Goal: Information Seeking & Learning: Learn about a topic

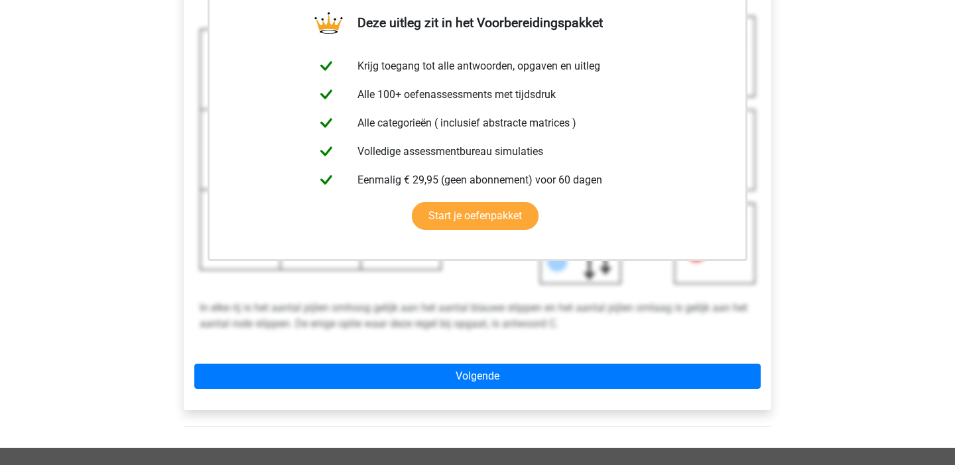
scroll to position [650, 0]
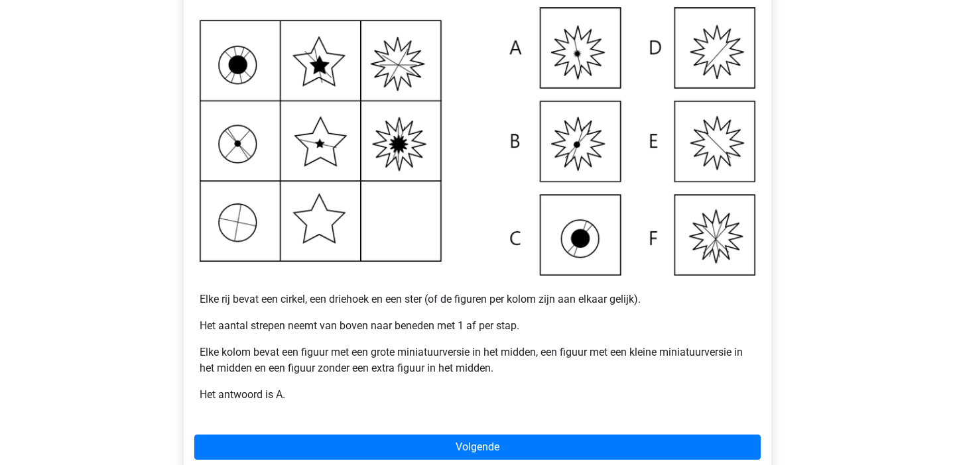
scroll to position [289, 0]
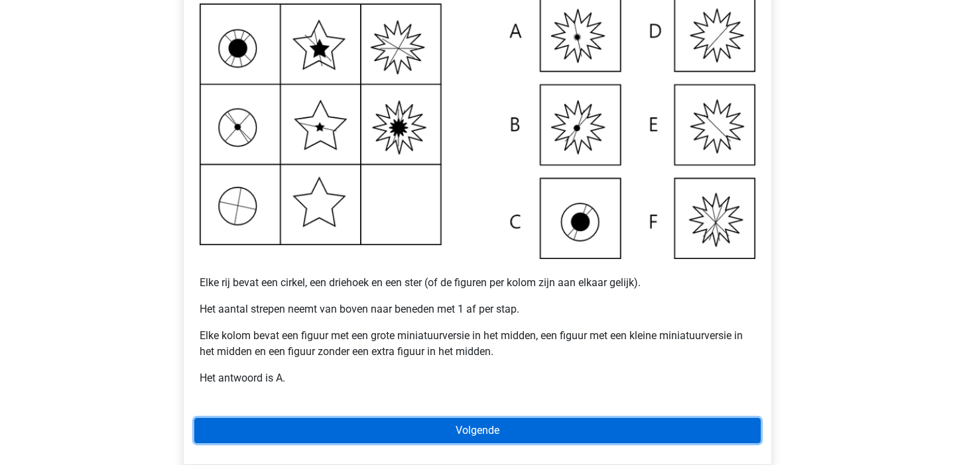
click at [438, 426] on link "Volgende" at bounding box center [477, 430] width 566 height 25
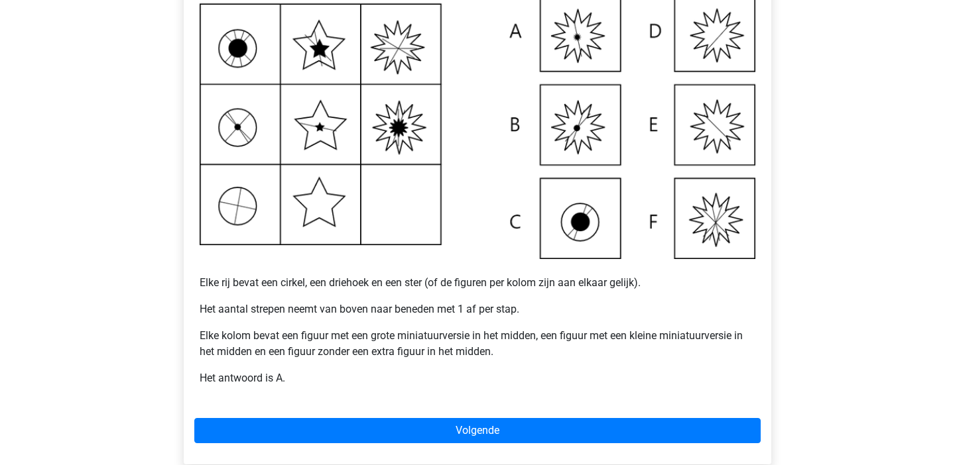
scroll to position [316, 0]
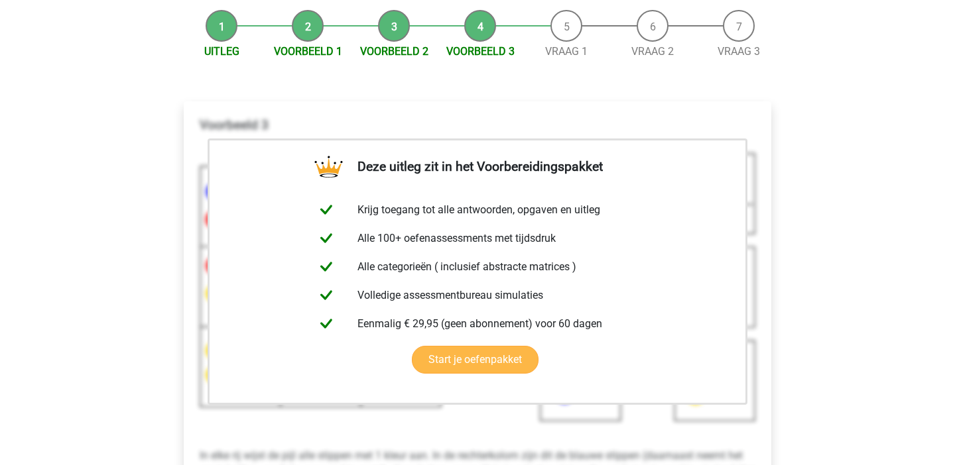
scroll to position [477, 0]
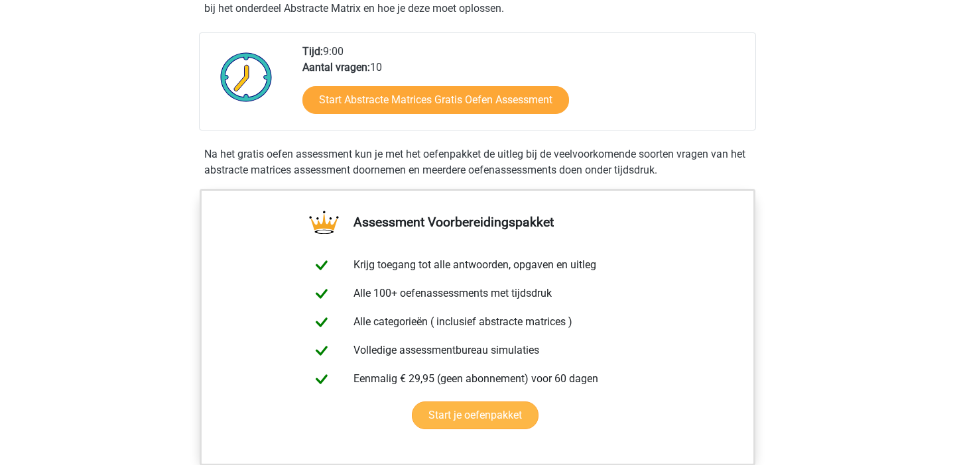
scroll to position [219, 0]
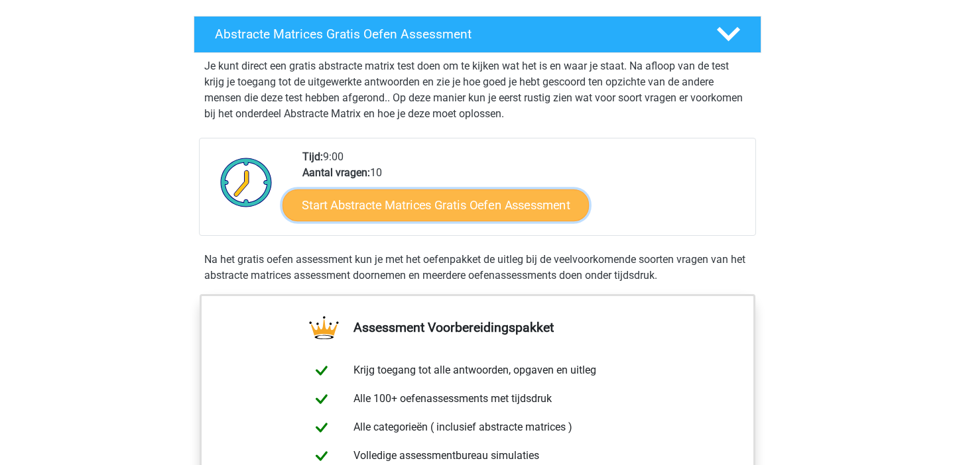
click at [501, 208] on link "Start Abstracte Matrices Gratis Oefen Assessment" at bounding box center [435, 205] width 306 height 32
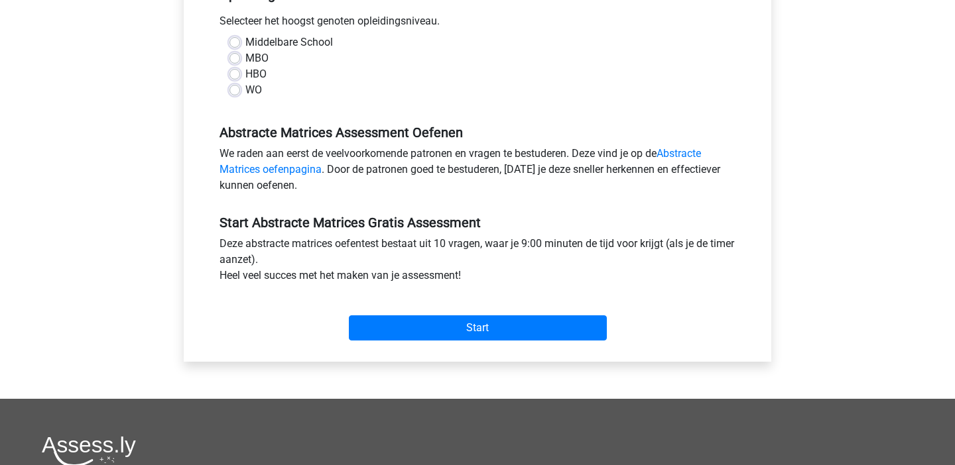
scroll to position [320, 0]
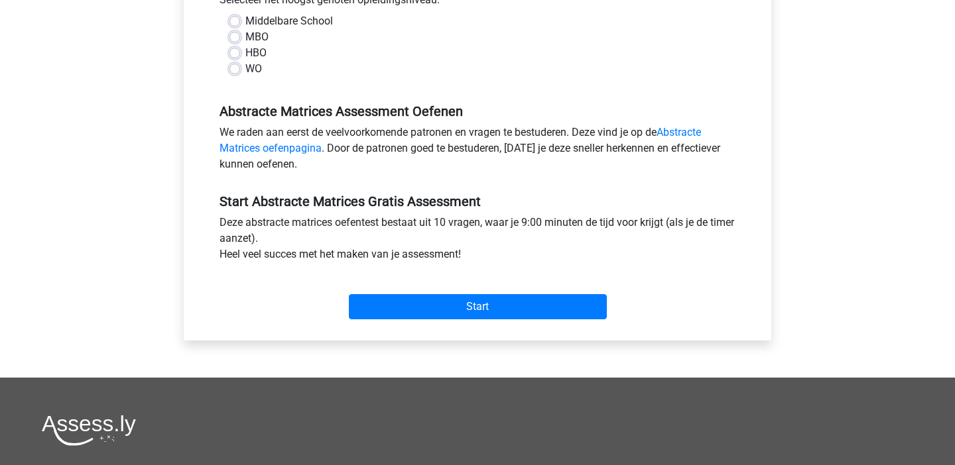
click at [254, 68] on label "WO" at bounding box center [253, 69] width 17 height 16
click at [240, 68] on input "WO" at bounding box center [234, 67] width 11 height 13
radio input "true"
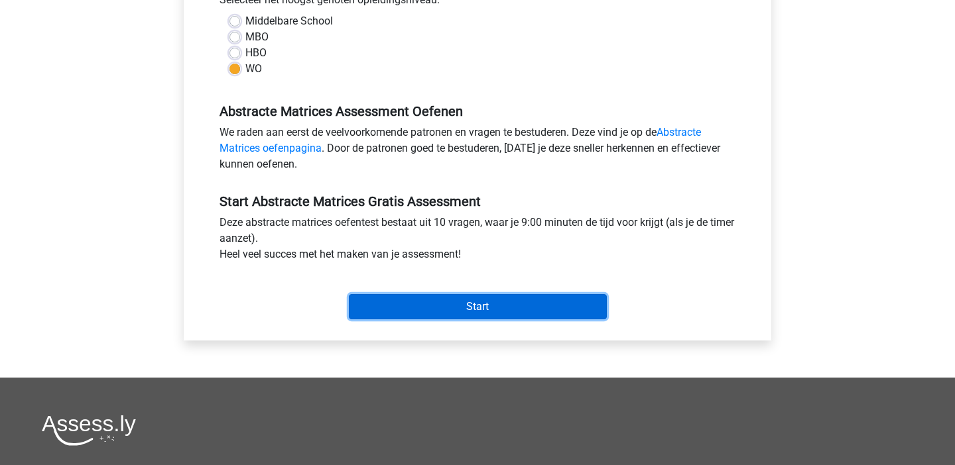
click at [464, 305] on input "Start" at bounding box center [478, 306] width 258 height 25
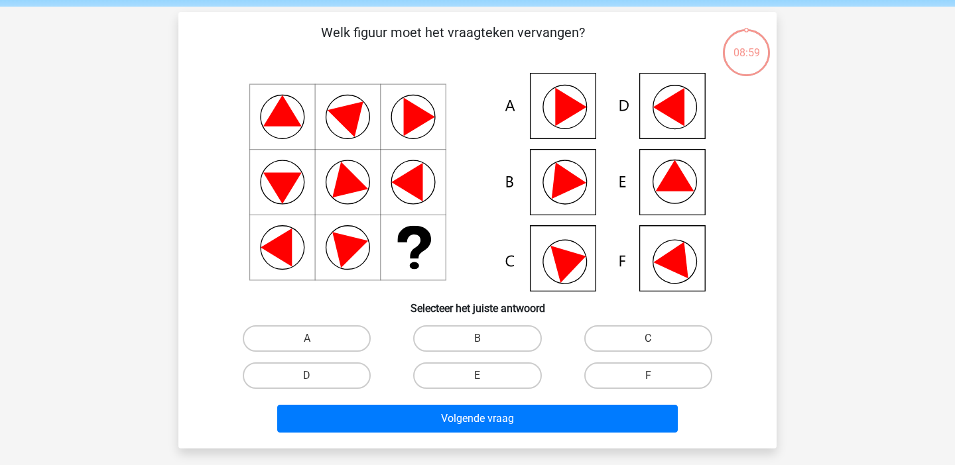
scroll to position [48, 0]
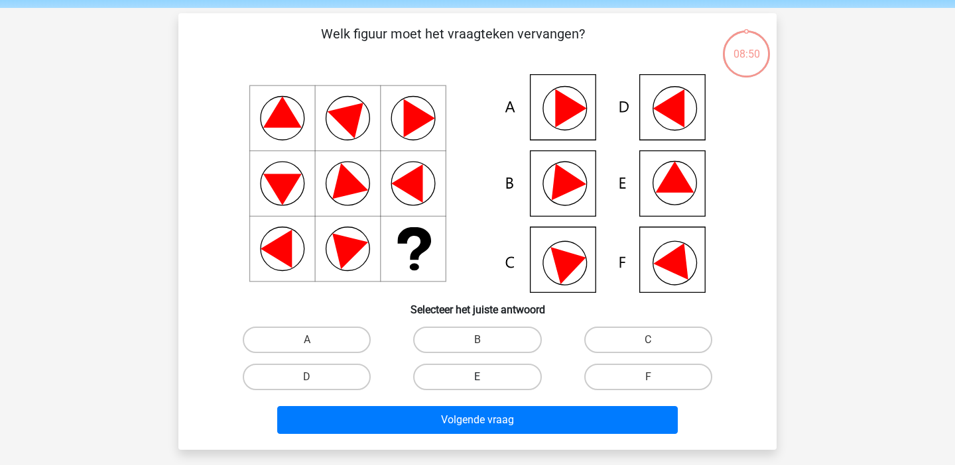
click at [506, 370] on label "E" at bounding box center [477, 377] width 128 height 27
click at [486, 377] on input "E" at bounding box center [481, 381] width 9 height 9
radio input "true"
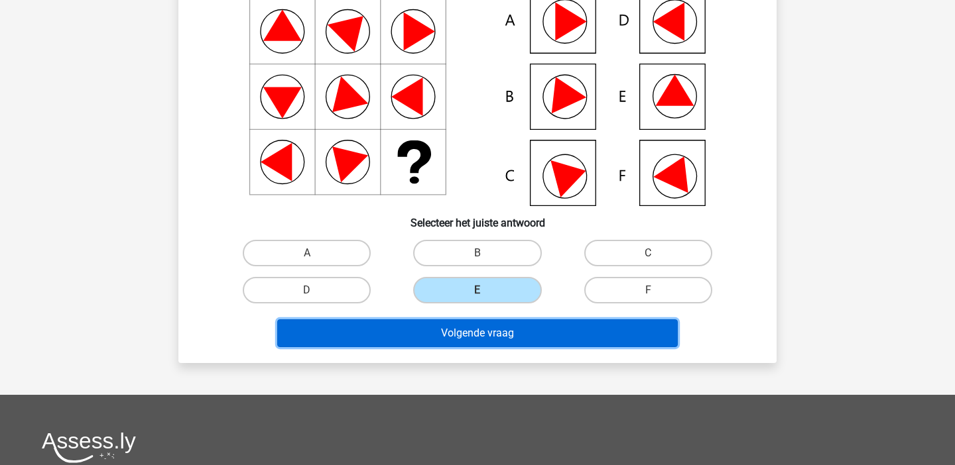
click at [510, 336] on button "Volgende vraag" at bounding box center [477, 334] width 401 height 28
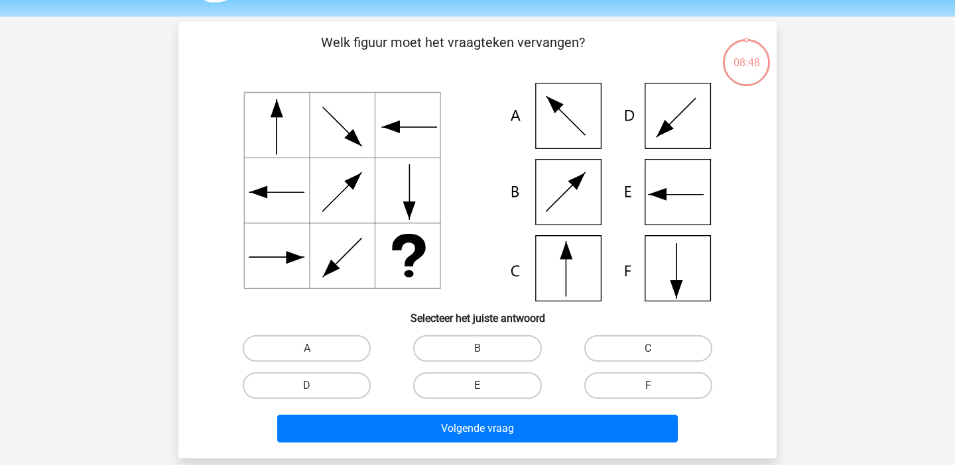
scroll to position [40, 0]
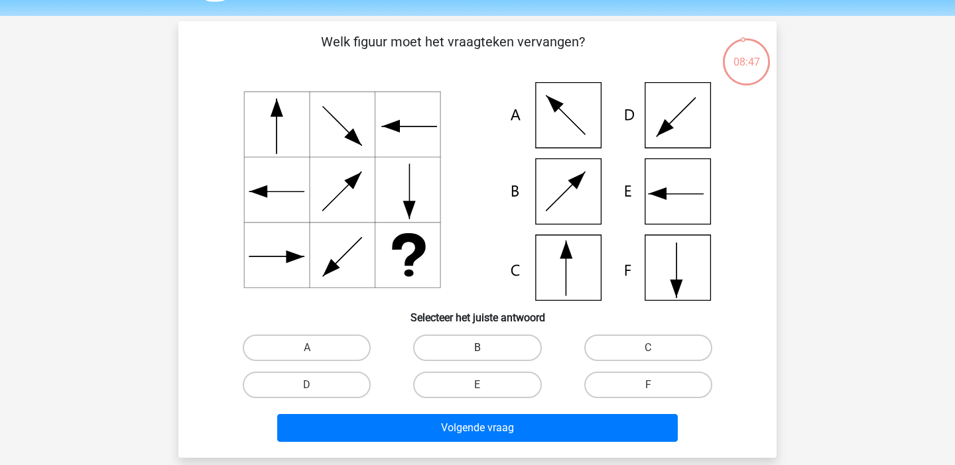
click at [500, 361] on label "B" at bounding box center [477, 348] width 128 height 27
click at [486, 357] on input "B" at bounding box center [481, 352] width 9 height 9
radio input "true"
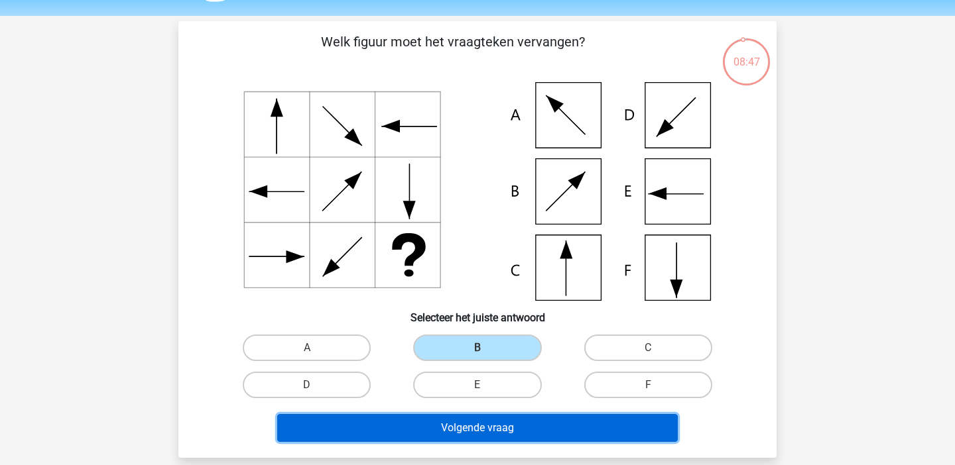
click at [487, 440] on button "Volgende vraag" at bounding box center [477, 428] width 401 height 28
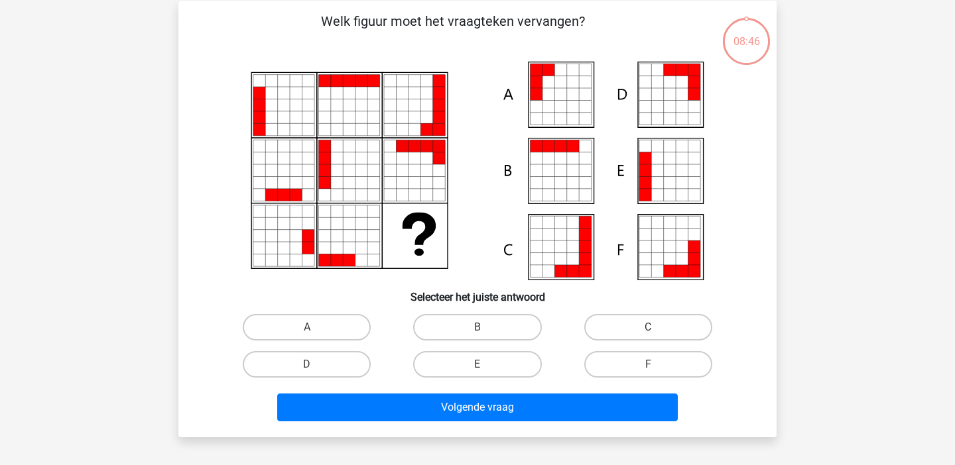
scroll to position [61, 0]
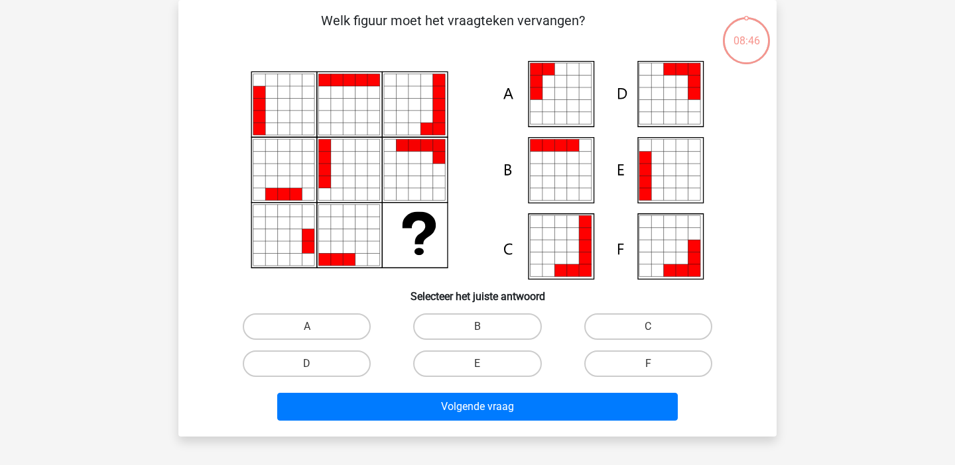
click at [491, 349] on div "E" at bounding box center [477, 363] width 170 height 37
click at [491, 326] on label "B" at bounding box center [477, 327] width 128 height 27
click at [486, 327] on input "B" at bounding box center [481, 331] width 9 height 9
radio input "true"
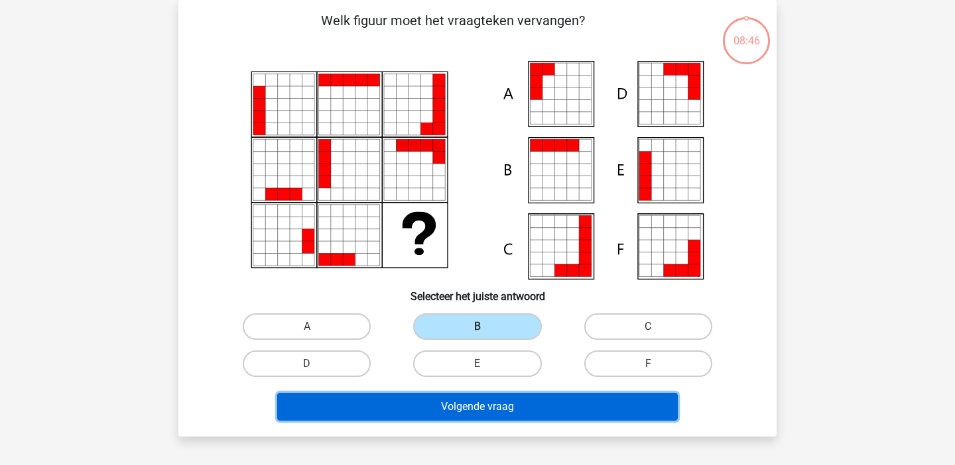
click at [483, 404] on button "Volgende vraag" at bounding box center [477, 407] width 401 height 28
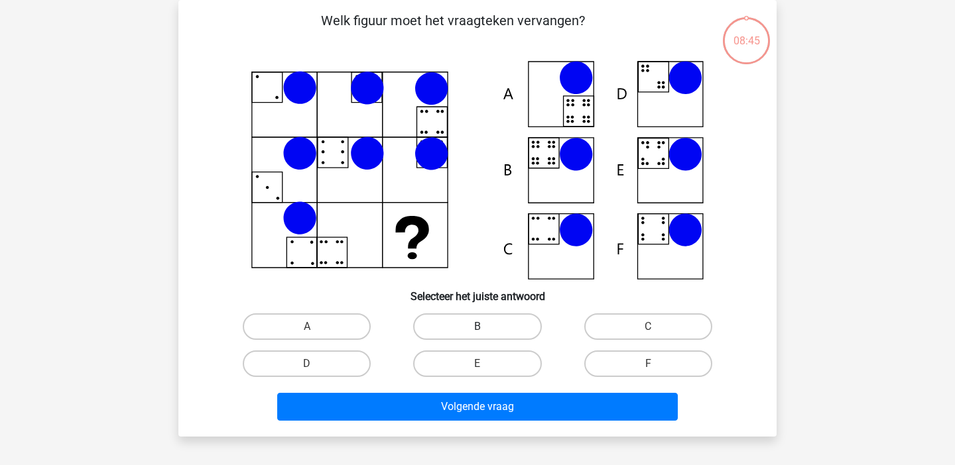
click at [485, 336] on label "B" at bounding box center [477, 327] width 128 height 27
click at [485, 335] on input "B" at bounding box center [481, 331] width 9 height 9
radio input "true"
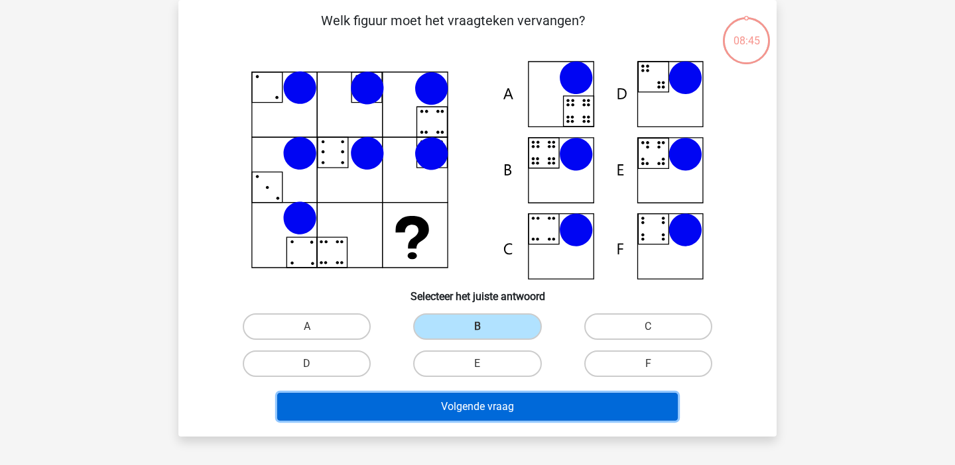
click at [483, 414] on button "Volgende vraag" at bounding box center [477, 407] width 401 height 28
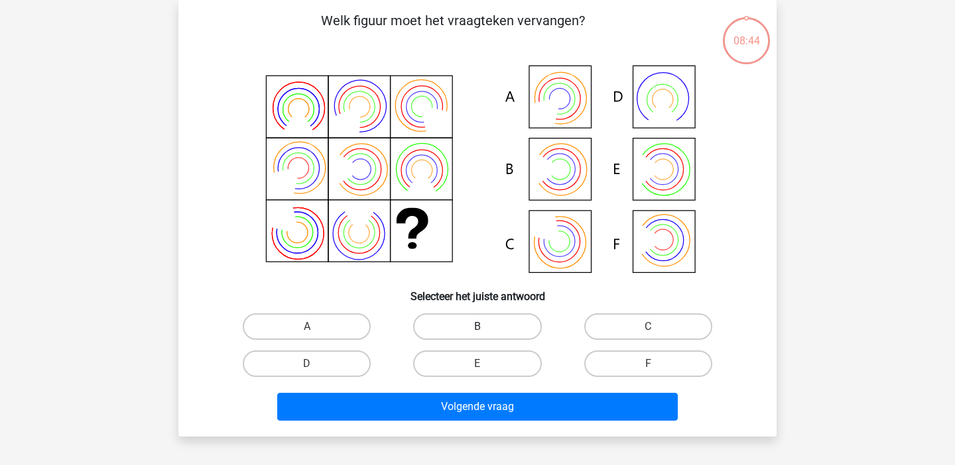
click at [481, 325] on label "B" at bounding box center [477, 327] width 128 height 27
click at [481, 327] on input "B" at bounding box center [481, 331] width 9 height 9
radio input "true"
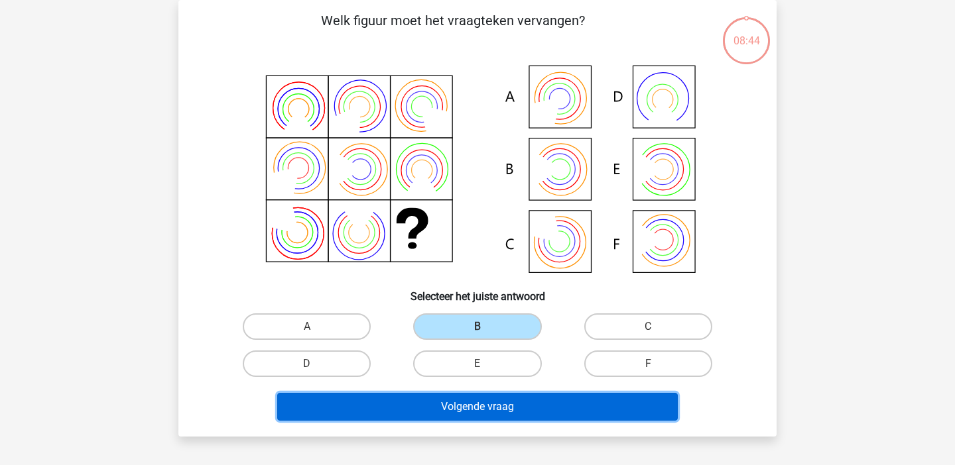
click at [477, 414] on button "Volgende vraag" at bounding box center [477, 407] width 401 height 28
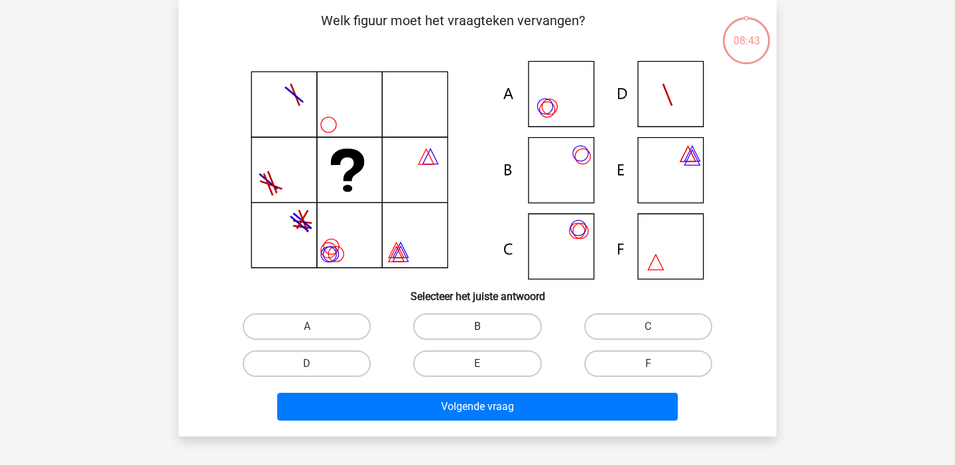
click at [477, 339] on label "B" at bounding box center [477, 327] width 128 height 27
click at [477, 335] on input "B" at bounding box center [481, 331] width 9 height 9
radio input "true"
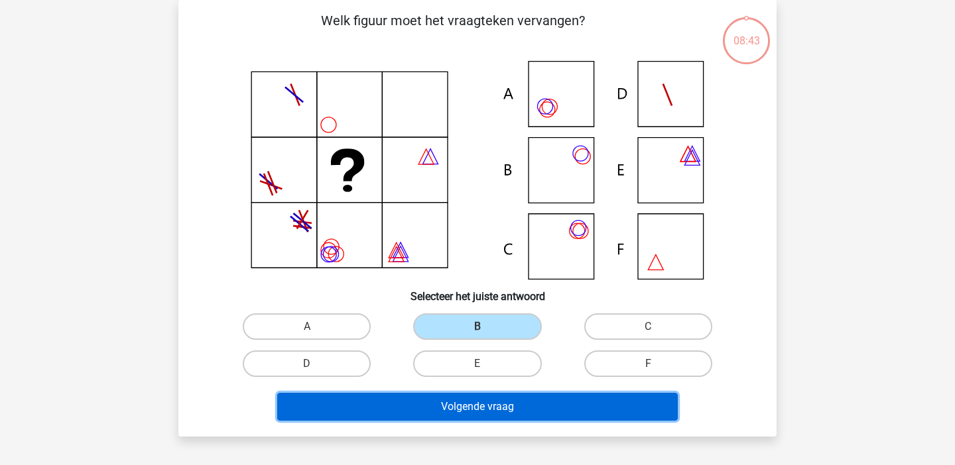
click at [476, 406] on button "Volgende vraag" at bounding box center [477, 407] width 401 height 28
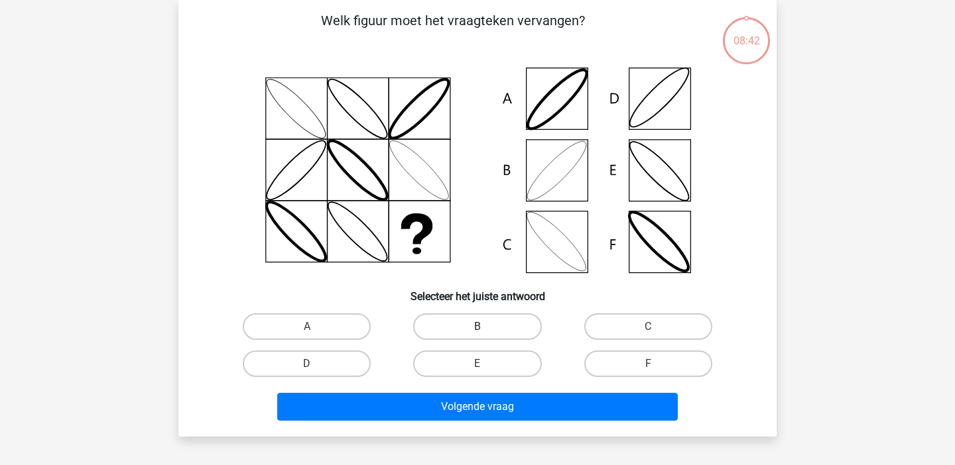
click at [484, 326] on label "B" at bounding box center [477, 327] width 128 height 27
click at [484, 327] on input "B" at bounding box center [481, 331] width 9 height 9
radio input "true"
click at [479, 427] on div "Welk figuur moet het vraagteken vervangen?" at bounding box center [477, 218] width 598 height 437
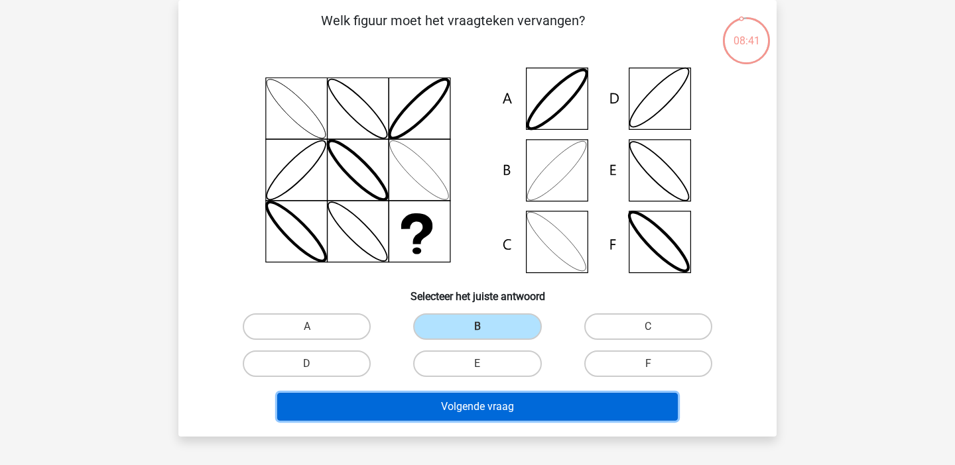
click at [477, 407] on button "Volgende vraag" at bounding box center [477, 407] width 401 height 28
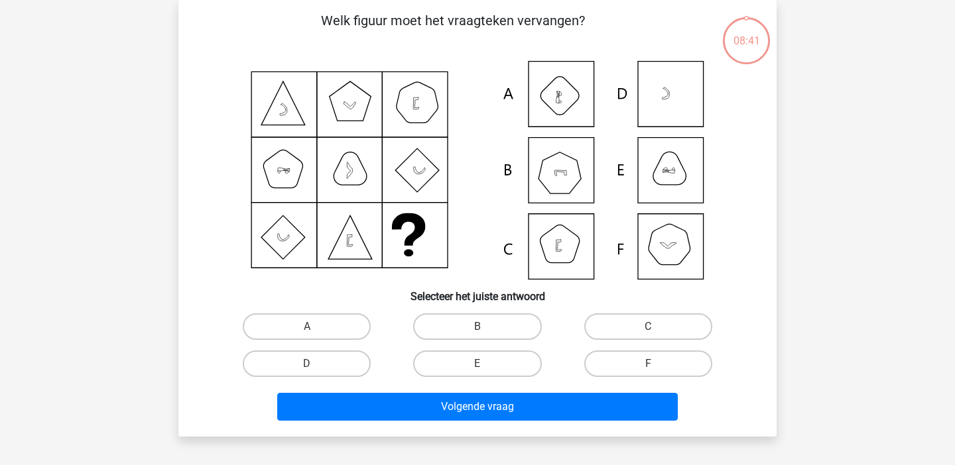
click at [482, 332] on input "B" at bounding box center [481, 331] width 9 height 9
radio input "true"
click at [478, 393] on div "Volgende vraag" at bounding box center [478, 405] width 556 height 44
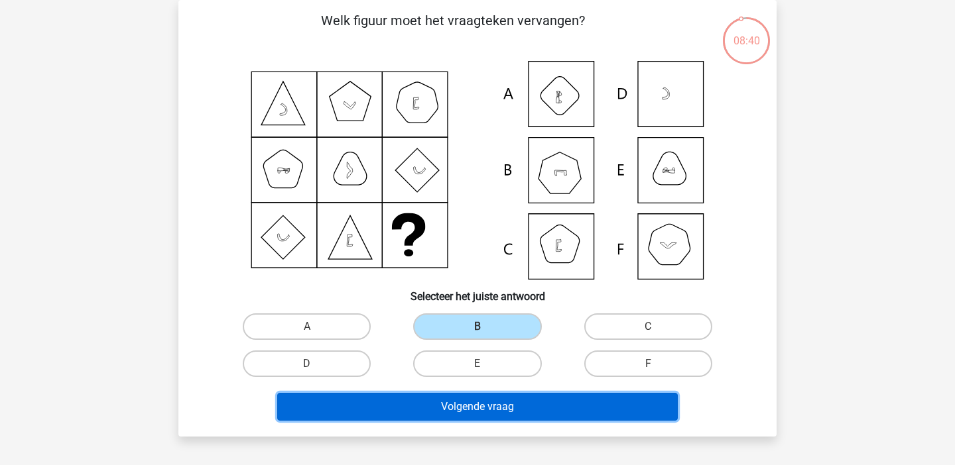
click at [478, 407] on button "Volgende vraag" at bounding box center [477, 407] width 401 height 28
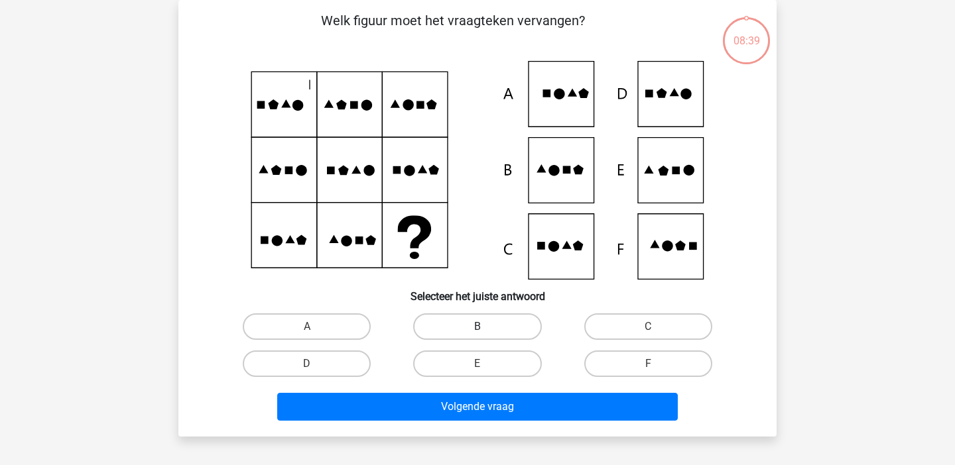
click at [479, 326] on label "B" at bounding box center [477, 327] width 128 height 27
click at [479, 327] on input "B" at bounding box center [481, 331] width 9 height 9
radio input "true"
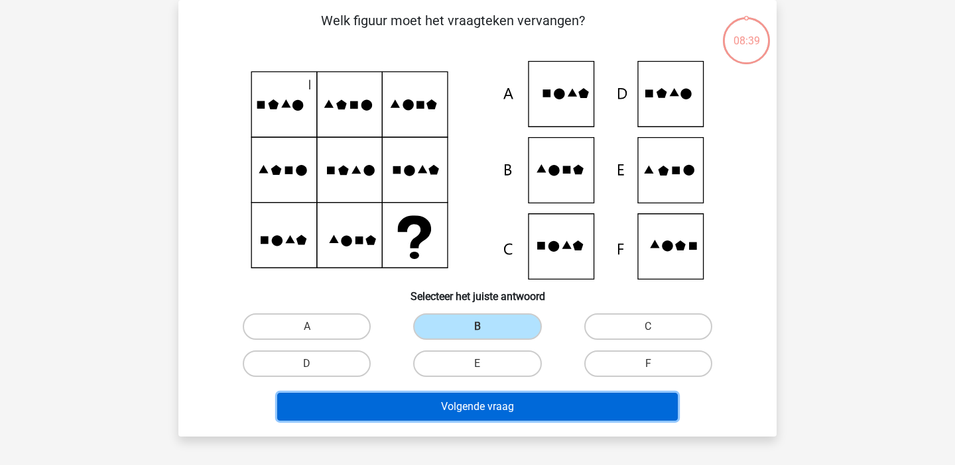
click at [469, 408] on button "Volgende vraag" at bounding box center [477, 407] width 401 height 28
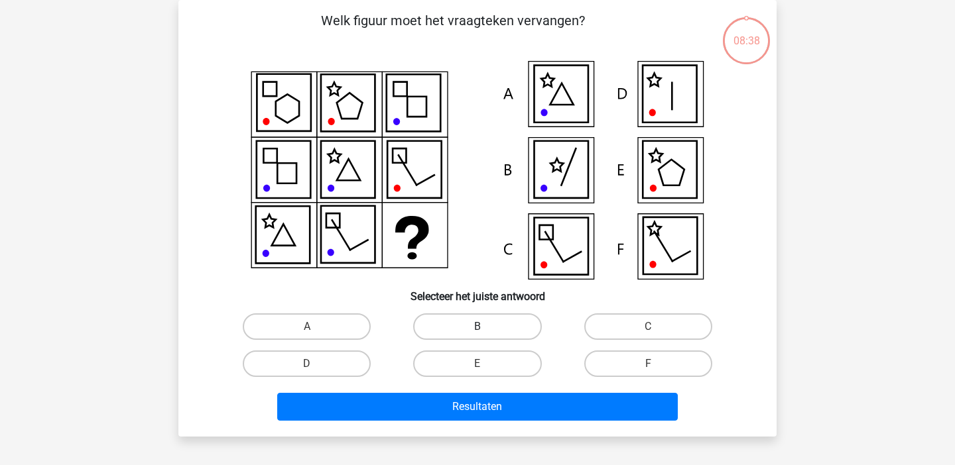
click at [473, 334] on label "B" at bounding box center [477, 327] width 128 height 27
click at [477, 334] on input "B" at bounding box center [481, 331] width 9 height 9
radio input "true"
click at [471, 367] on label "E" at bounding box center [477, 364] width 128 height 27
click at [477, 367] on input "E" at bounding box center [481, 368] width 9 height 9
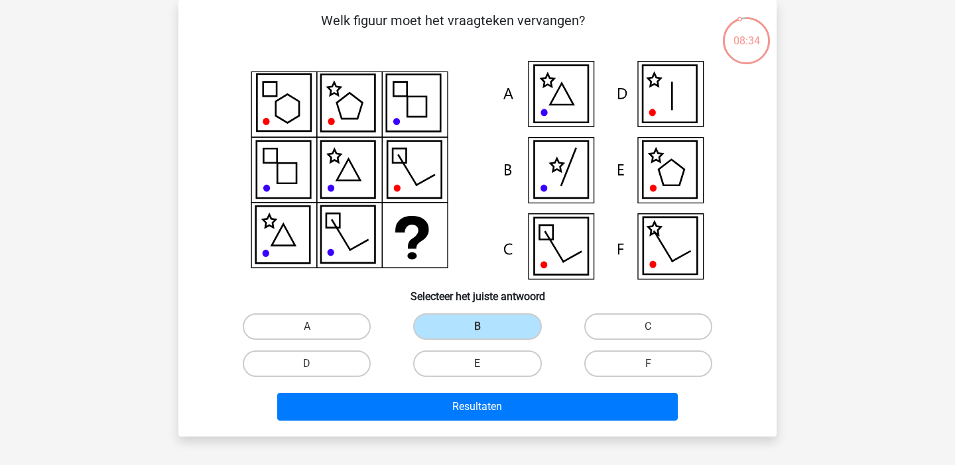
radio input "true"
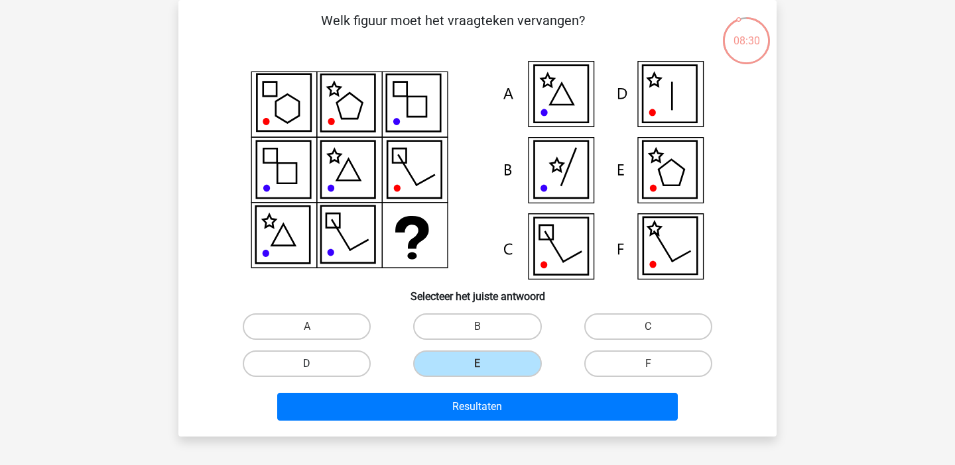
click at [333, 359] on label "D" at bounding box center [307, 364] width 128 height 27
click at [316, 364] on input "D" at bounding box center [311, 368] width 9 height 9
radio input "true"
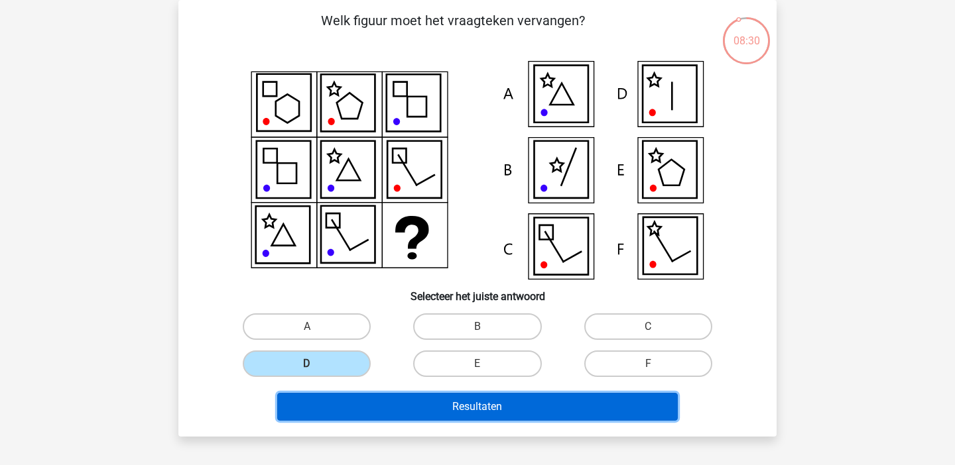
click at [461, 405] on button "Resultaten" at bounding box center [477, 407] width 401 height 28
click at [390, 413] on button "Resultaten" at bounding box center [477, 407] width 401 height 28
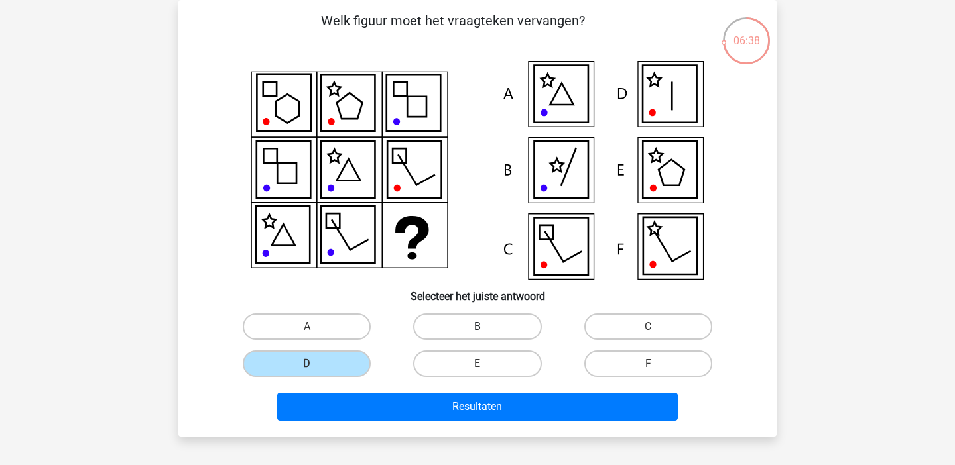
click at [484, 319] on label "B" at bounding box center [477, 327] width 128 height 27
click at [484, 327] on input "B" at bounding box center [481, 331] width 9 height 9
radio input "true"
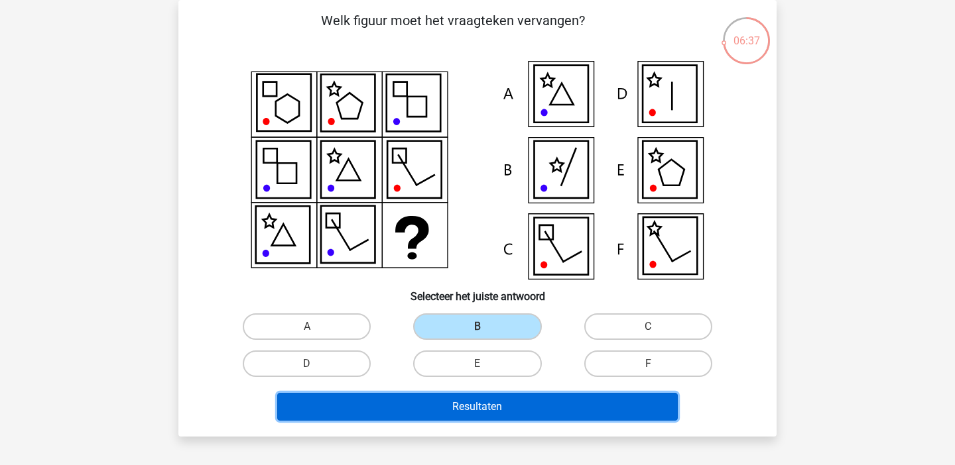
click at [454, 412] on button "Resultaten" at bounding box center [477, 407] width 401 height 28
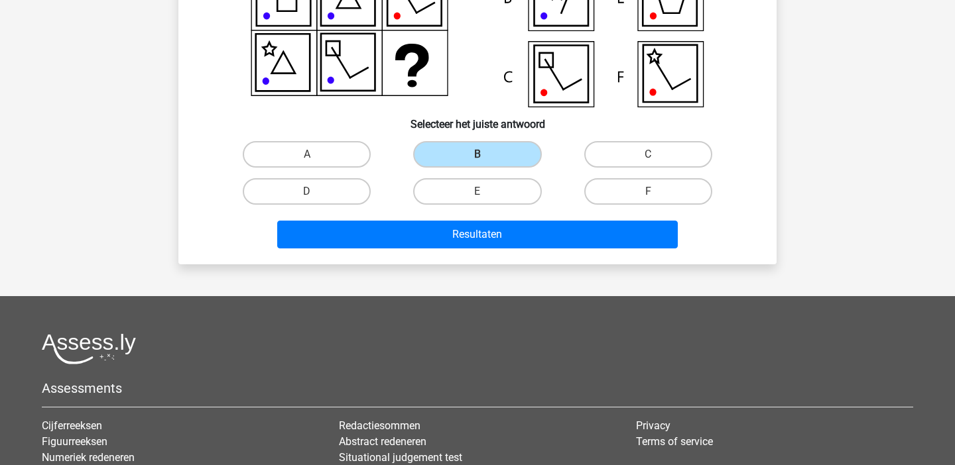
scroll to position [125, 0]
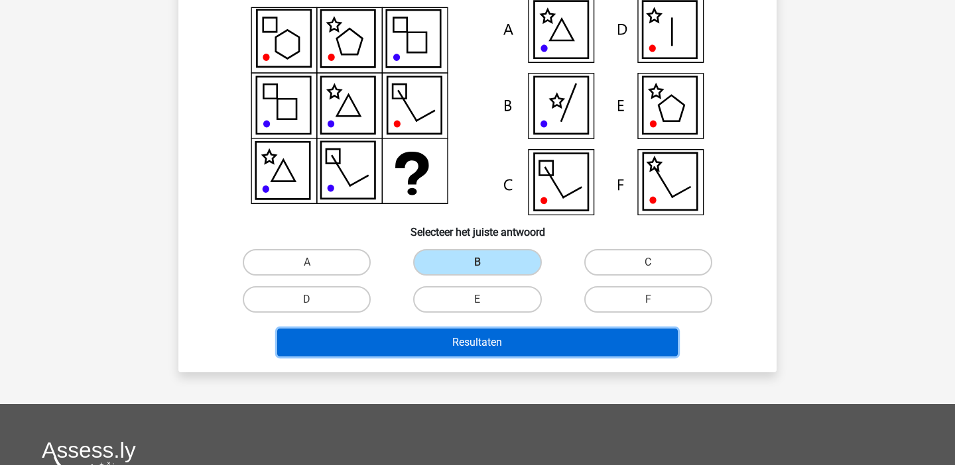
click at [485, 337] on button "Resultaten" at bounding box center [477, 343] width 401 height 28
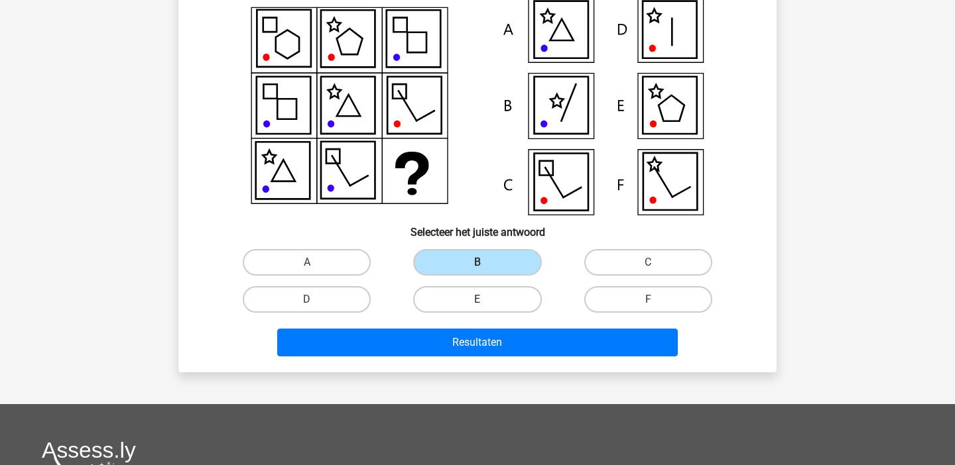
click at [492, 295] on label "E" at bounding box center [477, 299] width 128 height 27
click at [486, 300] on input "E" at bounding box center [481, 304] width 9 height 9
radio input "true"
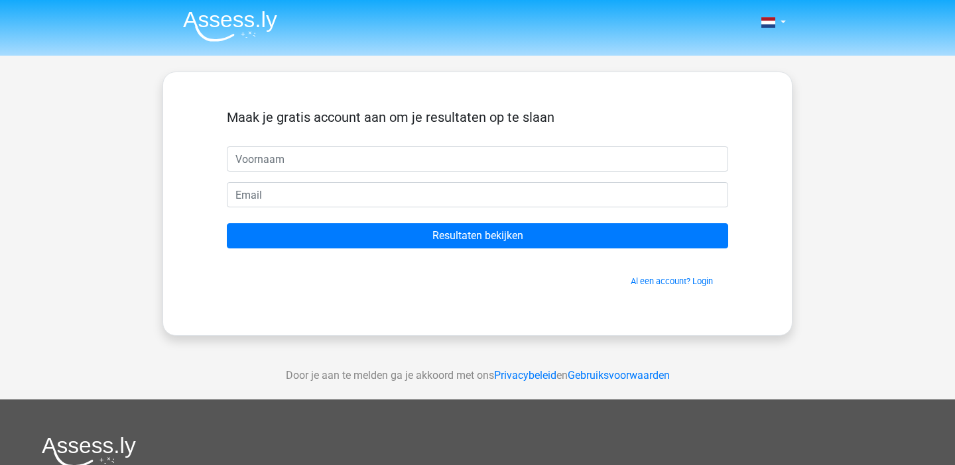
click at [493, 151] on input "text" at bounding box center [477, 159] width 501 height 25
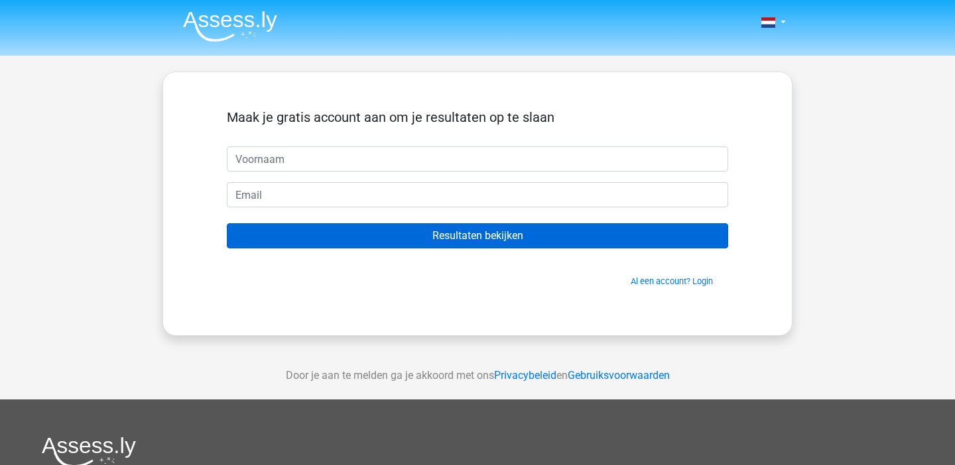
type input "[PERSON_NAME]"
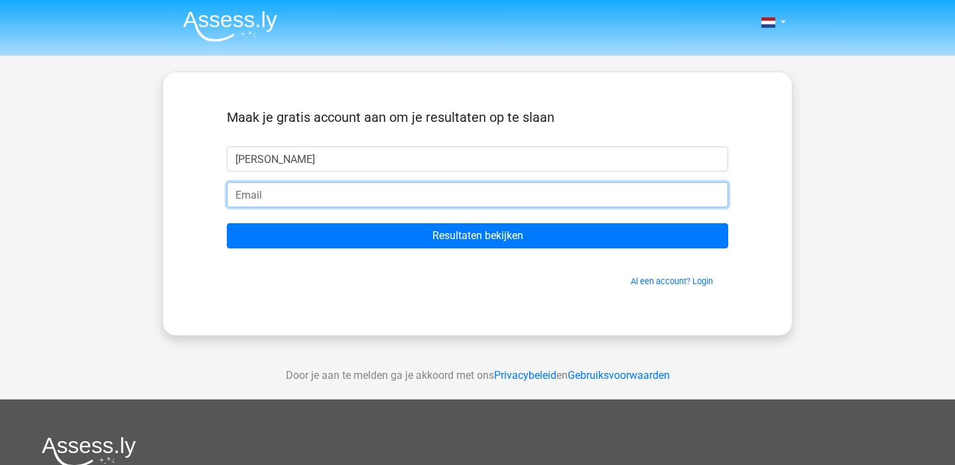
click at [349, 194] on input "email" at bounding box center [477, 194] width 501 height 25
type input "[EMAIL_ADDRESS][DOMAIN_NAME]"
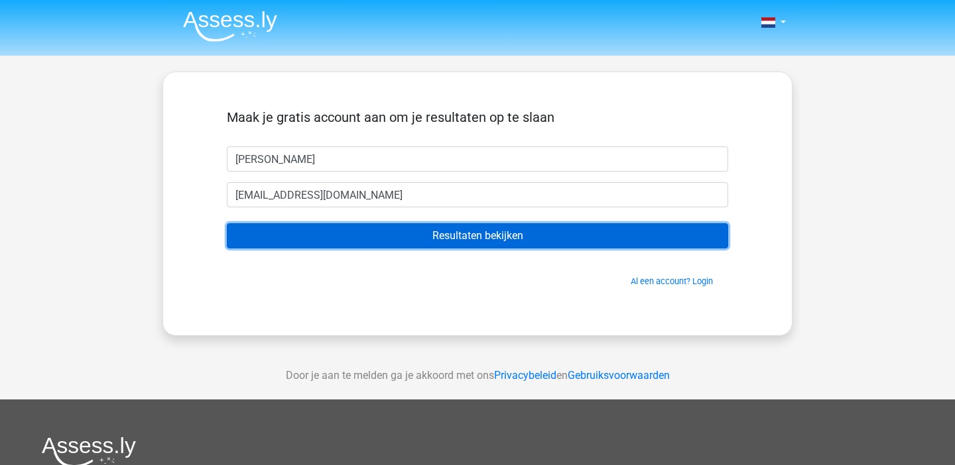
click at [381, 235] on input "Resultaten bekijken" at bounding box center [477, 235] width 501 height 25
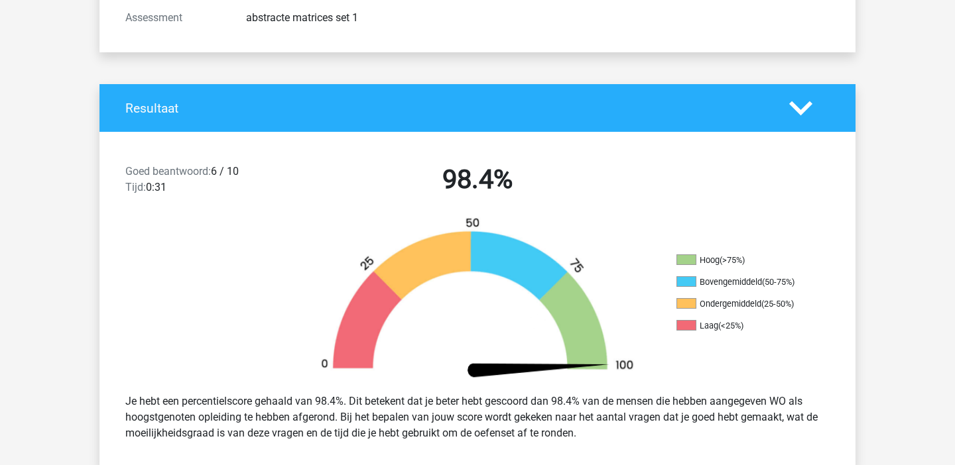
scroll to position [265, 0]
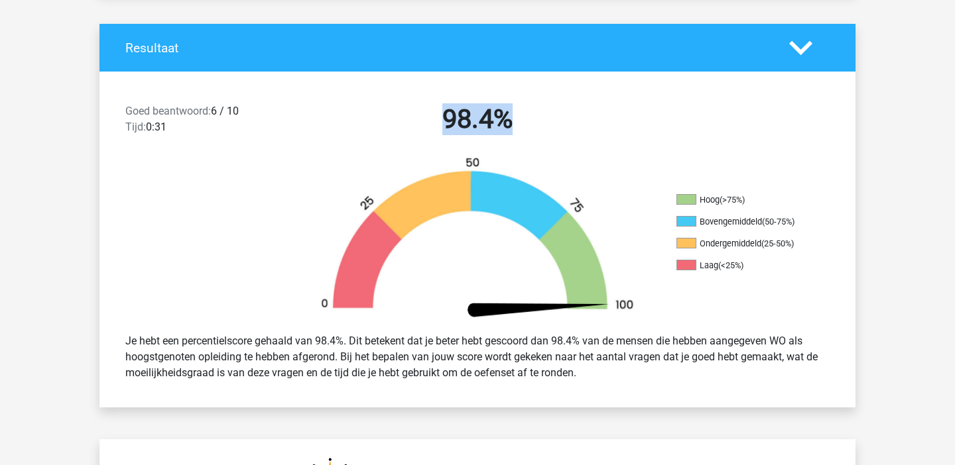
drag, startPoint x: 422, startPoint y: 120, endPoint x: 533, endPoint y: 121, distance: 110.7
click at [533, 121] on h2 "98.4%" at bounding box center [477, 119] width 342 height 32
click at [570, 137] on div "98.4%" at bounding box center [477, 121] width 362 height 37
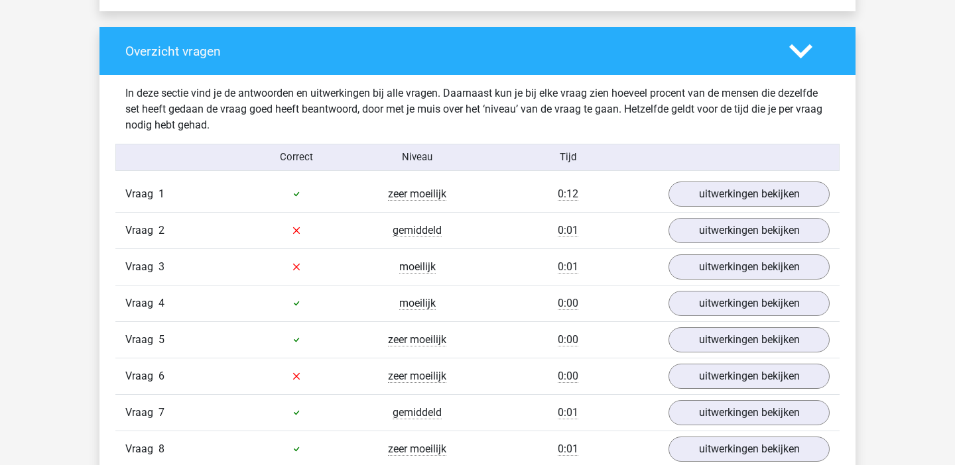
scroll to position [1058, 0]
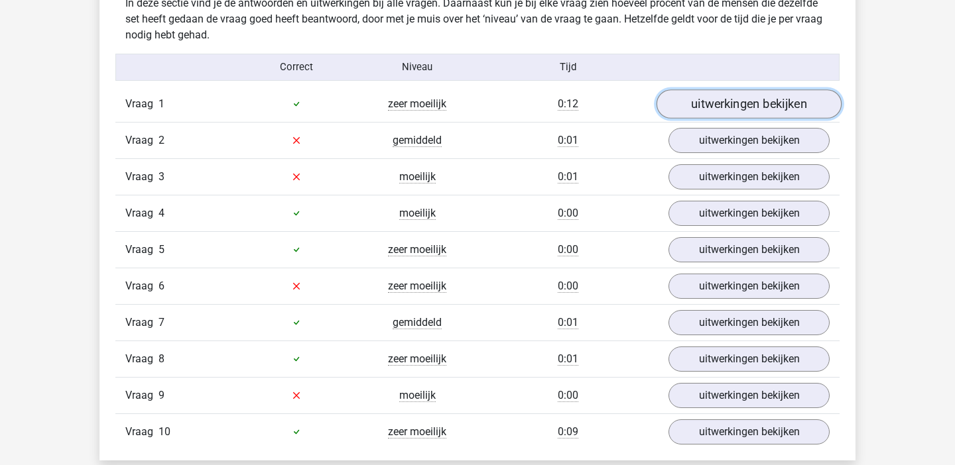
click at [752, 107] on link "uitwerkingen bekijken" at bounding box center [748, 104] width 185 height 29
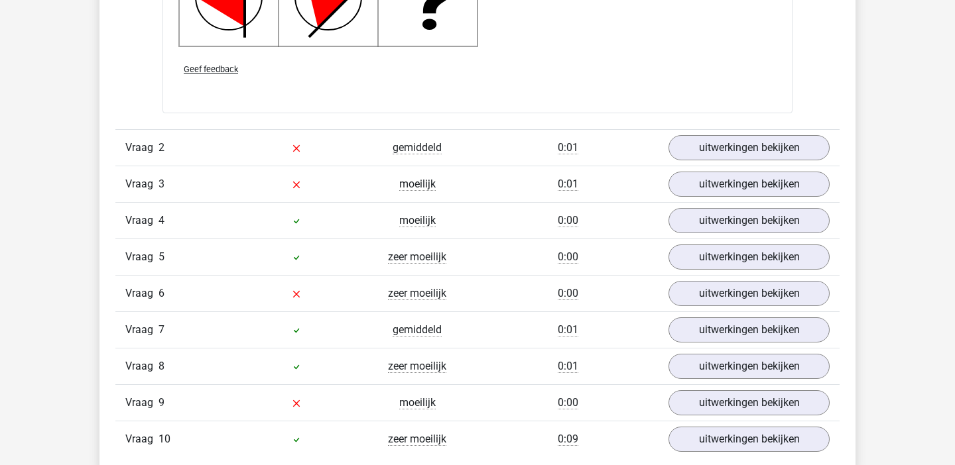
scroll to position [1982, 0]
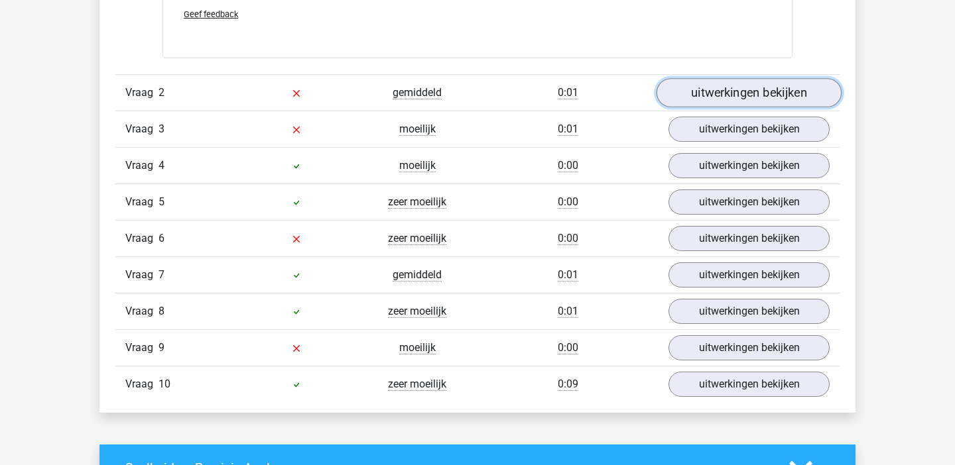
click at [745, 97] on link "uitwerkingen bekijken" at bounding box center [748, 92] width 185 height 29
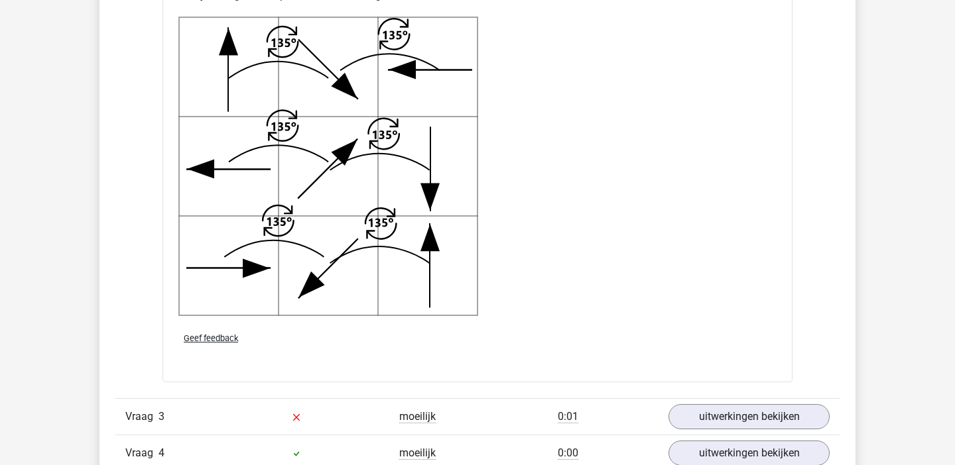
scroll to position [2769, 0]
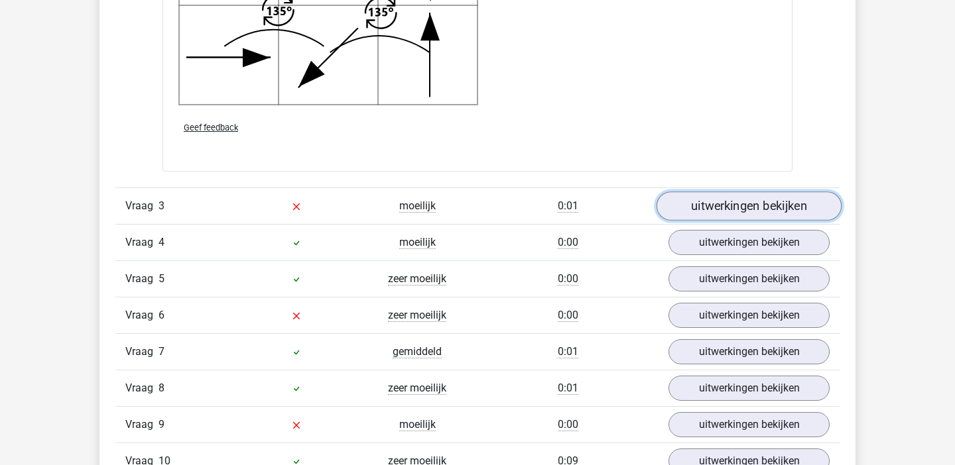
click at [734, 206] on link "uitwerkingen bekijken" at bounding box center [748, 206] width 185 height 29
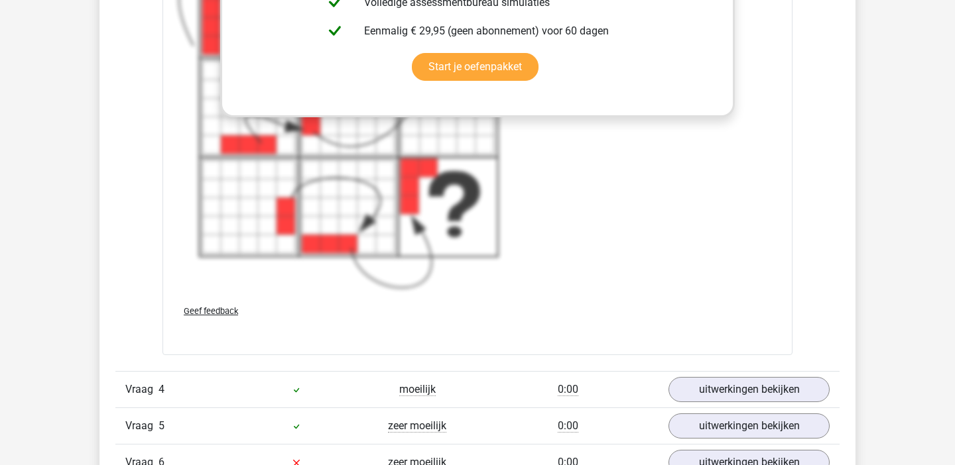
scroll to position [3873, 0]
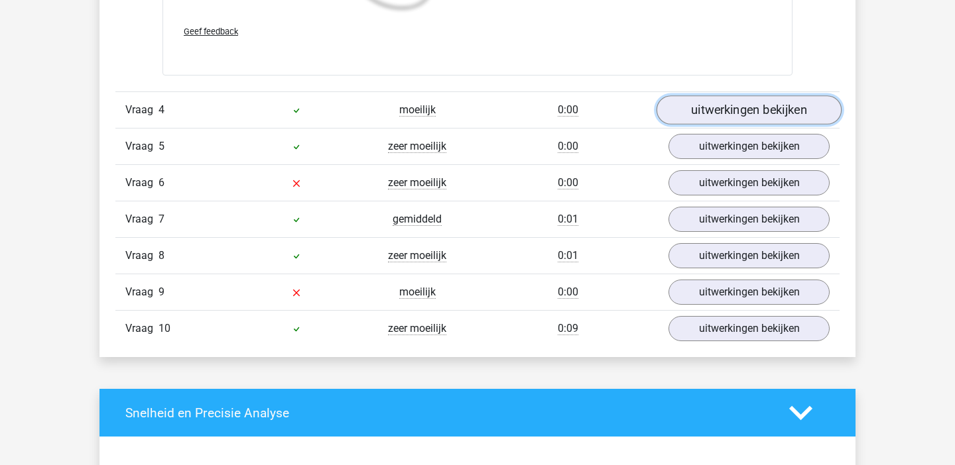
click at [761, 109] on link "uitwerkingen bekijken" at bounding box center [748, 109] width 185 height 29
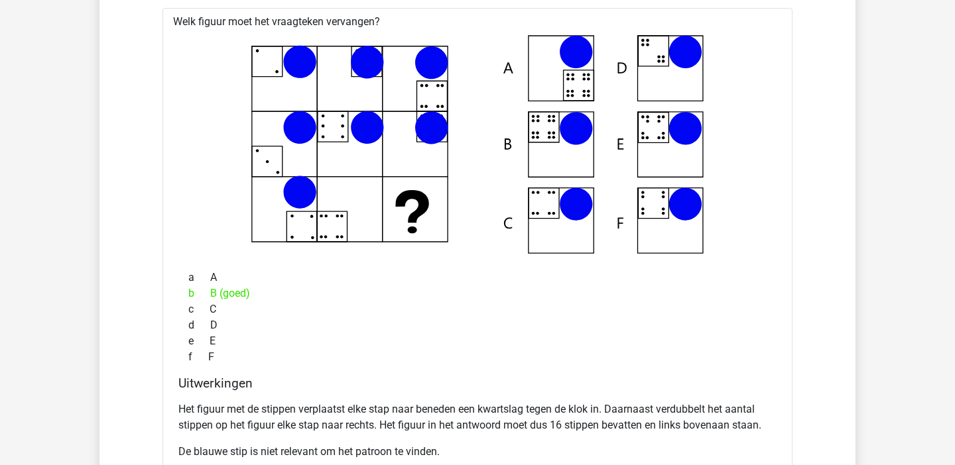
scroll to position [4266, 0]
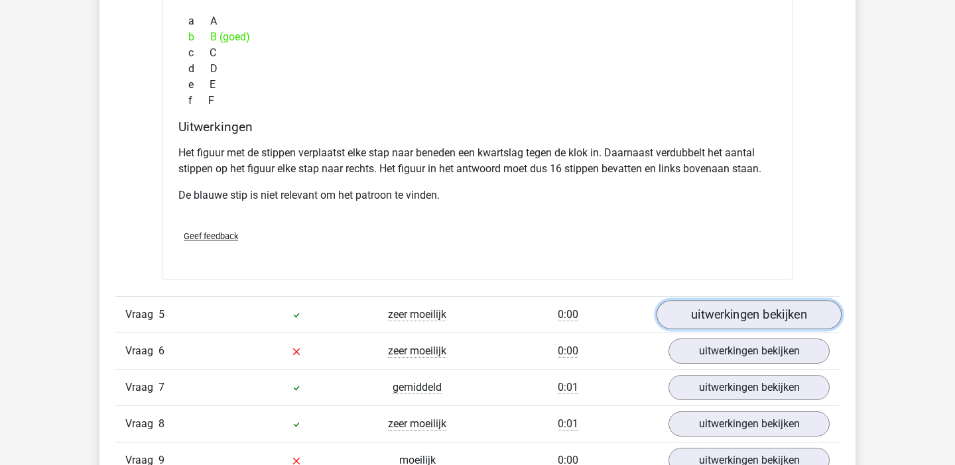
click at [721, 316] on link "uitwerkingen bekijken" at bounding box center [748, 315] width 185 height 29
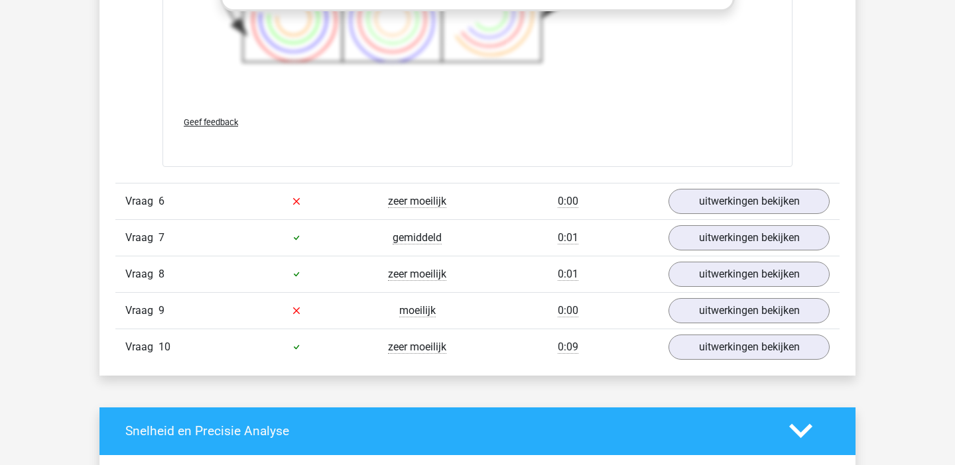
scroll to position [5367, 0]
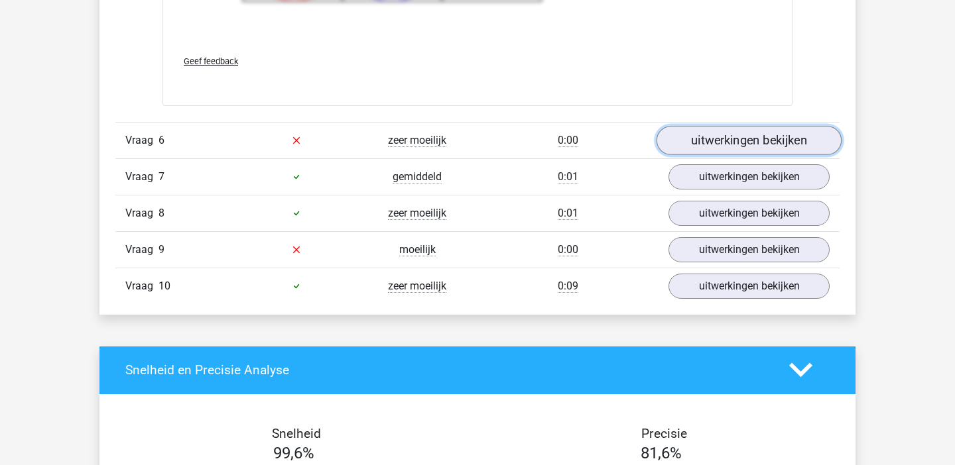
click at [737, 154] on link "uitwerkingen bekijken" at bounding box center [748, 140] width 185 height 29
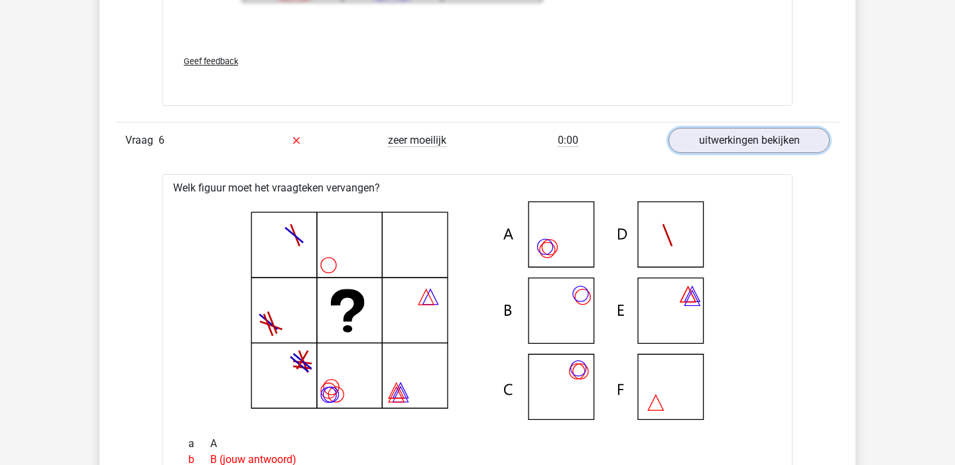
scroll to position [5950, 0]
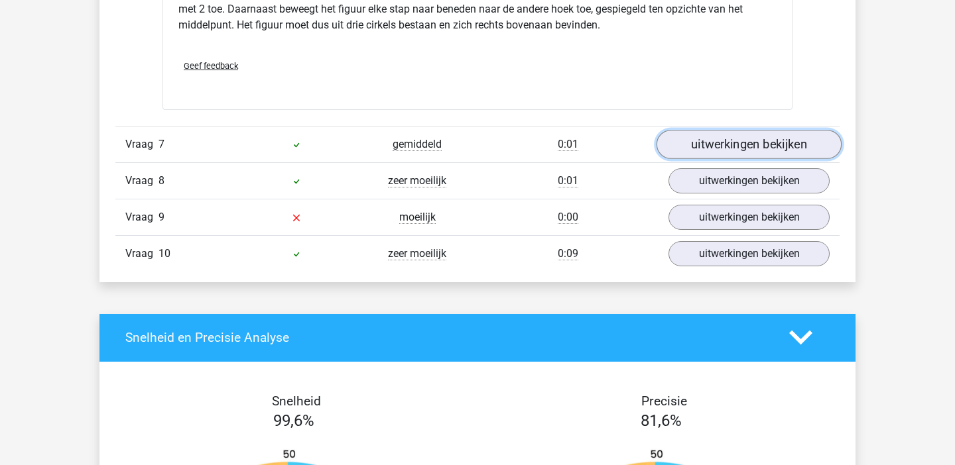
click at [742, 138] on link "uitwerkingen bekijken" at bounding box center [748, 144] width 185 height 29
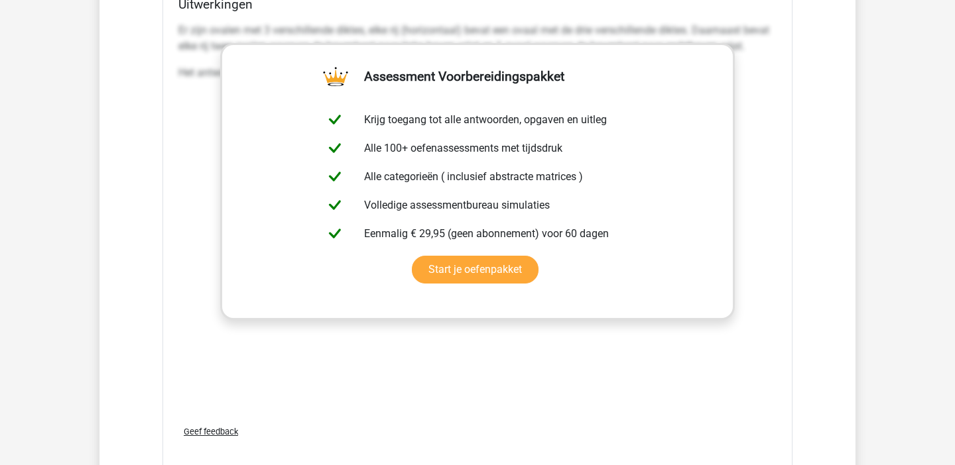
scroll to position [6801, 0]
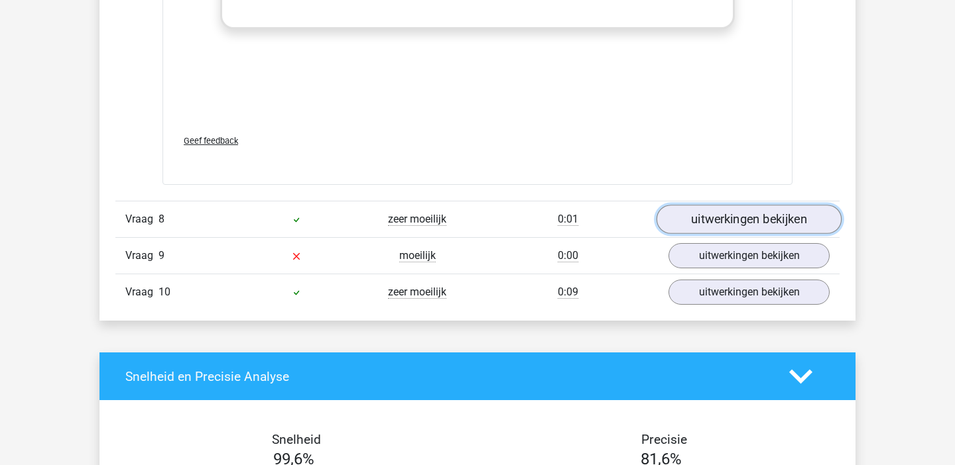
click at [760, 225] on link "uitwerkingen bekijken" at bounding box center [748, 219] width 185 height 29
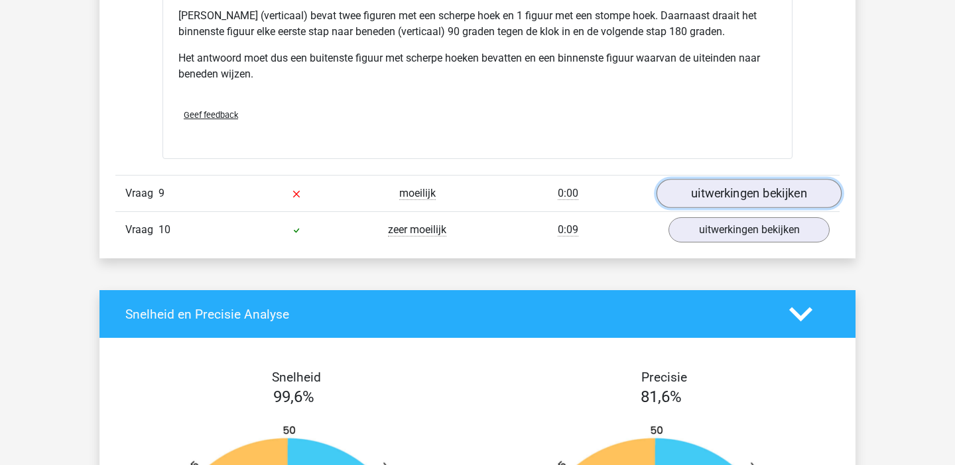
click at [753, 196] on link "uitwerkingen bekijken" at bounding box center [748, 193] width 185 height 29
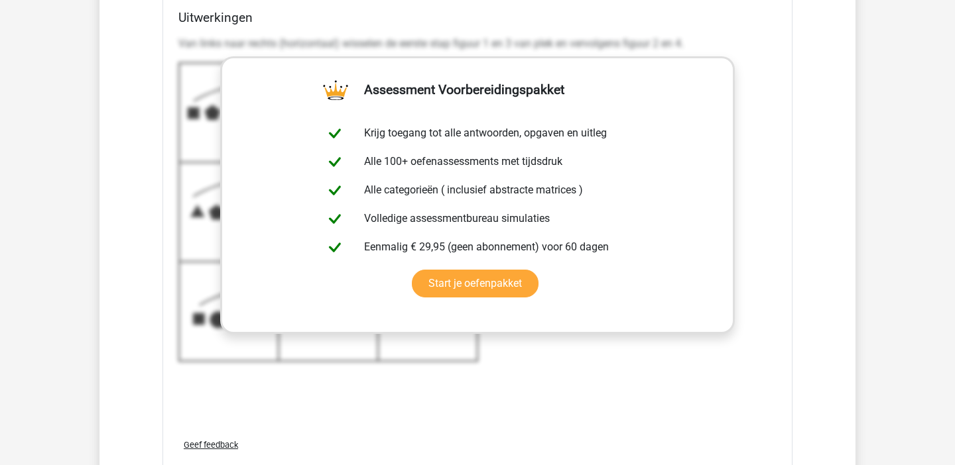
scroll to position [8275, 0]
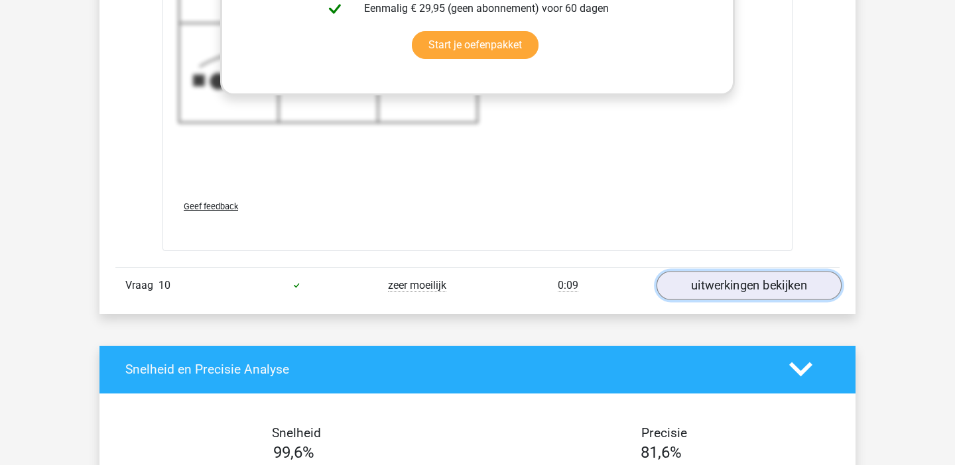
click at [745, 285] on link "uitwerkingen bekijken" at bounding box center [748, 285] width 185 height 29
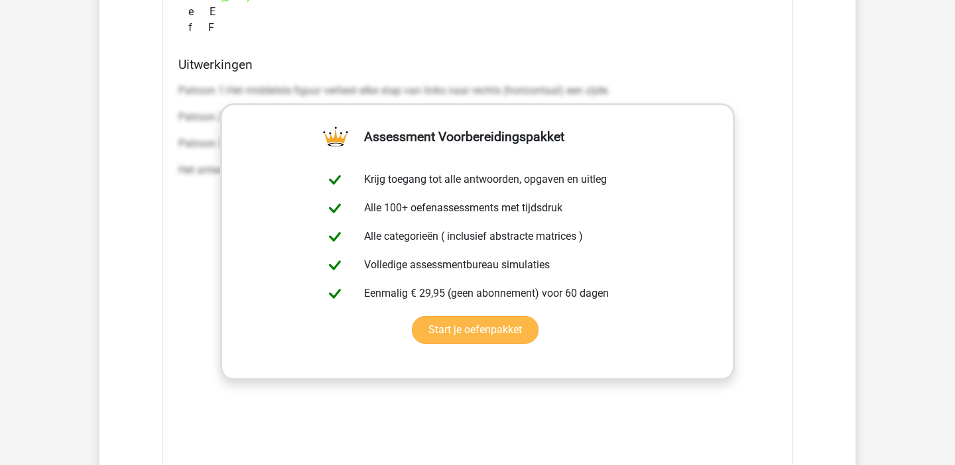
scroll to position [8895, 0]
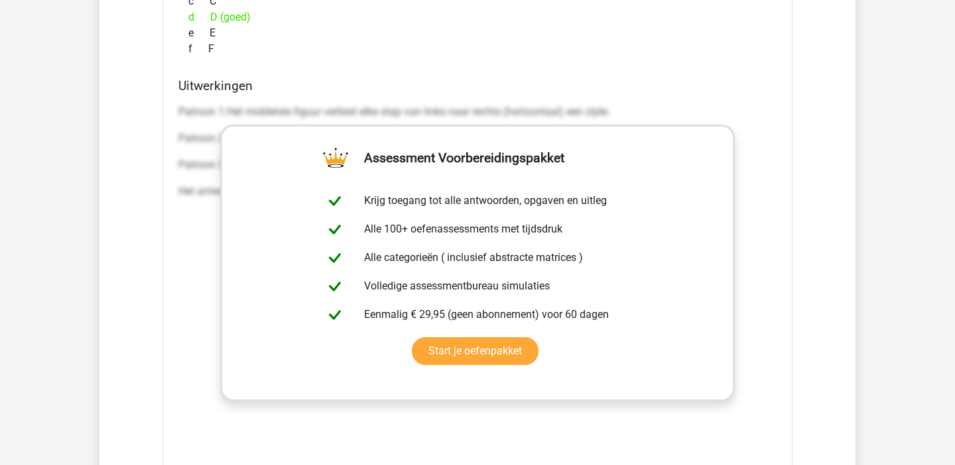
click at [709, 123] on div "Welk figuur moet het vraagteken vervangen?" at bounding box center [477, 129] width 630 height 858
click at [717, 79] on h4 "Uitwerkingen" at bounding box center [477, 85] width 598 height 15
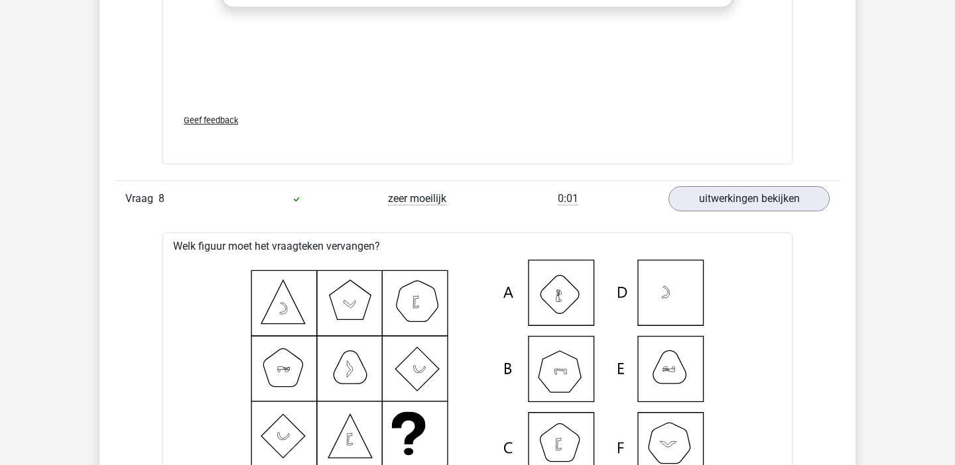
scroll to position [6765, 0]
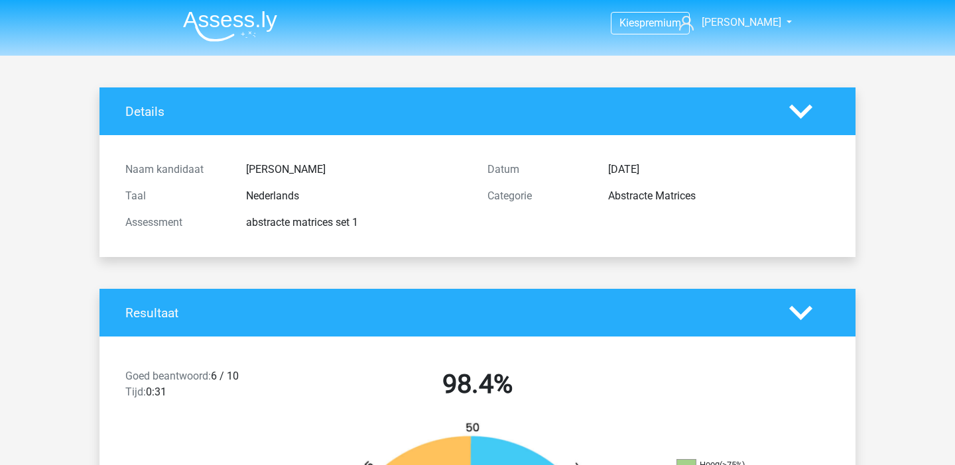
click at [251, 13] on img at bounding box center [230, 26] width 94 height 31
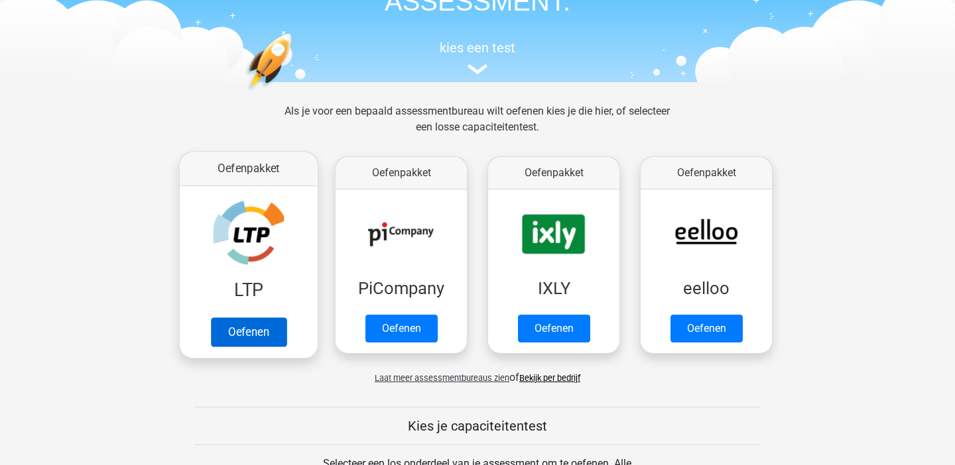
scroll to position [117, 0]
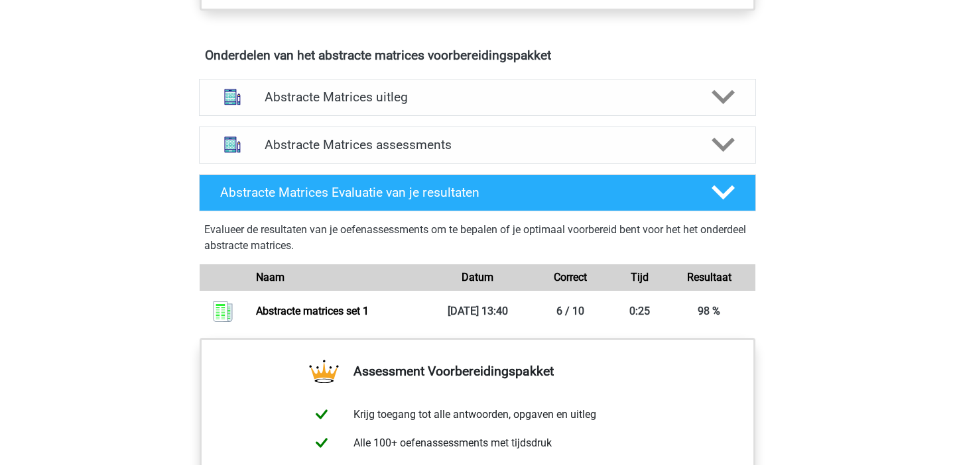
scroll to position [780, 0]
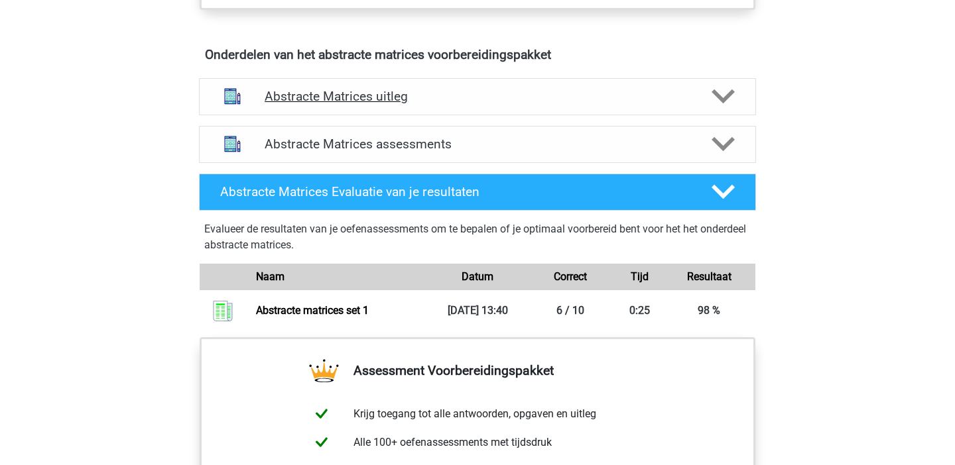
click at [497, 90] on h4 "Abstracte Matrices uitleg" at bounding box center [478, 96] width 426 height 15
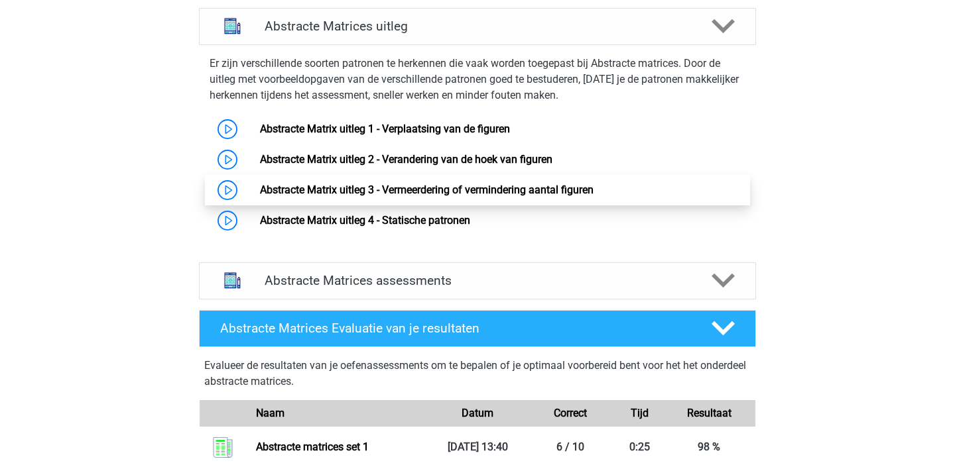
scroll to position [865, 0]
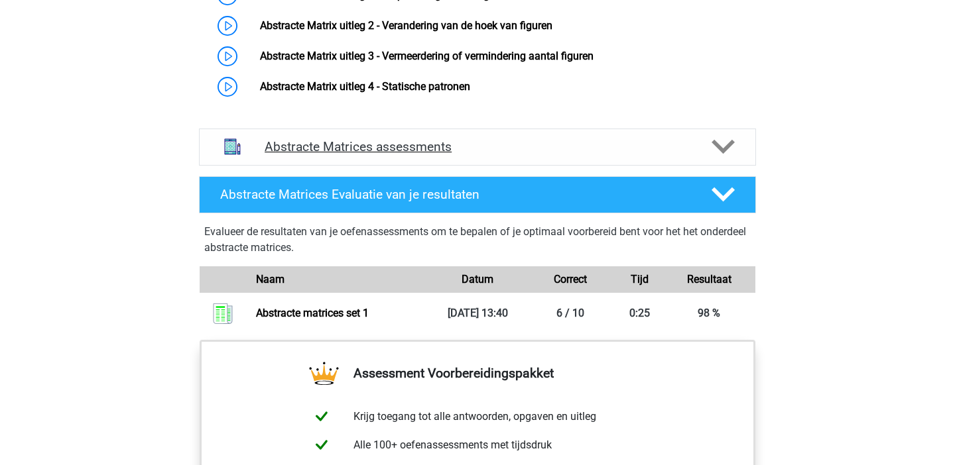
click at [446, 154] on h4 "Abstracte Matrices assessments" at bounding box center [478, 146] width 426 height 15
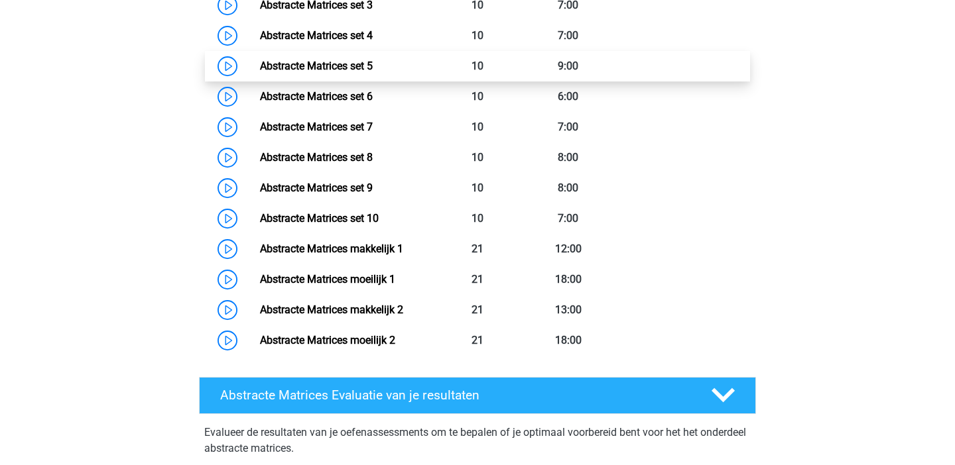
scroll to position [1339, 0]
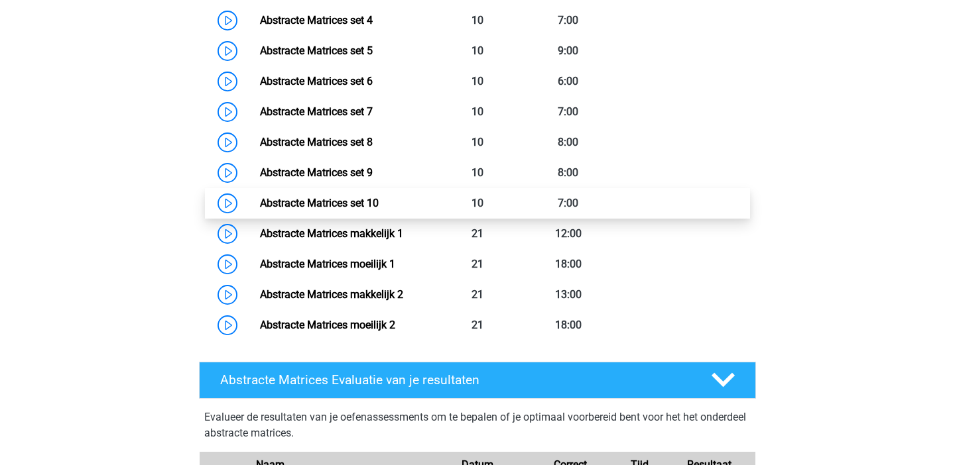
click at [322, 201] on link "Abstracte Matrices set 10" at bounding box center [319, 203] width 119 height 13
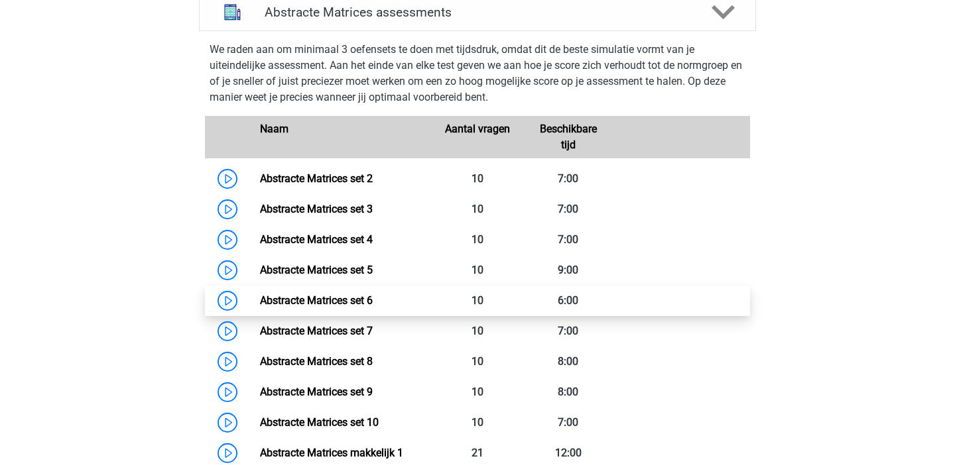
scroll to position [882, 0]
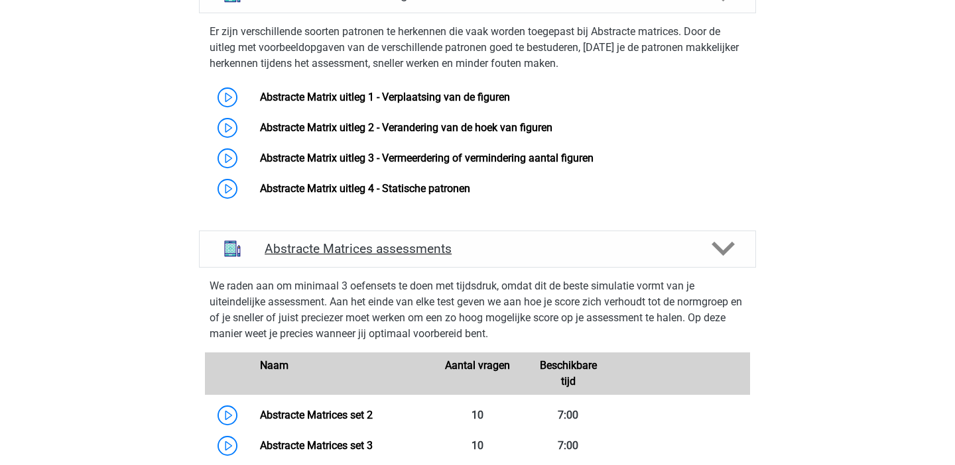
click at [407, 259] on div "Abstracte Matrices assessments" at bounding box center [477, 249] width 557 height 37
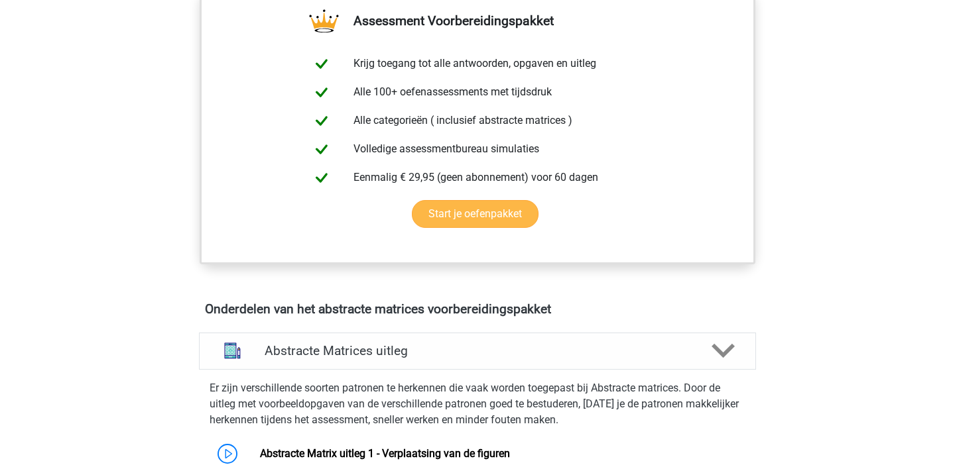
scroll to position [93, 0]
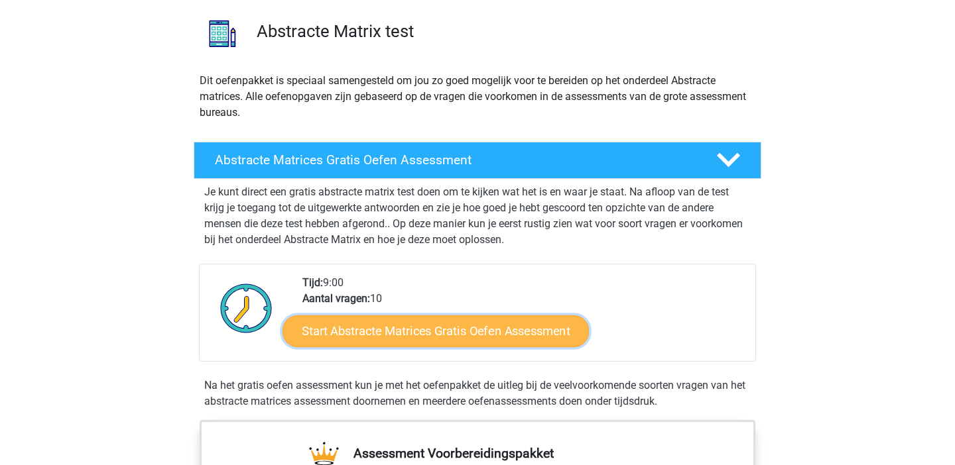
click at [421, 333] on link "Start Abstracte Matrices Gratis Oefen Assessment" at bounding box center [435, 331] width 306 height 32
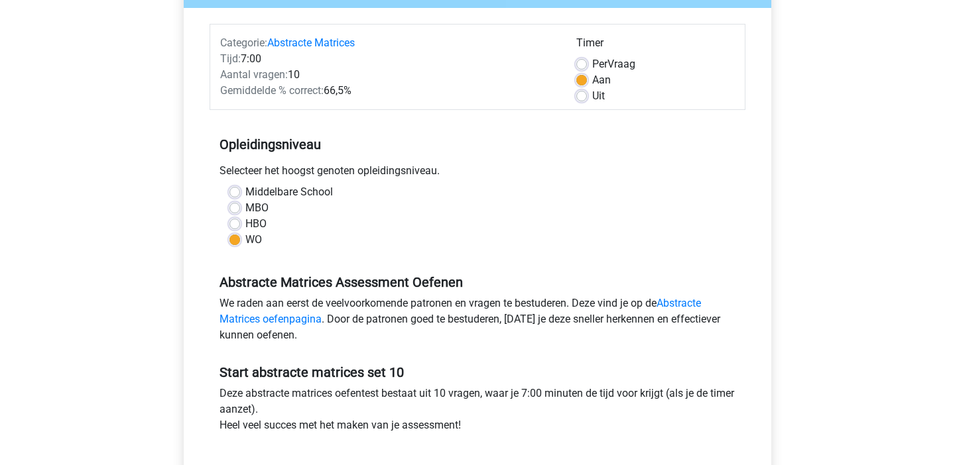
scroll to position [452, 0]
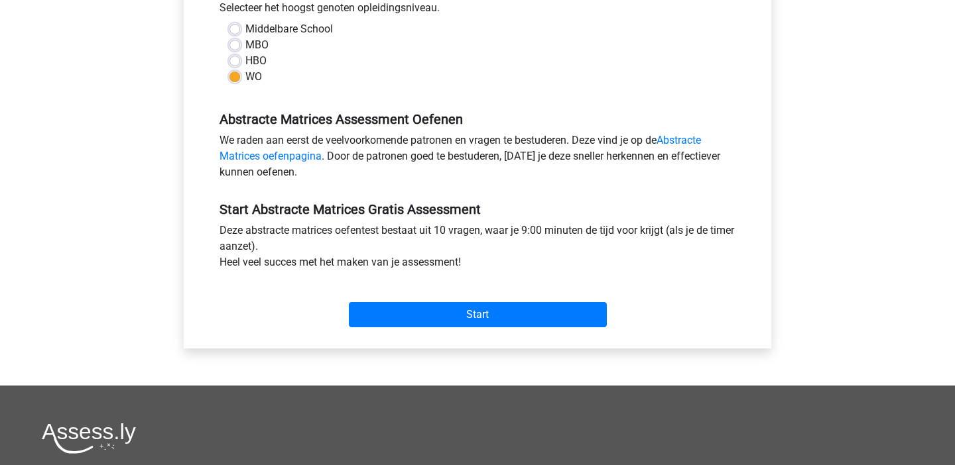
scroll to position [324, 0]
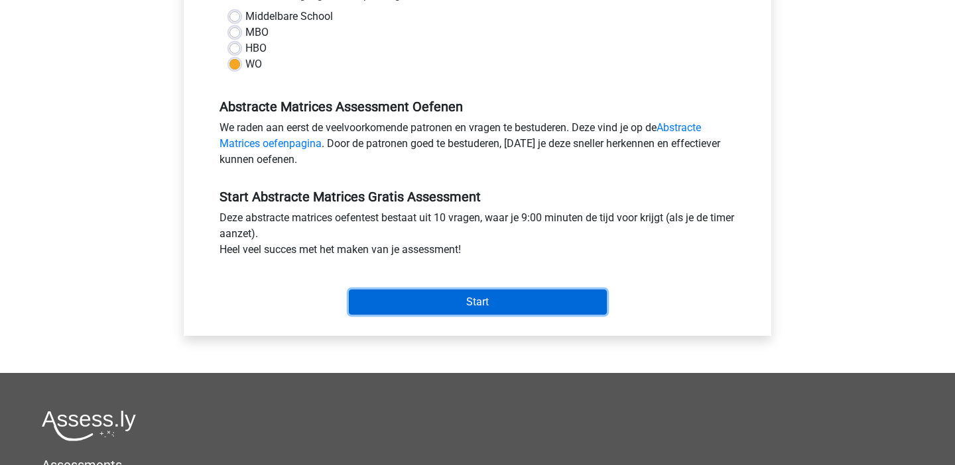
click at [478, 308] on input "Start" at bounding box center [478, 302] width 258 height 25
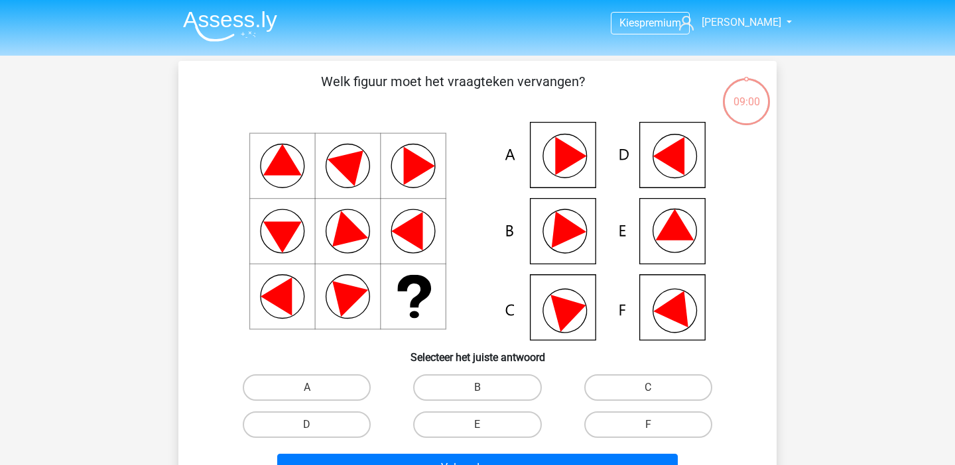
scroll to position [111, 0]
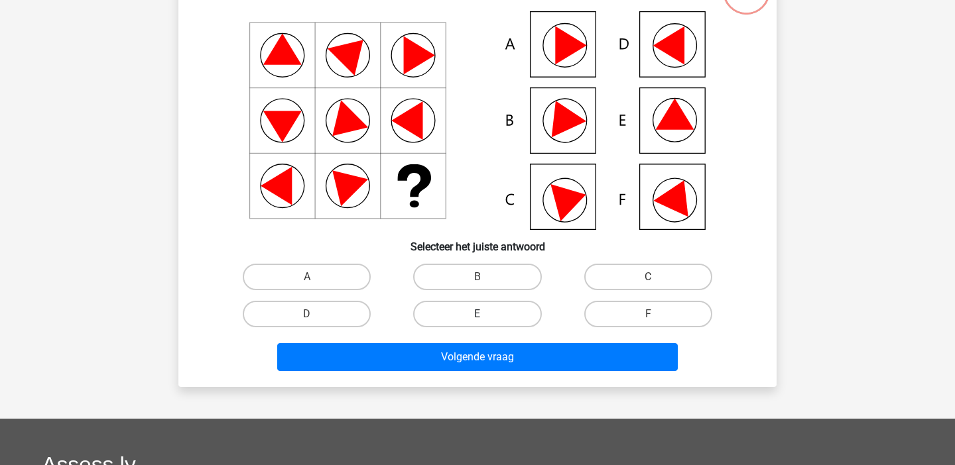
click at [497, 315] on label "E" at bounding box center [477, 314] width 128 height 27
click at [486, 315] on input "E" at bounding box center [481, 318] width 9 height 9
radio input "true"
click at [489, 374] on div "Volgende vraag" at bounding box center [477, 359] width 512 height 33
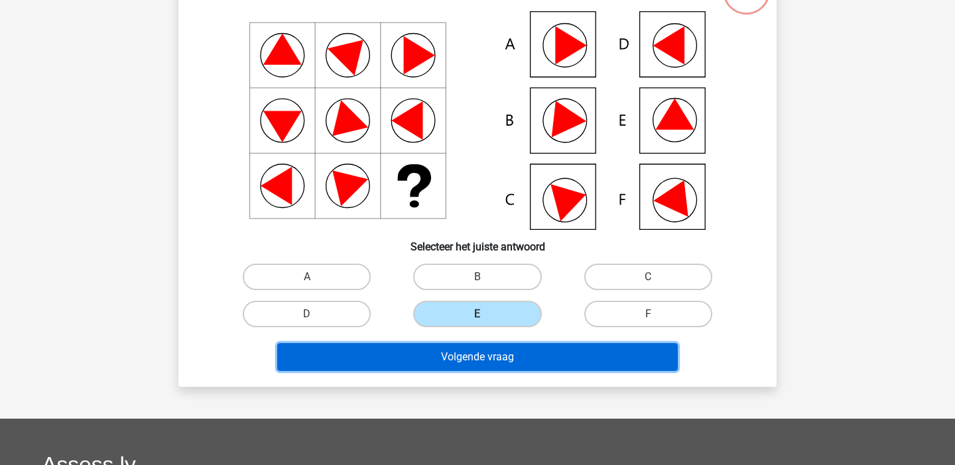
click at [487, 366] on button "Volgende vraag" at bounding box center [477, 357] width 401 height 28
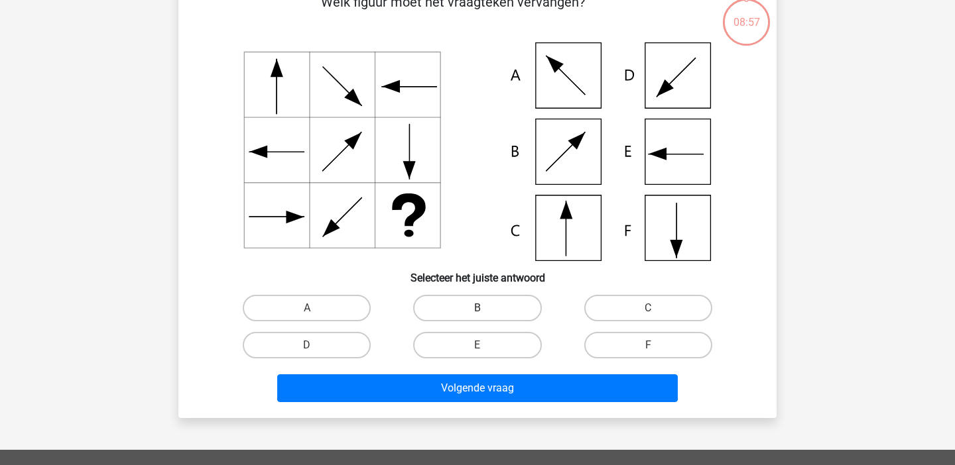
scroll to position [61, 0]
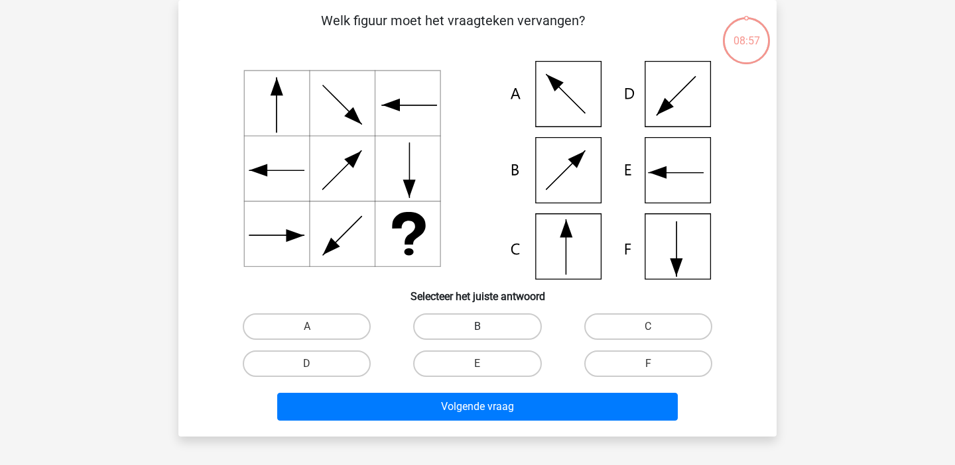
click at [487, 332] on label "B" at bounding box center [477, 327] width 128 height 27
click at [486, 332] on input "B" at bounding box center [481, 331] width 9 height 9
radio input "true"
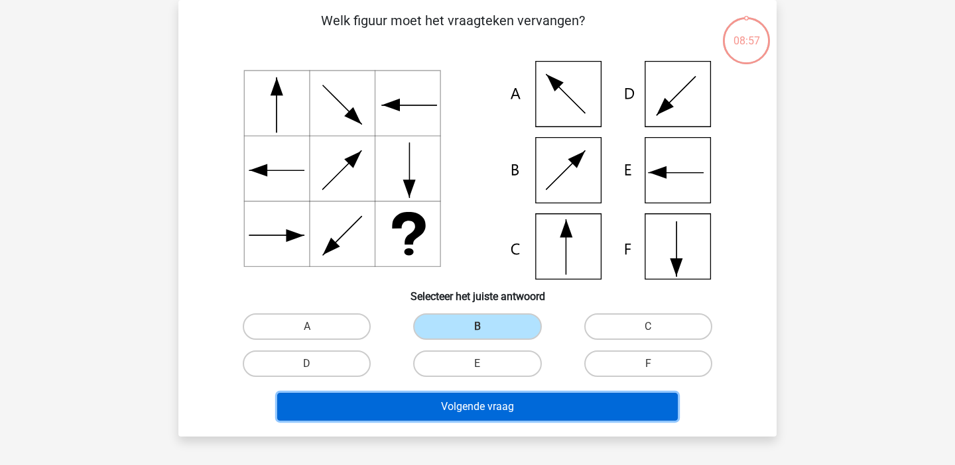
click at [487, 396] on button "Volgende vraag" at bounding box center [477, 407] width 401 height 28
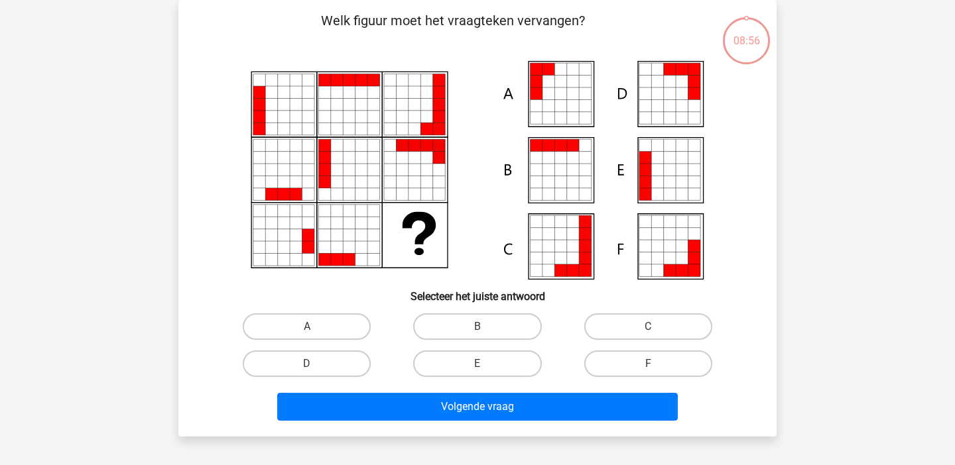
click at [483, 341] on div "B" at bounding box center [477, 326] width 170 height 37
click at [480, 328] on input "B" at bounding box center [481, 331] width 9 height 9
radio input "true"
click at [480, 389] on div "Volgende vraag" at bounding box center [478, 405] width 556 height 44
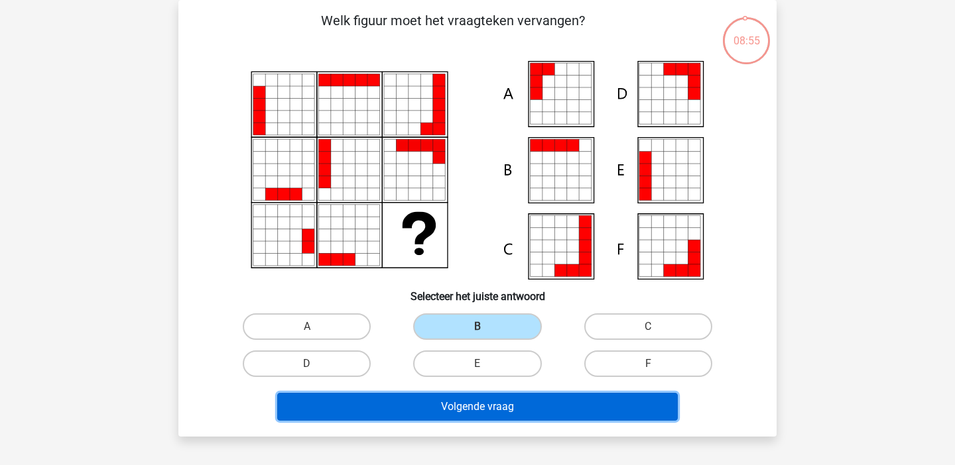
click at [480, 416] on button "Volgende vraag" at bounding box center [477, 407] width 401 height 28
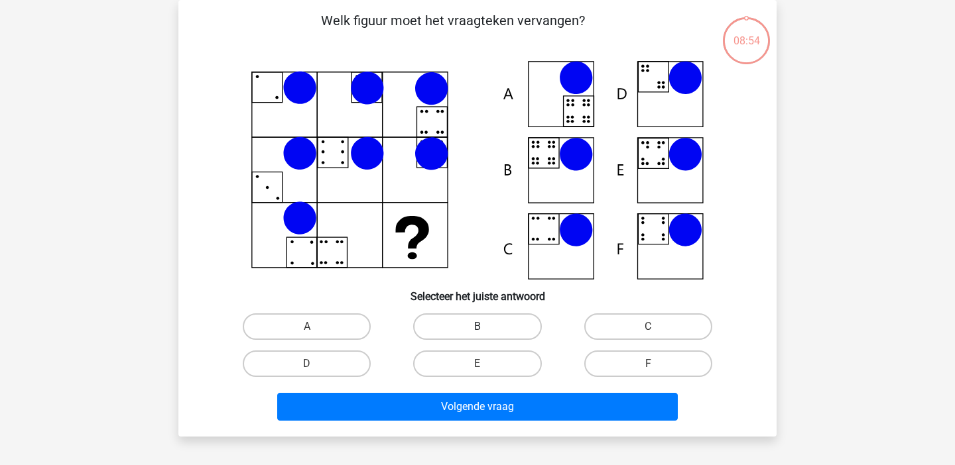
click at [480, 322] on label "B" at bounding box center [477, 327] width 128 height 27
click at [480, 327] on input "B" at bounding box center [481, 331] width 9 height 9
radio input "true"
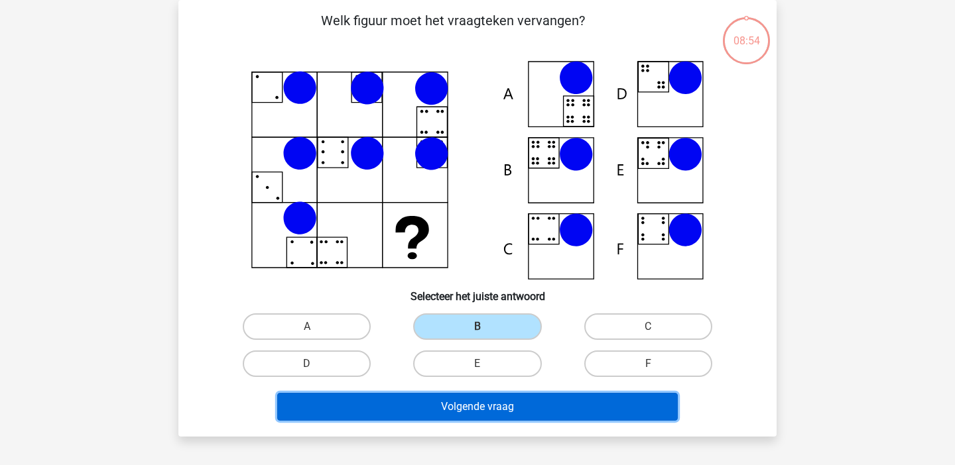
click at [471, 421] on div "Volgende vraag" at bounding box center [477, 409] width 512 height 33
click at [468, 418] on button "Volgende vraag" at bounding box center [477, 407] width 401 height 28
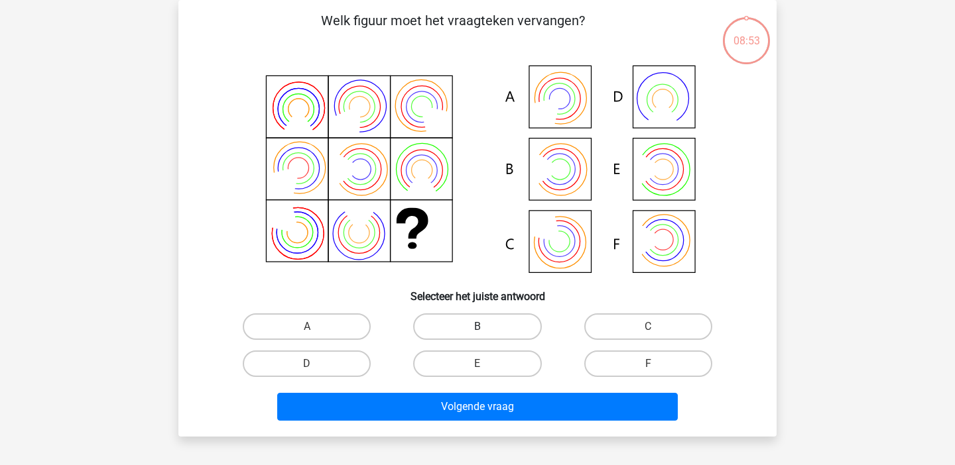
click at [480, 322] on label "B" at bounding box center [477, 327] width 128 height 27
click at [480, 327] on input "B" at bounding box center [481, 331] width 9 height 9
radio input "true"
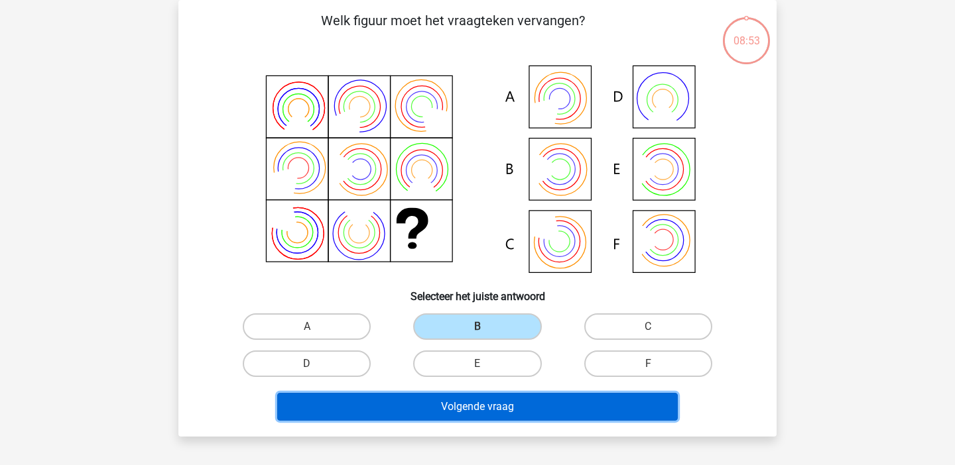
click at [478, 414] on button "Volgende vraag" at bounding box center [477, 407] width 401 height 28
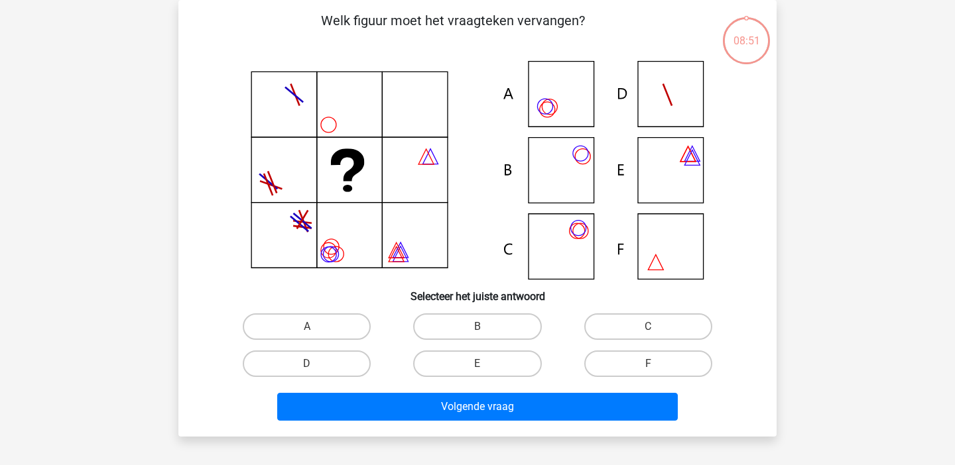
click at [480, 310] on div "B" at bounding box center [477, 326] width 170 height 37
click at [479, 331] on input "B" at bounding box center [481, 331] width 9 height 9
radio input "true"
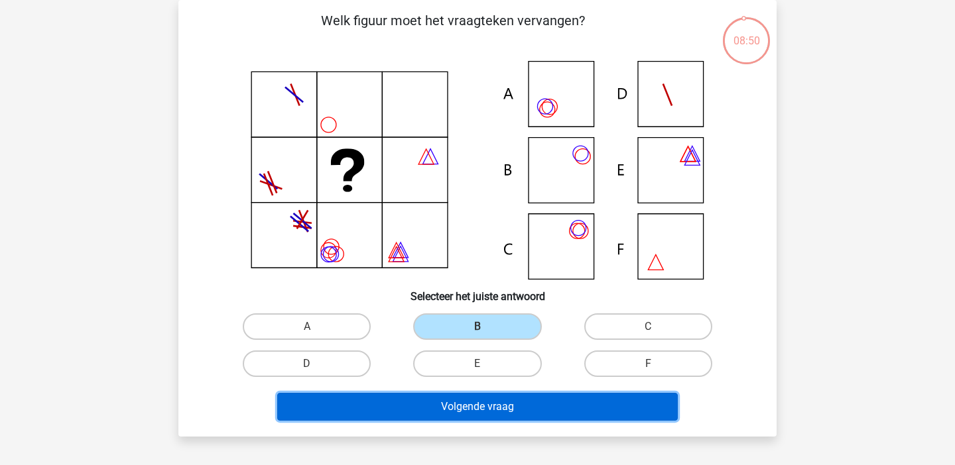
click at [462, 406] on button "Volgende vraag" at bounding box center [477, 407] width 401 height 28
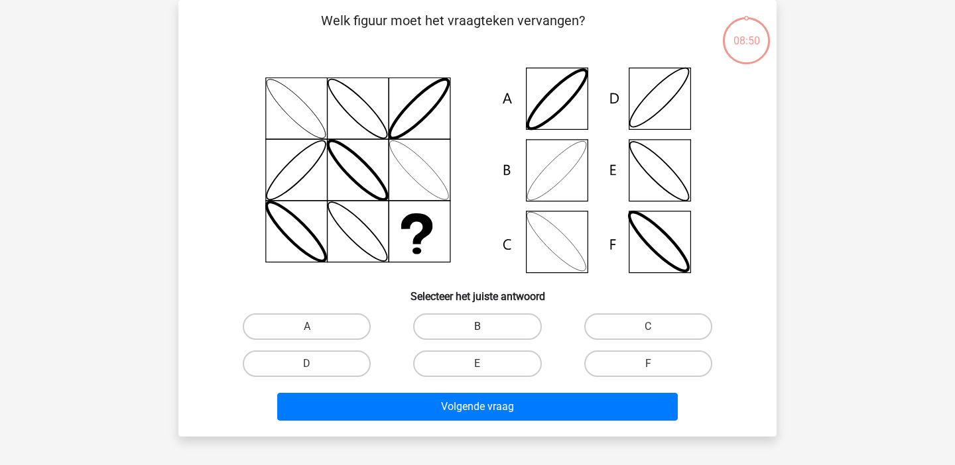
click at [467, 332] on label "B" at bounding box center [477, 327] width 128 height 27
click at [477, 332] on input "B" at bounding box center [481, 331] width 9 height 9
radio input "true"
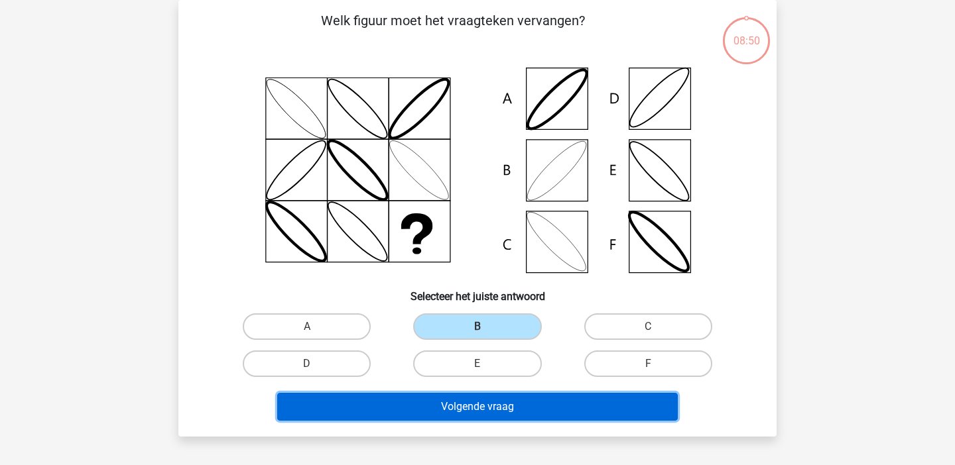
click at [463, 400] on button "Volgende vraag" at bounding box center [477, 407] width 401 height 28
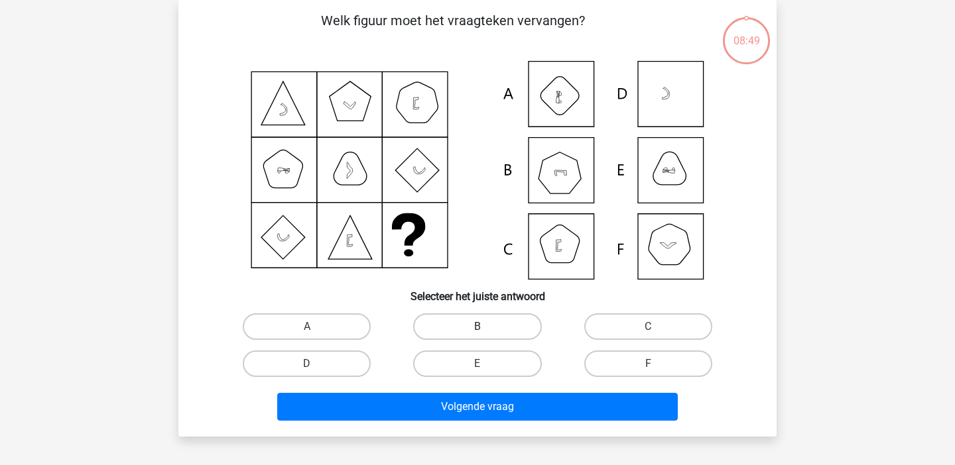
click at [459, 327] on label "B" at bounding box center [477, 327] width 128 height 27
click at [477, 327] on input "B" at bounding box center [481, 331] width 9 height 9
radio input "true"
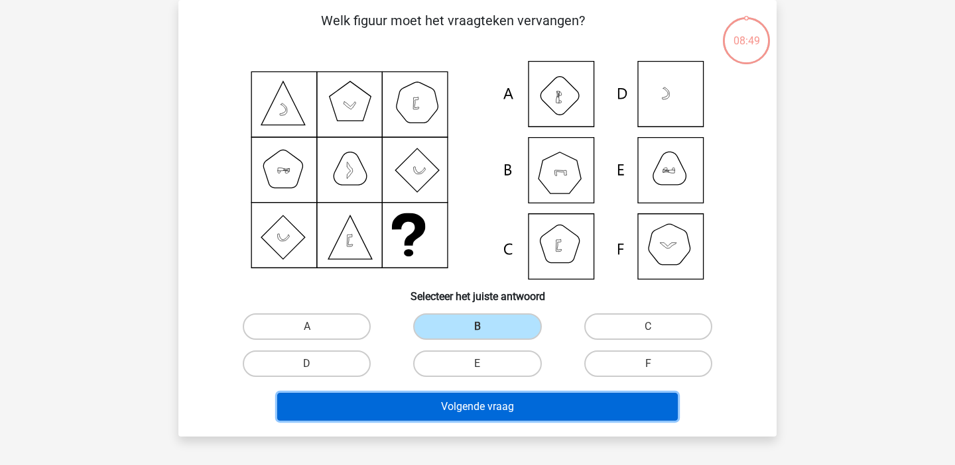
click at [459, 408] on button "Volgende vraag" at bounding box center [477, 407] width 401 height 28
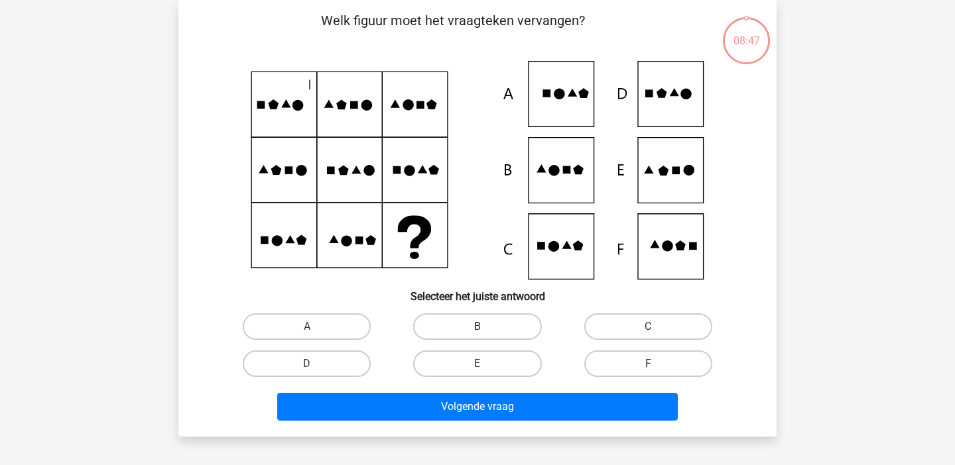
click at [485, 318] on label "B" at bounding box center [477, 327] width 128 height 27
click at [485, 327] on input "B" at bounding box center [481, 331] width 9 height 9
radio input "true"
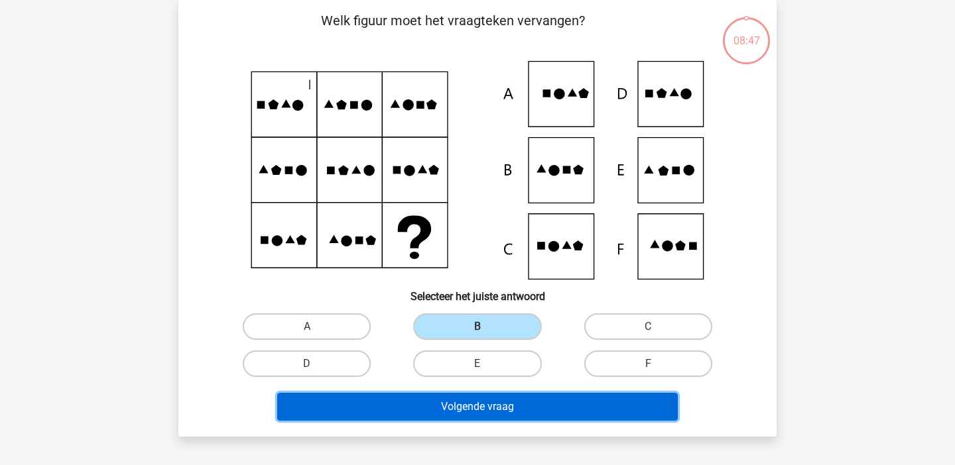
click at [469, 403] on button "Volgende vraag" at bounding box center [477, 407] width 401 height 28
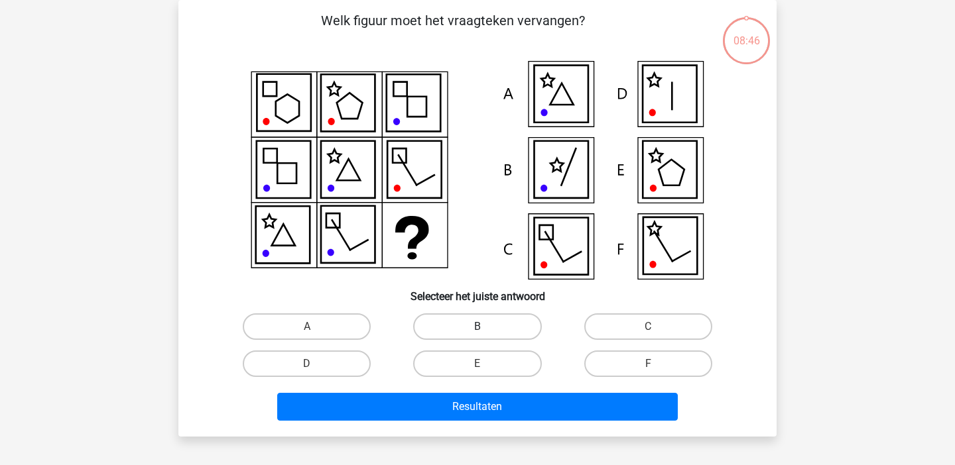
click at [477, 316] on label "B" at bounding box center [477, 327] width 128 height 27
click at [477, 327] on input "B" at bounding box center [481, 331] width 9 height 9
radio input "true"
click at [469, 426] on div "Resultaten" at bounding box center [477, 409] width 512 height 33
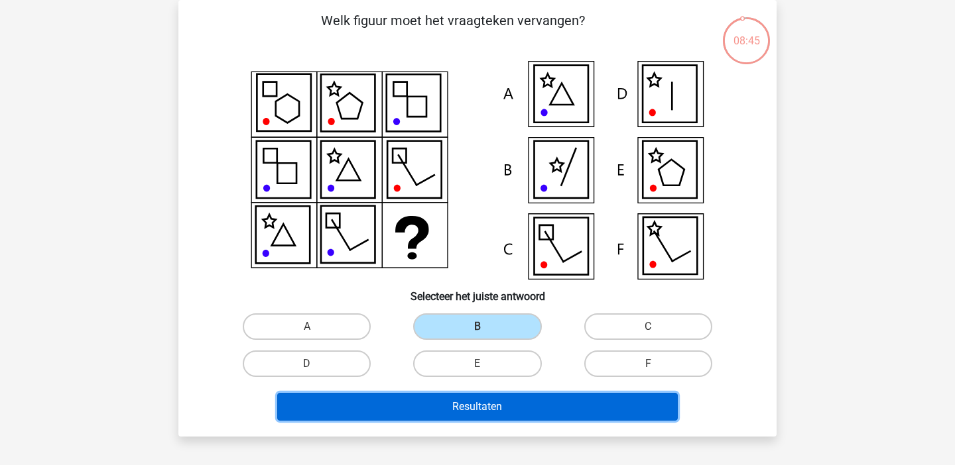
click at [469, 408] on button "Resultaten" at bounding box center [477, 407] width 401 height 28
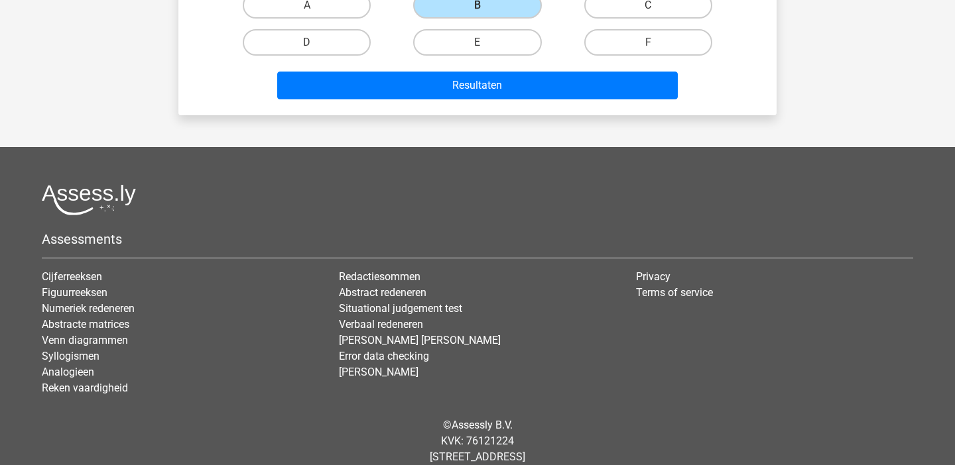
scroll to position [385, 0]
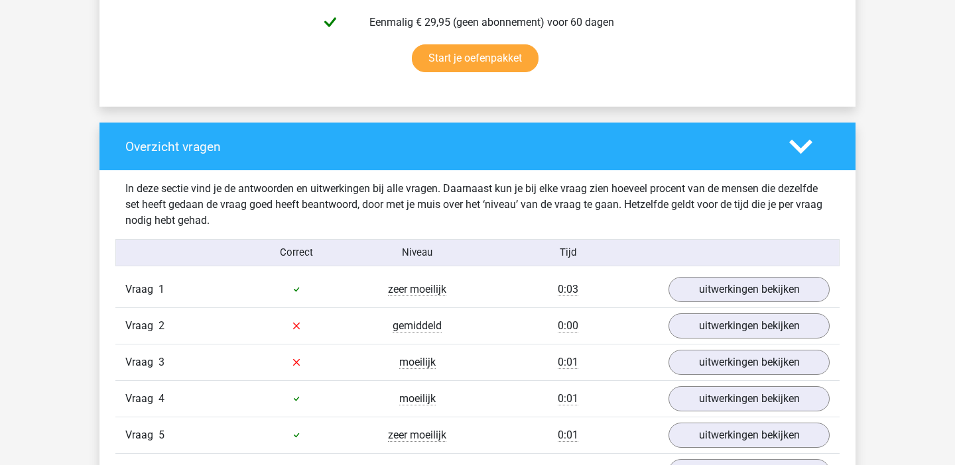
scroll to position [1205, 0]
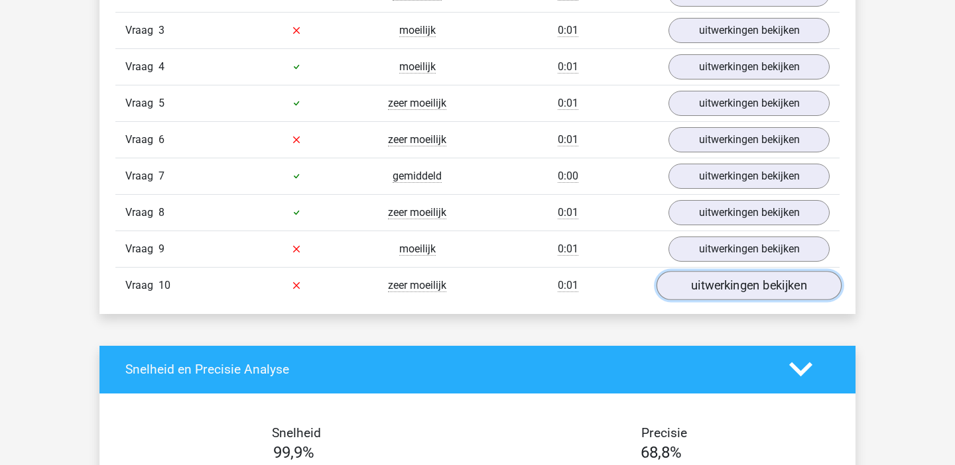
click at [715, 288] on link "uitwerkingen bekijken" at bounding box center [748, 285] width 185 height 29
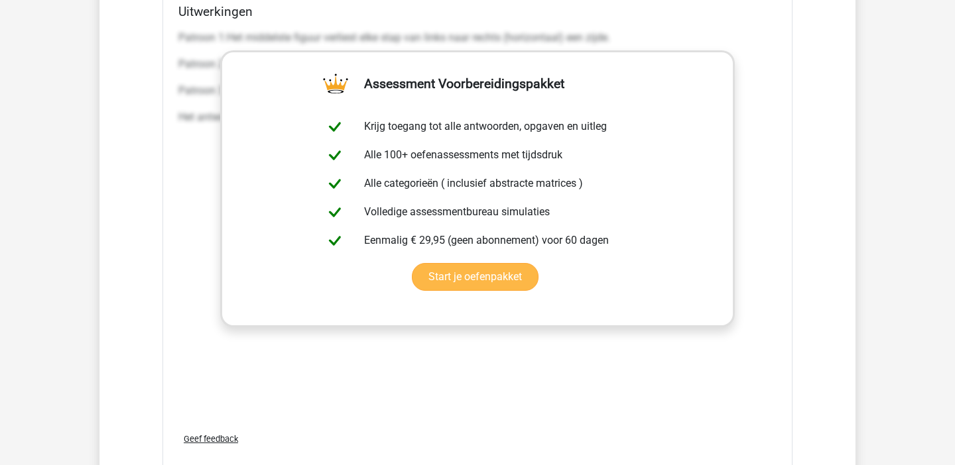
scroll to position [1900, 0]
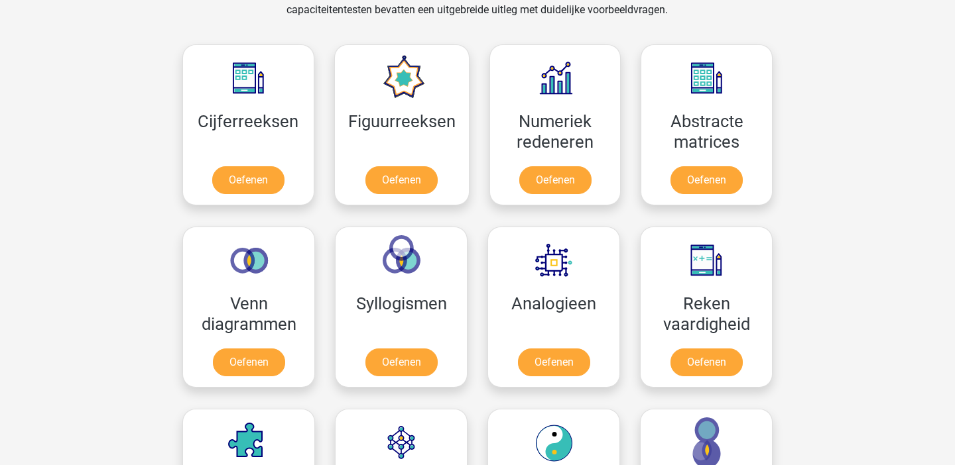
scroll to position [668, 0]
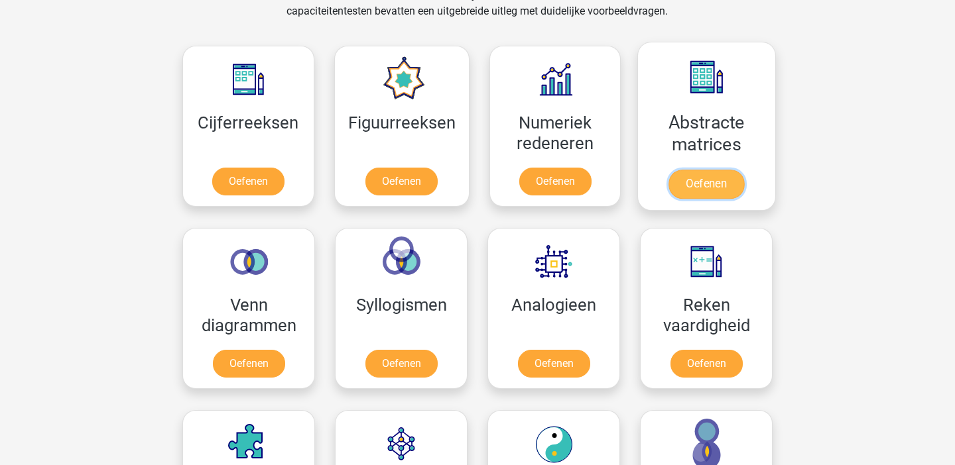
click at [677, 180] on link "Oefenen" at bounding box center [706, 184] width 76 height 29
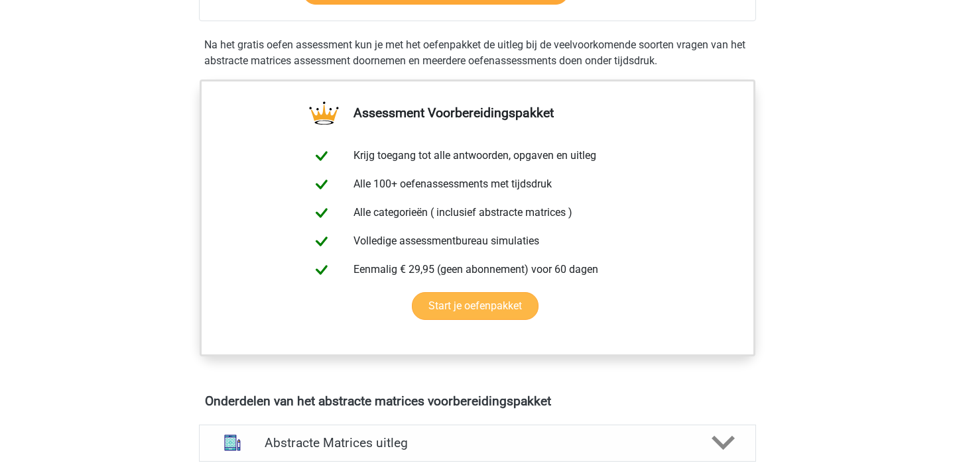
scroll to position [320, 0]
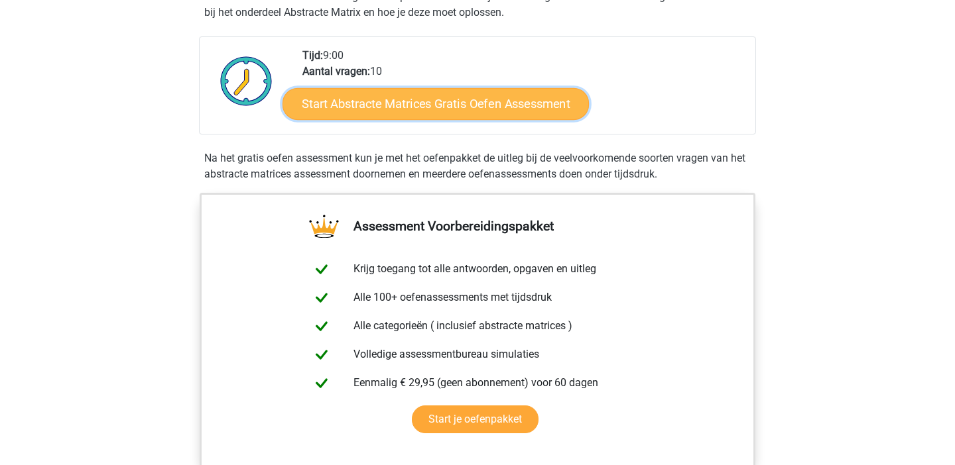
click at [457, 92] on link "Start Abstracte Matrices Gratis Oefen Assessment" at bounding box center [435, 104] width 306 height 32
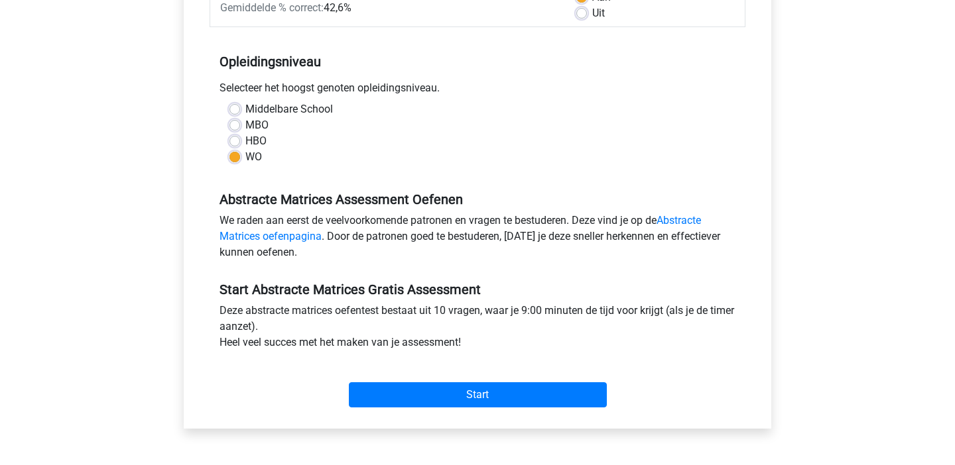
scroll to position [428, 0]
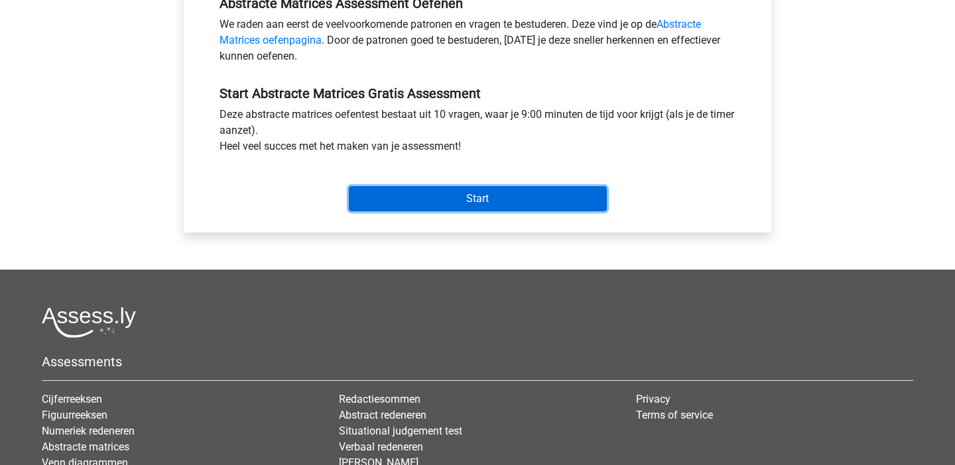
click at [467, 208] on input "Start" at bounding box center [478, 198] width 258 height 25
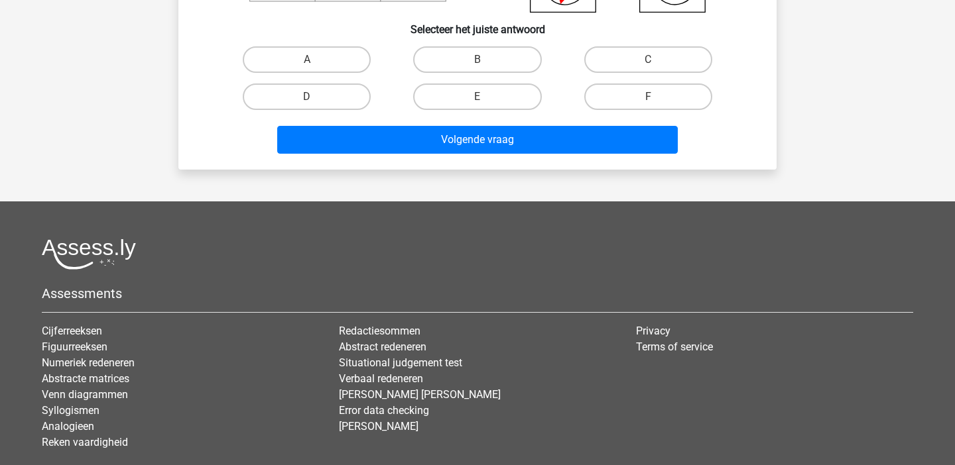
scroll to position [162, 0]
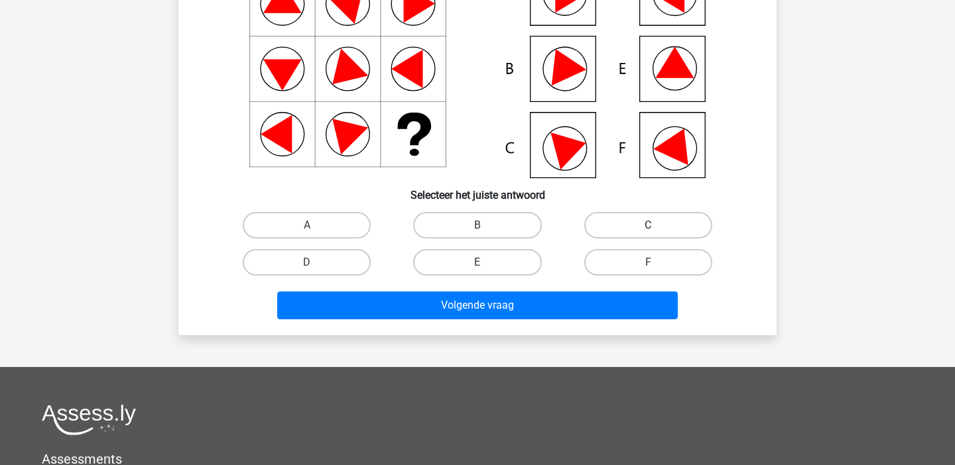
click at [625, 231] on label "C" at bounding box center [648, 225] width 128 height 27
click at [648, 231] on input "C" at bounding box center [652, 229] width 9 height 9
radio input "true"
click at [455, 266] on label "E" at bounding box center [477, 262] width 128 height 27
click at [477, 266] on input "E" at bounding box center [481, 267] width 9 height 9
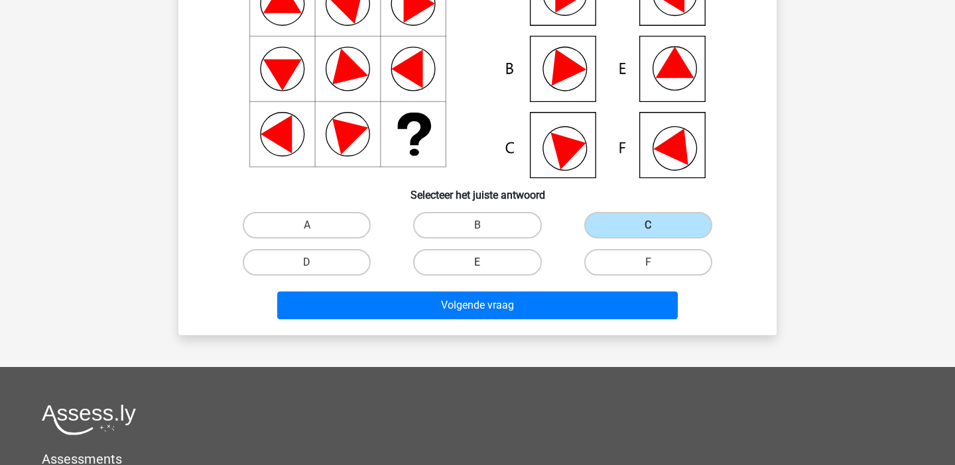
radio input "true"
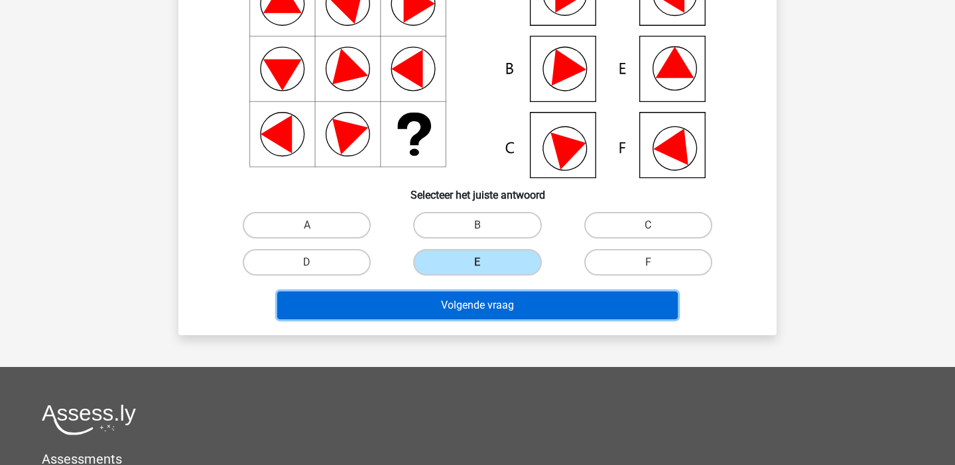
click at [459, 311] on button "Volgende vraag" at bounding box center [477, 306] width 401 height 28
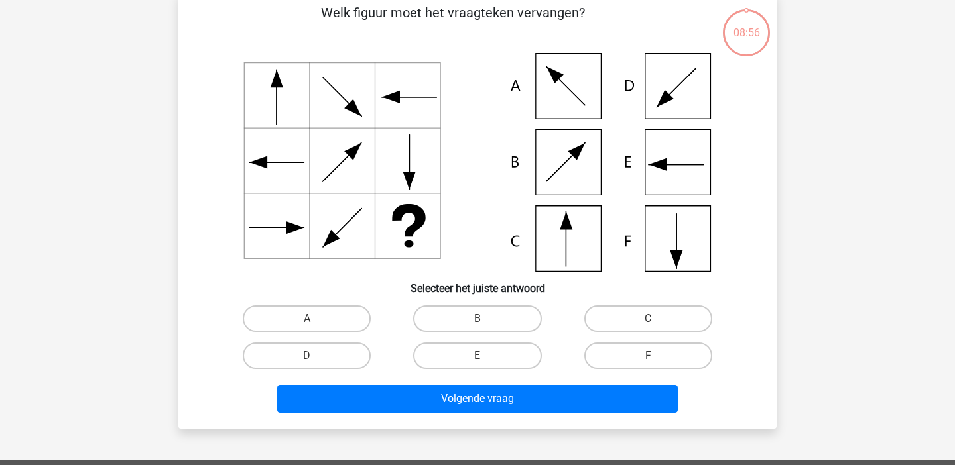
click at [469, 227] on icon at bounding box center [477, 162] width 534 height 219
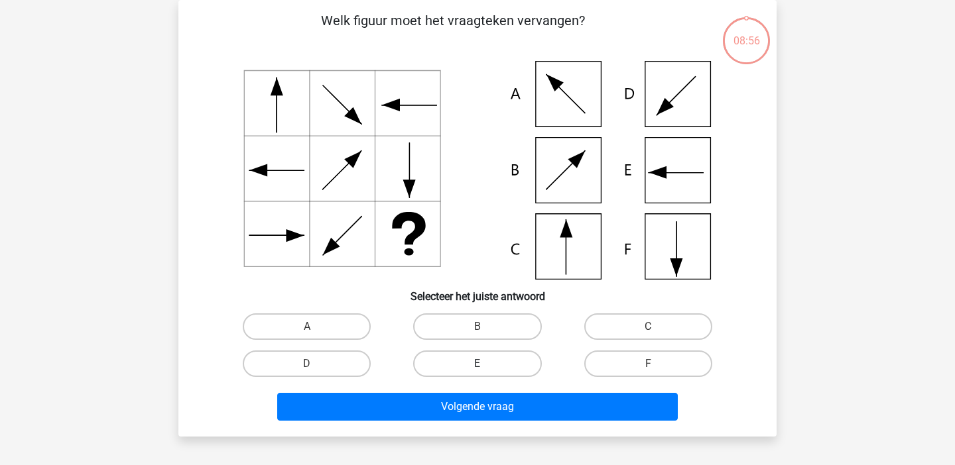
click at [463, 375] on label "E" at bounding box center [477, 364] width 128 height 27
click at [477, 373] on input "E" at bounding box center [481, 368] width 9 height 9
radio input "true"
click at [463, 393] on div "Volgende vraag" at bounding box center [478, 405] width 556 height 44
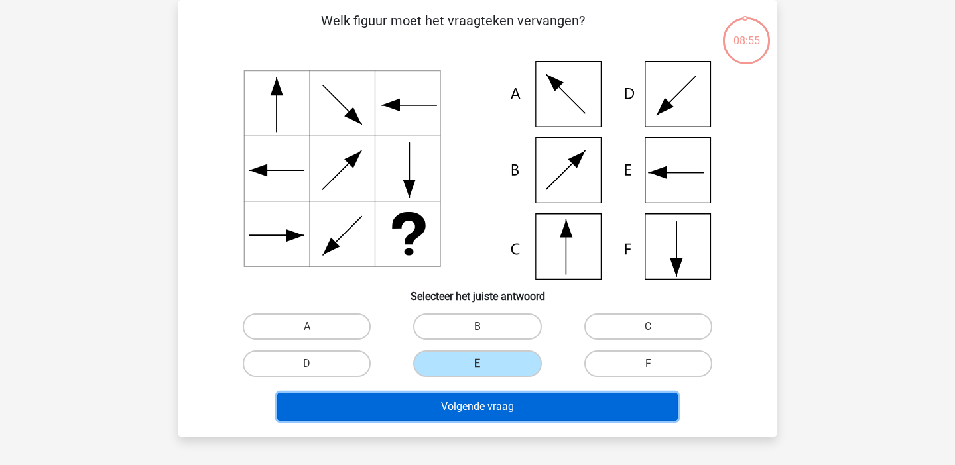
click at [463, 410] on button "Volgende vraag" at bounding box center [477, 407] width 401 height 28
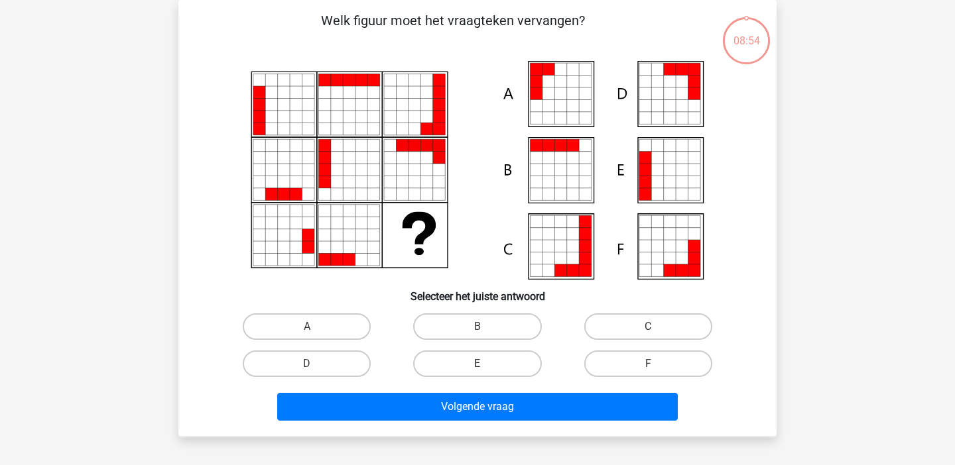
click at [463, 371] on label "E" at bounding box center [477, 364] width 128 height 27
click at [477, 371] on input "E" at bounding box center [481, 368] width 9 height 9
radio input "true"
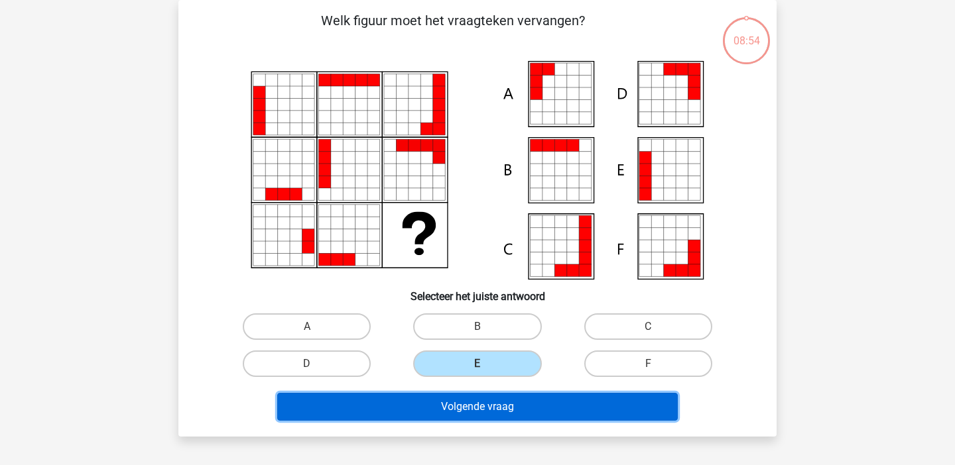
click at [460, 418] on button "Volgende vraag" at bounding box center [477, 407] width 401 height 28
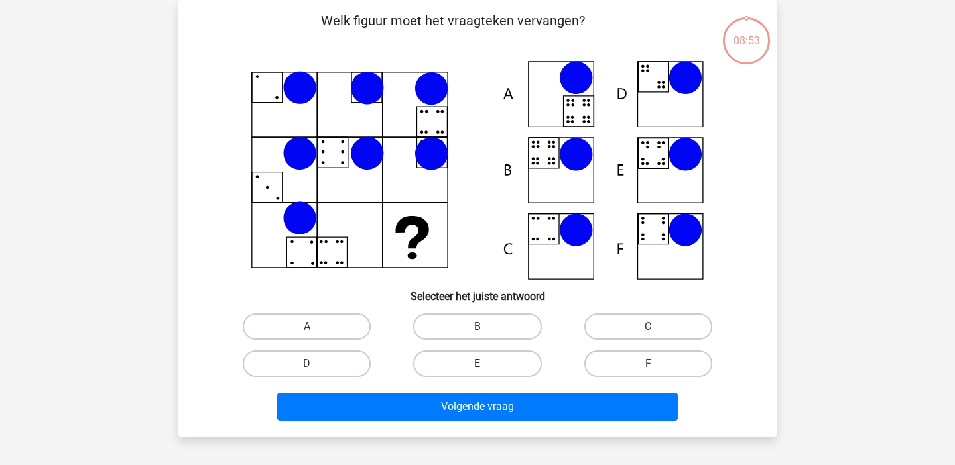
click at [465, 367] on label "E" at bounding box center [477, 364] width 128 height 27
click at [477, 367] on input "E" at bounding box center [481, 368] width 9 height 9
radio input "true"
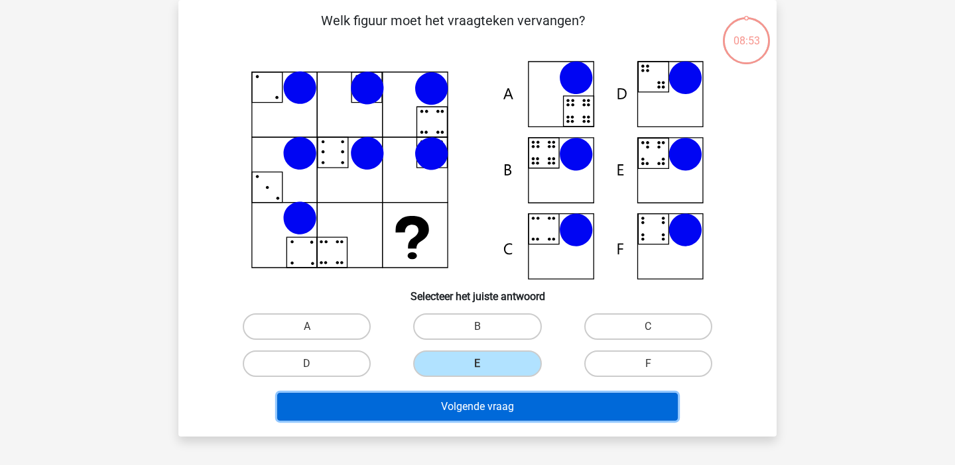
click at [465, 420] on button "Volgende vraag" at bounding box center [477, 407] width 401 height 28
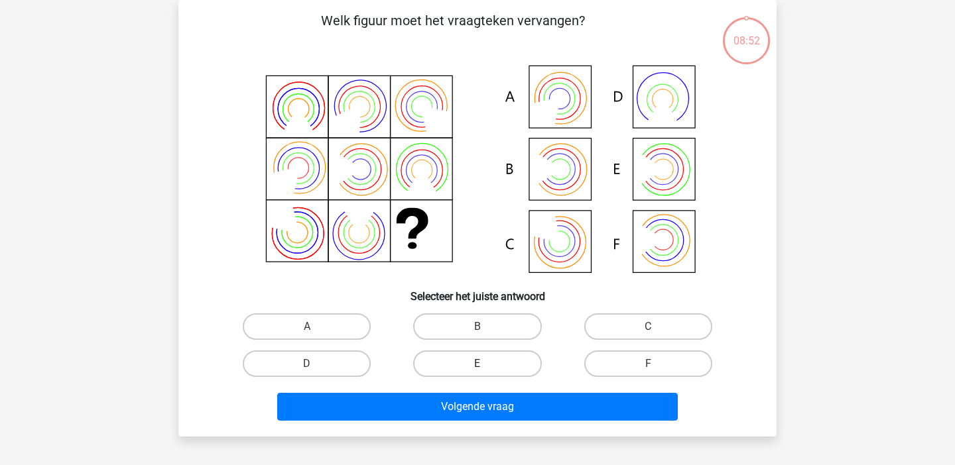
click at [468, 371] on label "E" at bounding box center [477, 364] width 128 height 27
click at [477, 371] on input "E" at bounding box center [481, 368] width 9 height 9
radio input "true"
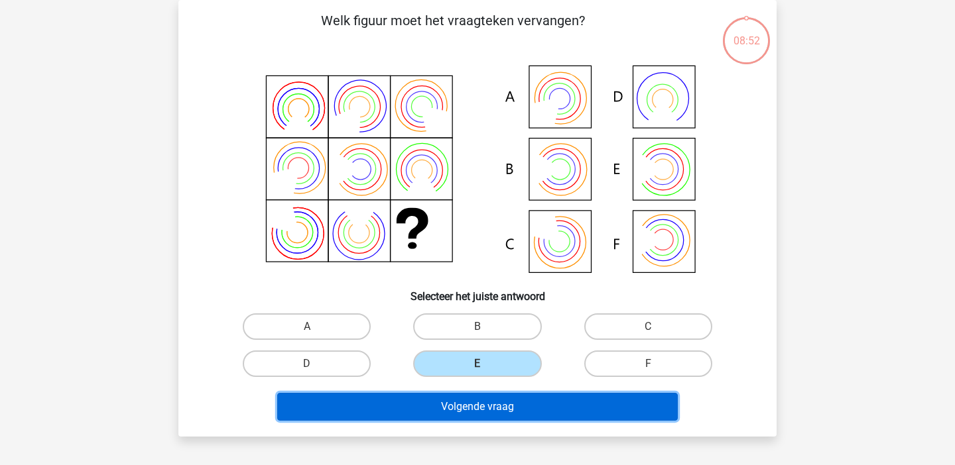
click at [468, 418] on button "Volgende vraag" at bounding box center [477, 407] width 401 height 28
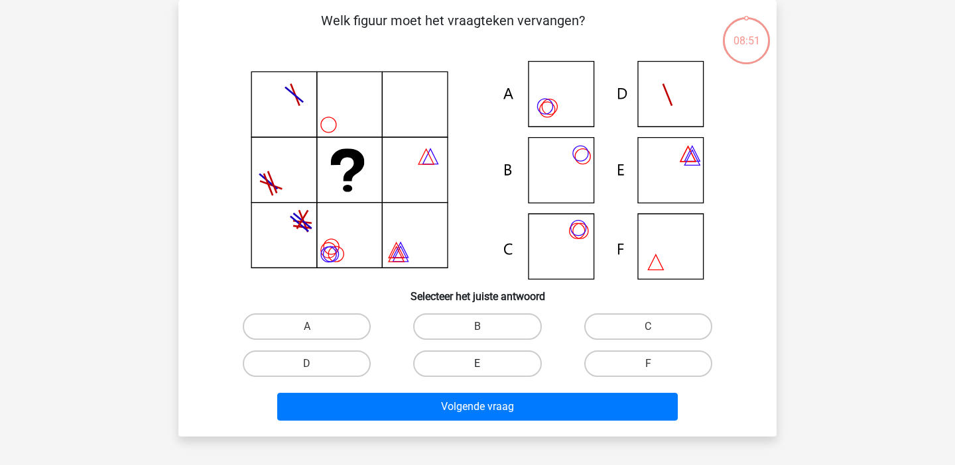
click at [470, 367] on label "E" at bounding box center [477, 364] width 128 height 27
click at [477, 367] on input "E" at bounding box center [481, 368] width 9 height 9
radio input "true"
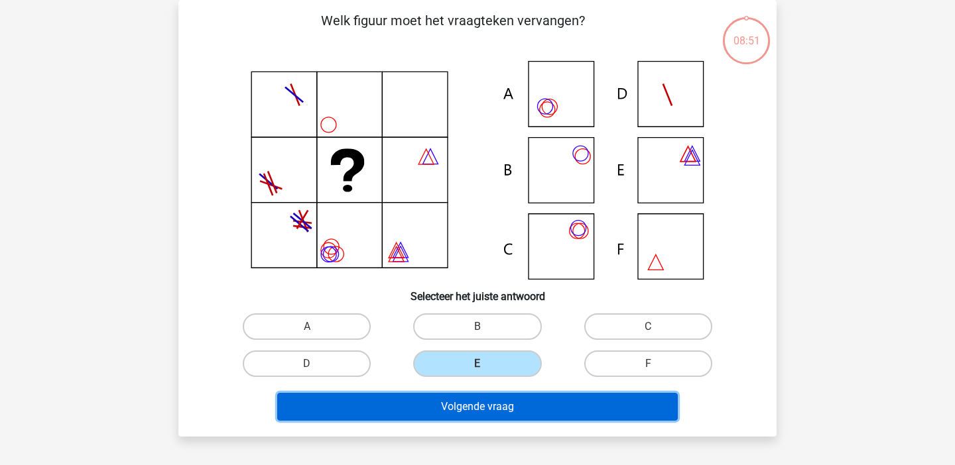
click at [470, 411] on button "Volgende vraag" at bounding box center [477, 407] width 401 height 28
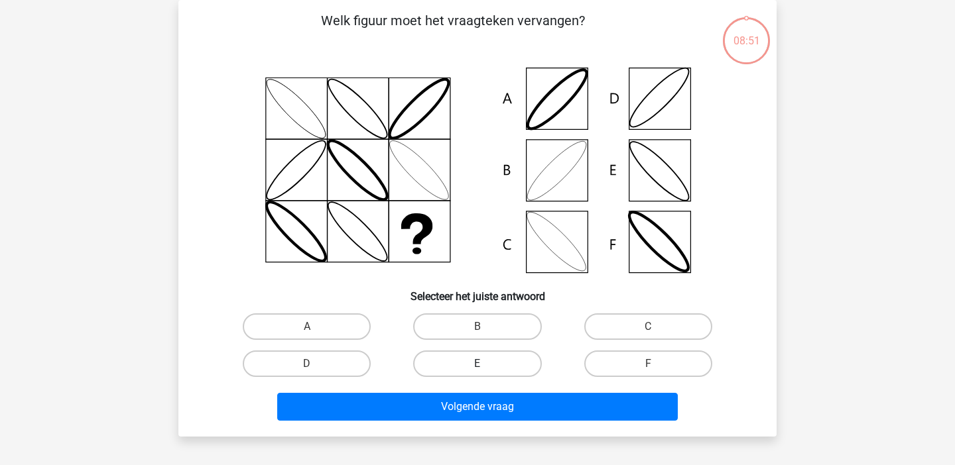
click at [470, 370] on label "E" at bounding box center [477, 364] width 128 height 27
click at [477, 370] on input "E" at bounding box center [481, 368] width 9 height 9
radio input "true"
click at [470, 426] on div "Volgende vraag" at bounding box center [477, 409] width 512 height 33
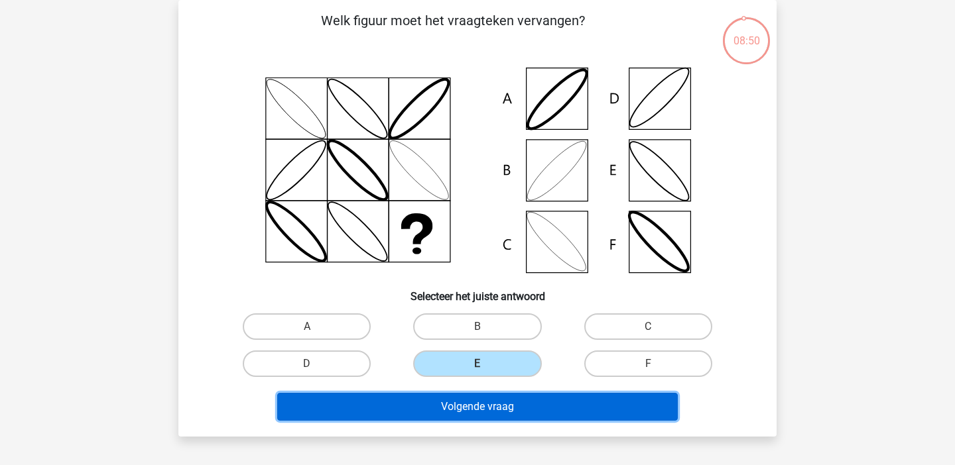
click at [470, 409] on button "Volgende vraag" at bounding box center [477, 407] width 401 height 28
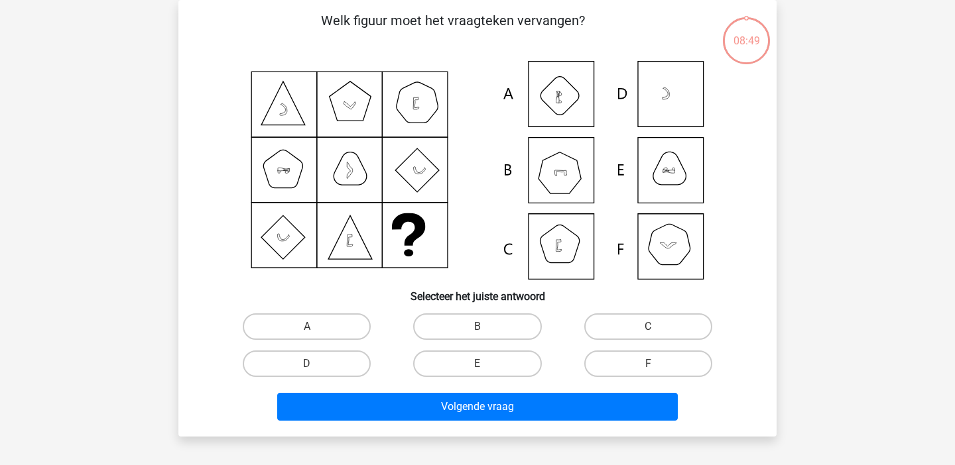
click at [470, 374] on label "E" at bounding box center [477, 364] width 128 height 27
click at [477, 373] on input "E" at bounding box center [481, 368] width 9 height 9
radio input "true"
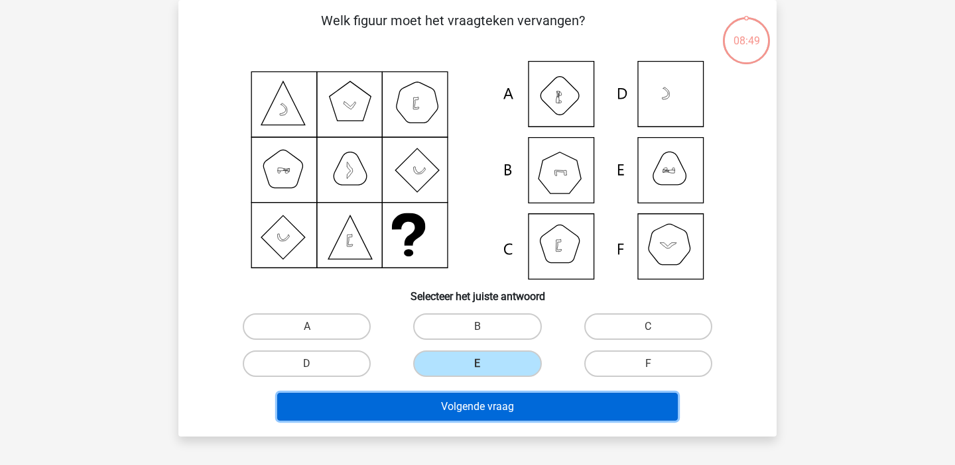
click at [470, 419] on button "Volgende vraag" at bounding box center [477, 407] width 401 height 28
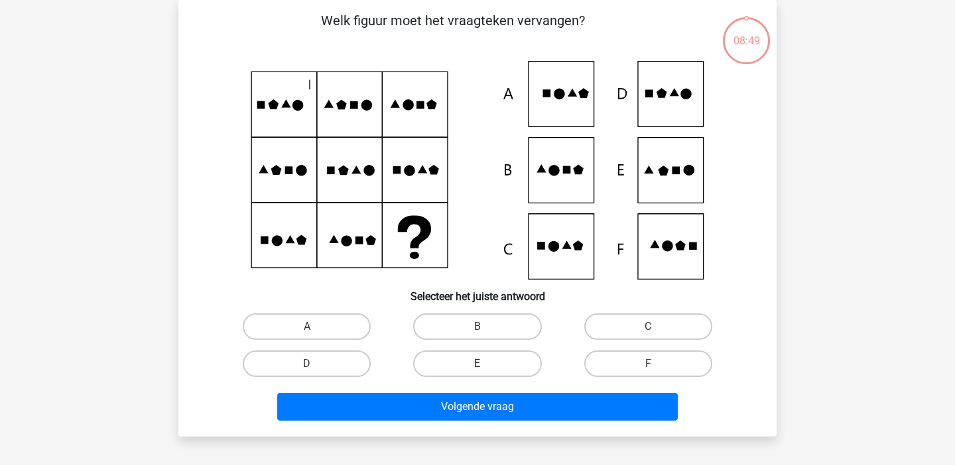
click at [470, 370] on label "E" at bounding box center [477, 364] width 128 height 27
click at [477, 370] on input "E" at bounding box center [481, 368] width 9 height 9
radio input "true"
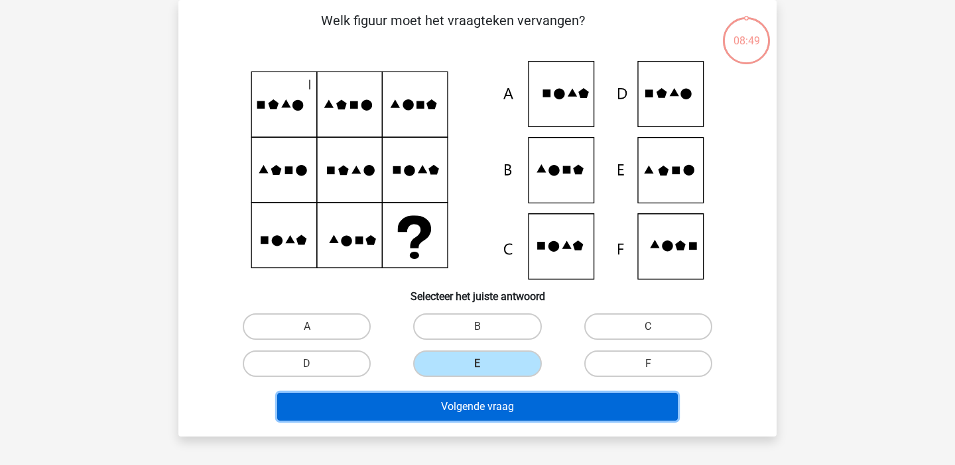
click at [470, 407] on button "Volgende vraag" at bounding box center [477, 407] width 401 height 28
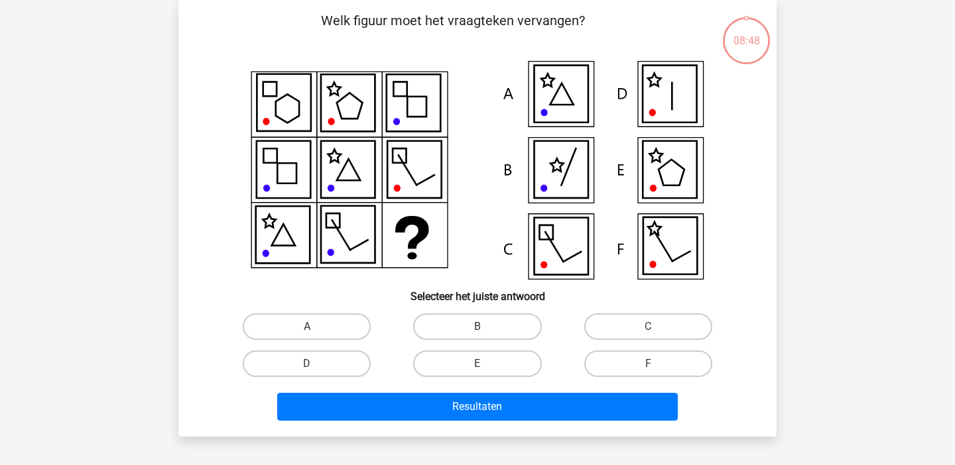
click at [470, 377] on div "E" at bounding box center [477, 363] width 170 height 37
click at [354, 361] on label "D" at bounding box center [307, 364] width 128 height 27
click at [316, 364] on input "D" at bounding box center [311, 368] width 9 height 9
radio input "true"
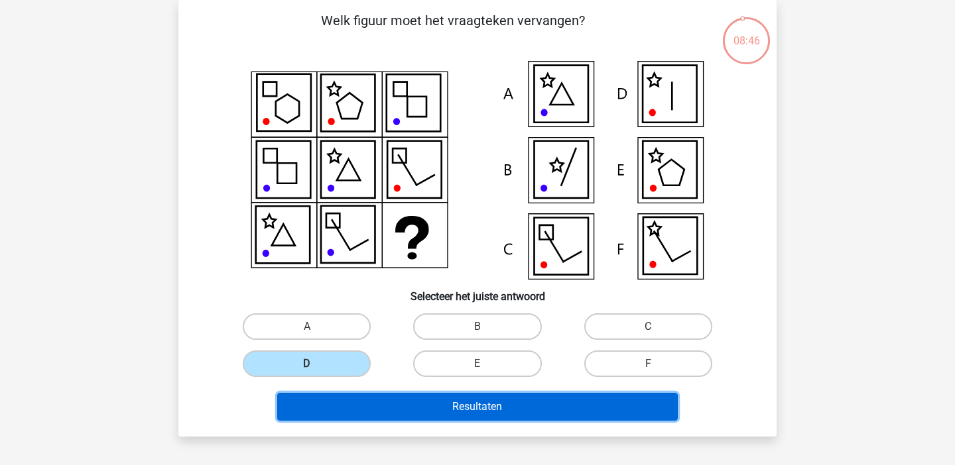
click at [402, 410] on button "Resultaten" at bounding box center [477, 407] width 401 height 28
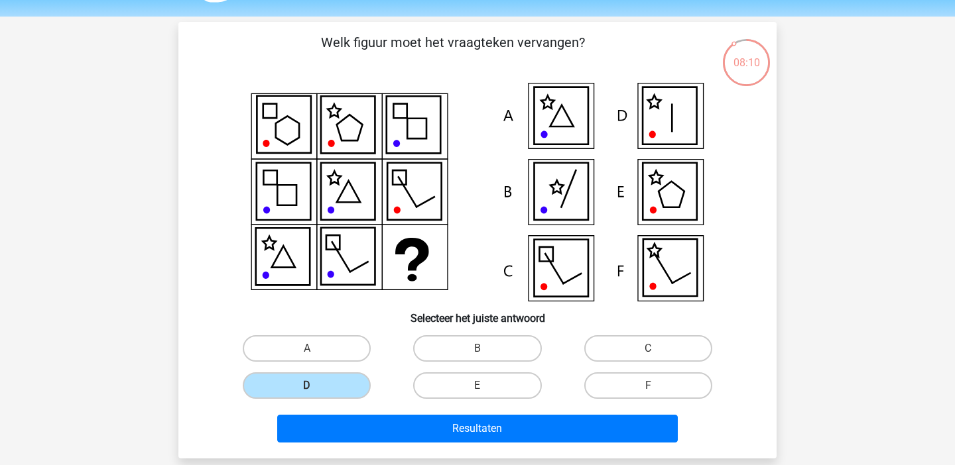
scroll to position [0, 0]
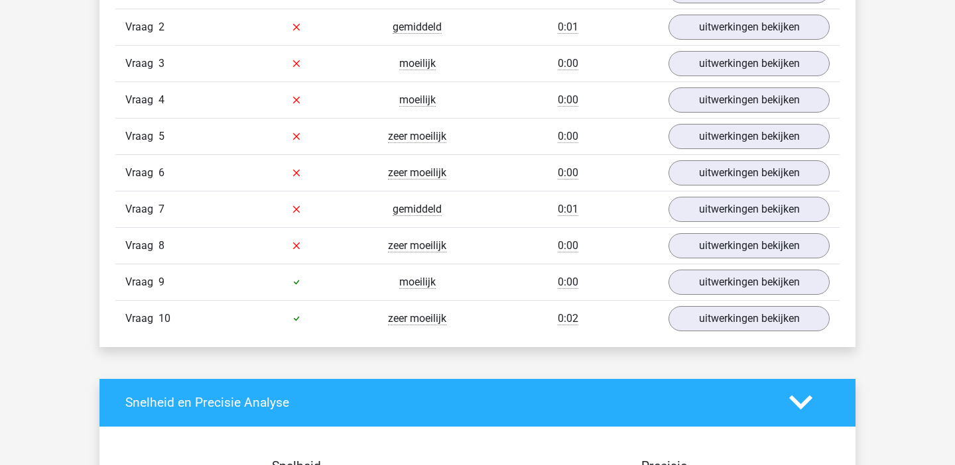
scroll to position [1221, 0]
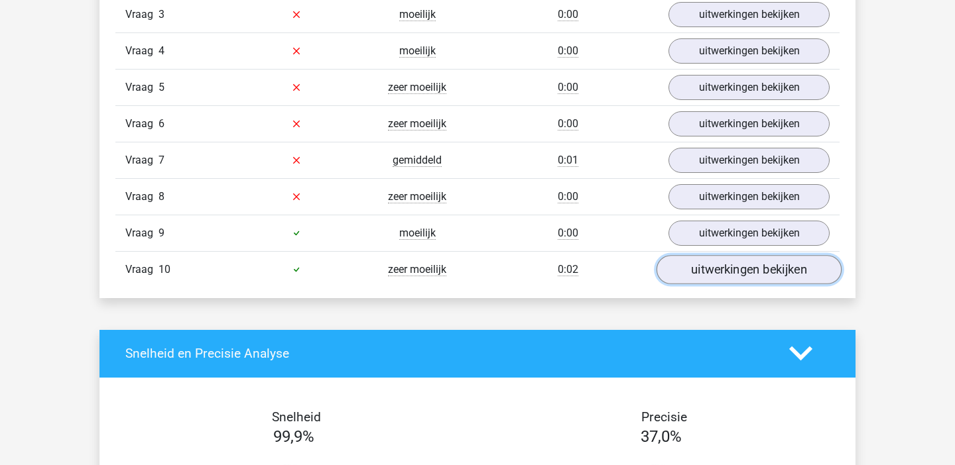
click at [706, 271] on link "uitwerkingen bekijken" at bounding box center [748, 269] width 185 height 29
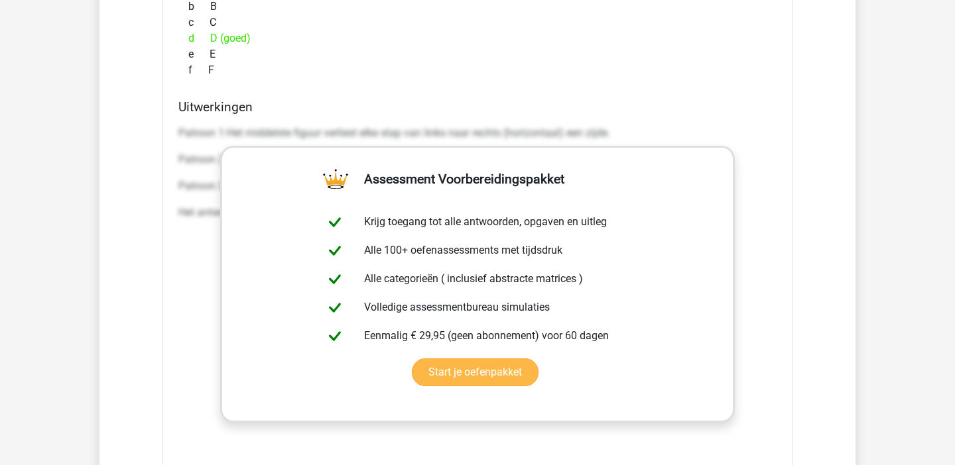
scroll to position [1684, 0]
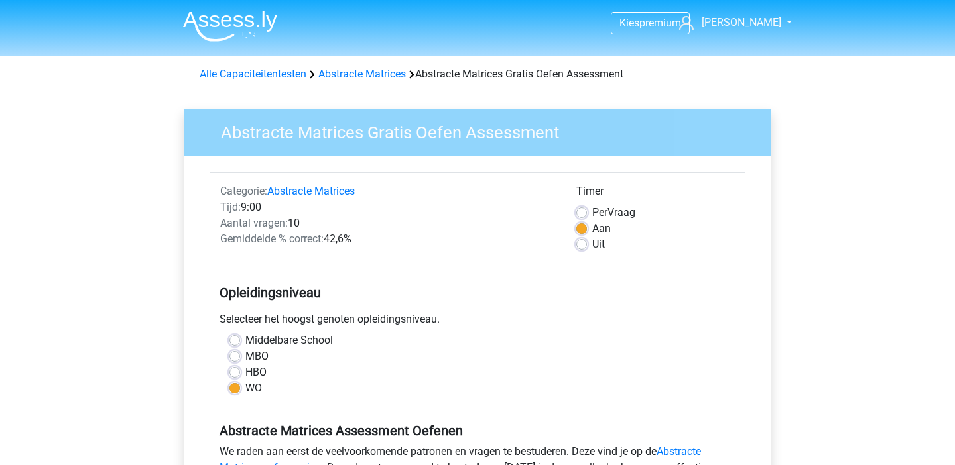
scroll to position [428, 0]
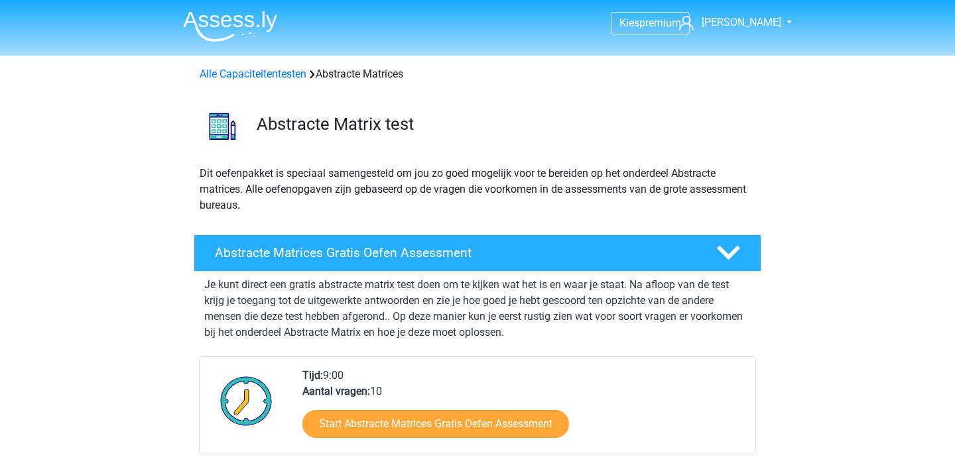
scroll to position [93, 0]
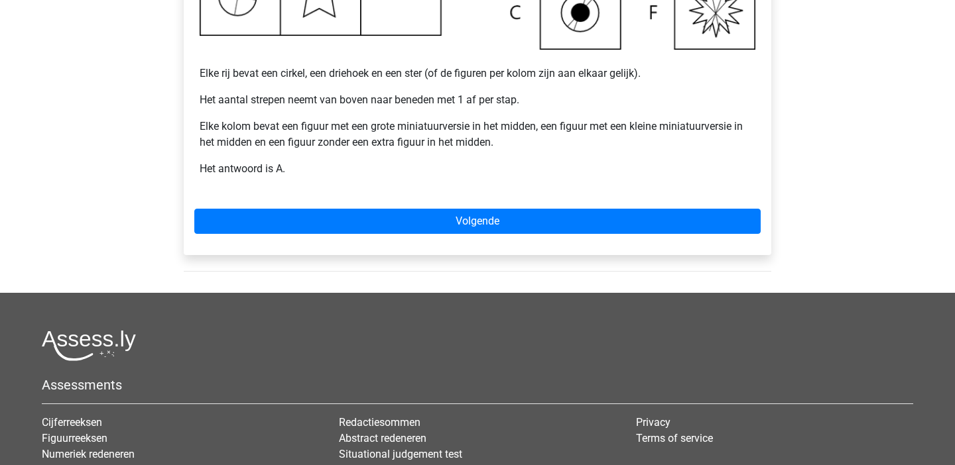
scroll to position [676, 0]
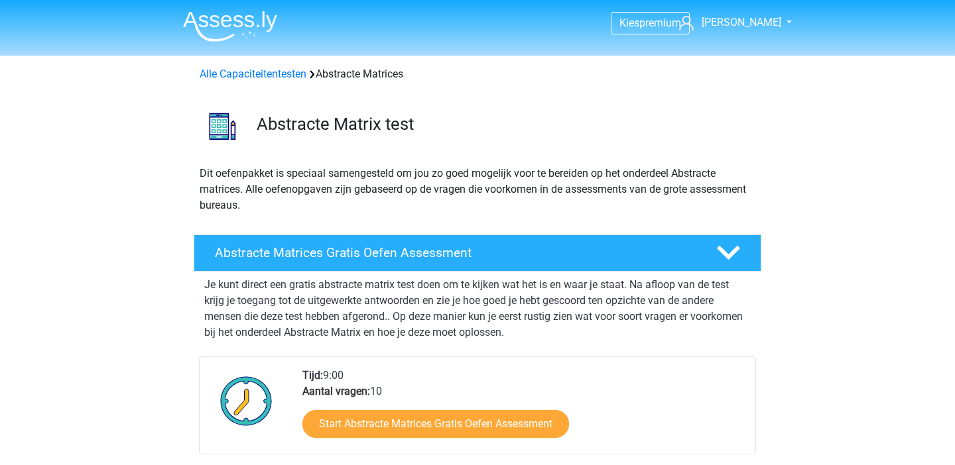
click at [290, 65] on div "Alle Capaciteitentesten Abstracte Matrices" at bounding box center [477, 71] width 630 height 21
click at [289, 72] on link "Alle Capaciteitentesten" at bounding box center [253, 74] width 107 height 13
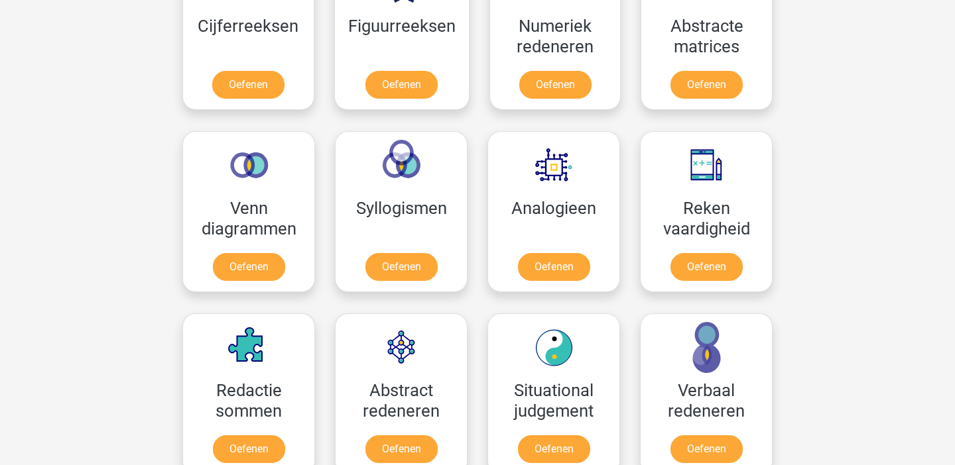
scroll to position [611, 0]
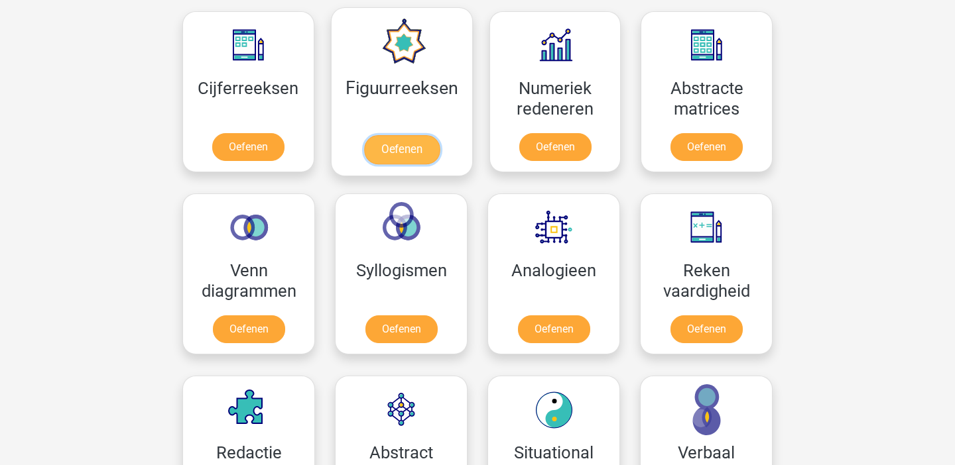
click at [418, 152] on link "Oefenen" at bounding box center [401, 149] width 76 height 29
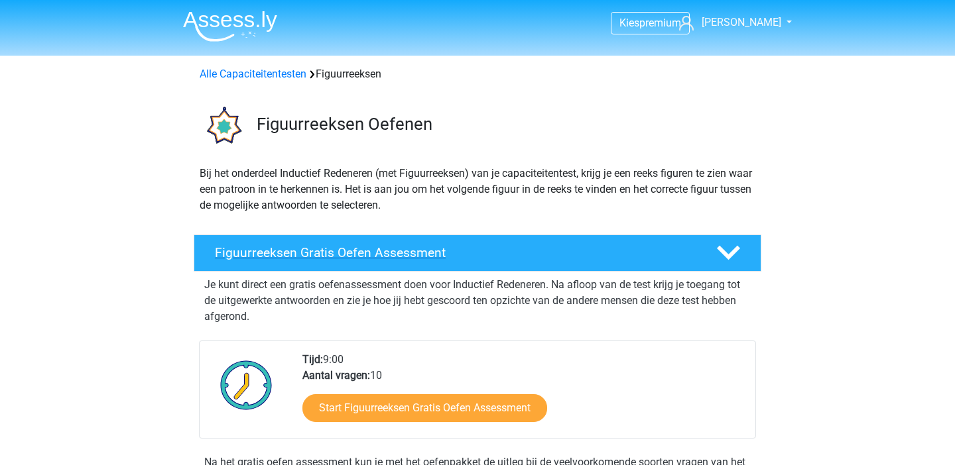
scroll to position [176, 0]
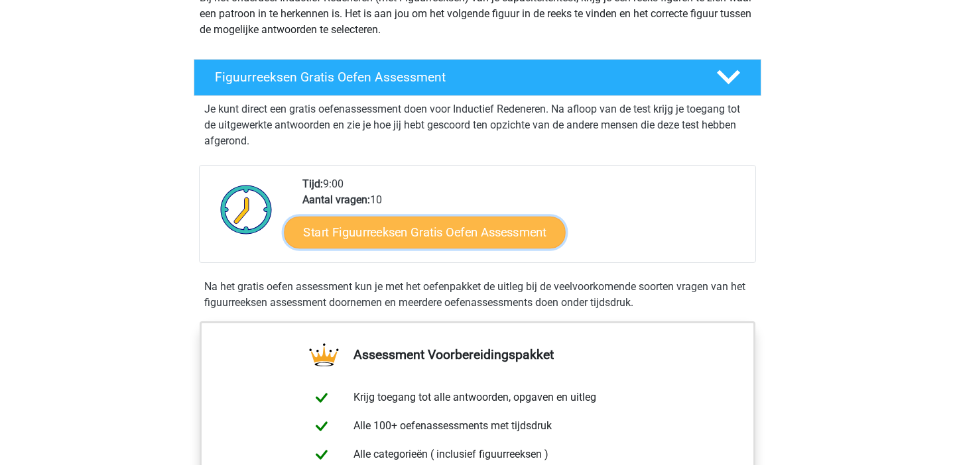
click at [448, 231] on link "Start Figuurreeksen Gratis Oefen Assessment" at bounding box center [424, 232] width 281 height 32
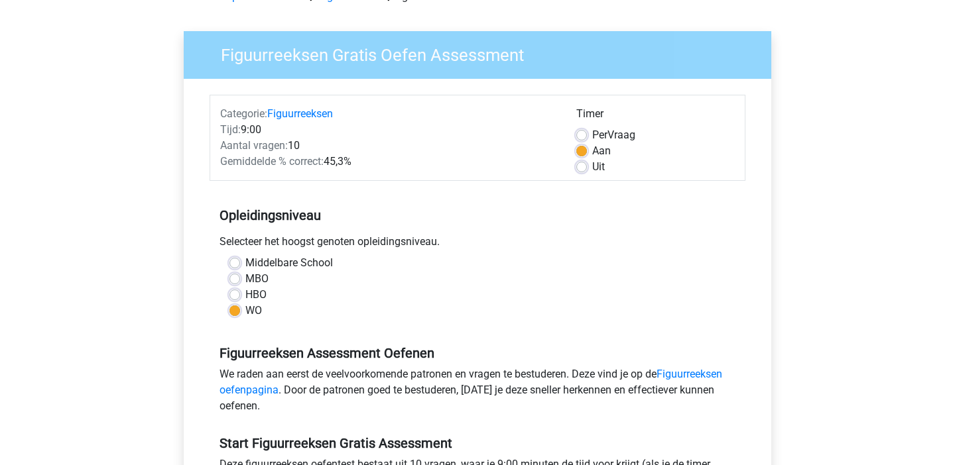
scroll to position [369, 0]
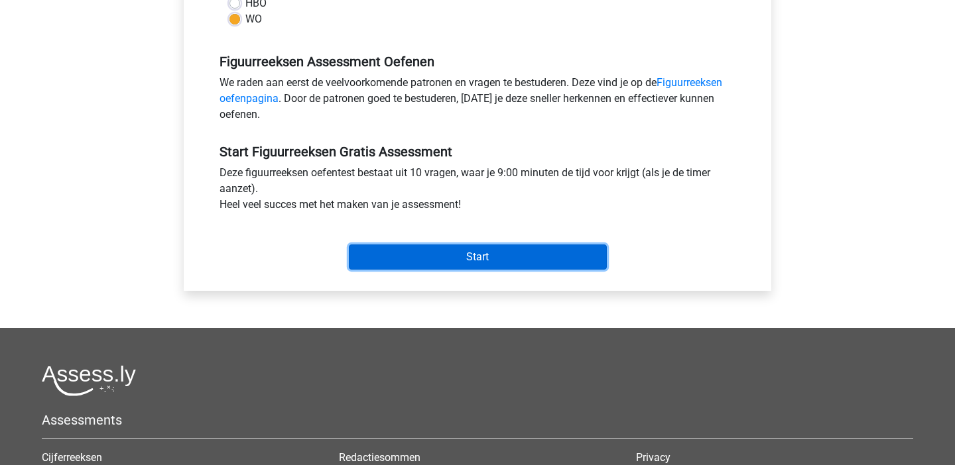
click at [546, 259] on input "Start" at bounding box center [478, 257] width 258 height 25
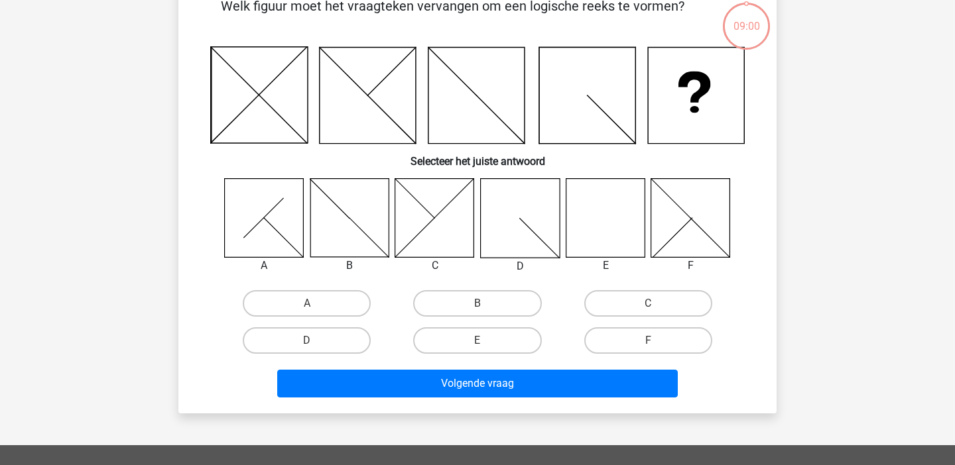
scroll to position [183, 0]
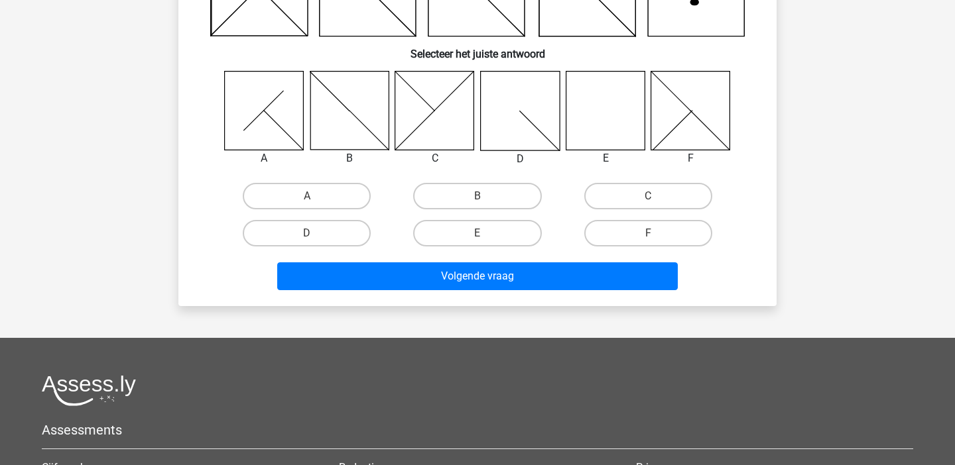
click at [497, 211] on div "B" at bounding box center [477, 196] width 170 height 37
click at [496, 194] on label "B" at bounding box center [477, 196] width 128 height 27
click at [486, 196] on input "B" at bounding box center [481, 200] width 9 height 9
radio input "true"
click at [489, 255] on div "Volgende vraag" at bounding box center [478, 274] width 556 height 44
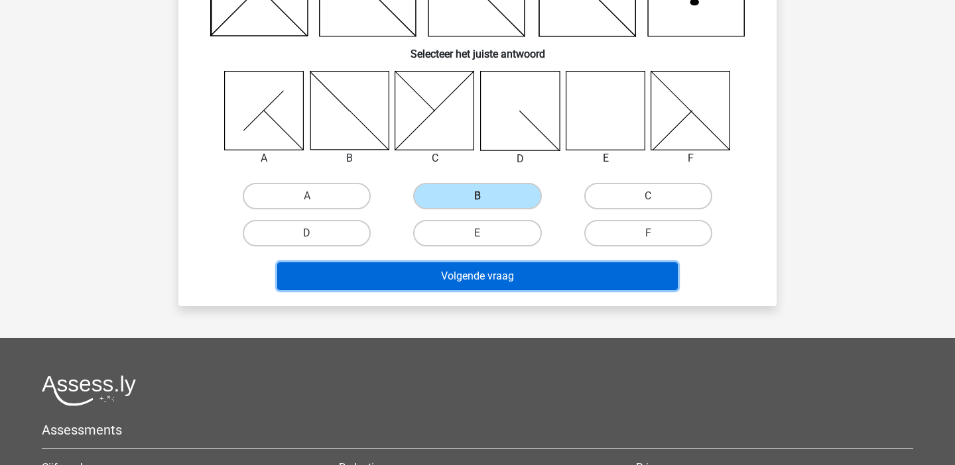
click at [489, 286] on button "Volgende vraag" at bounding box center [477, 277] width 401 height 28
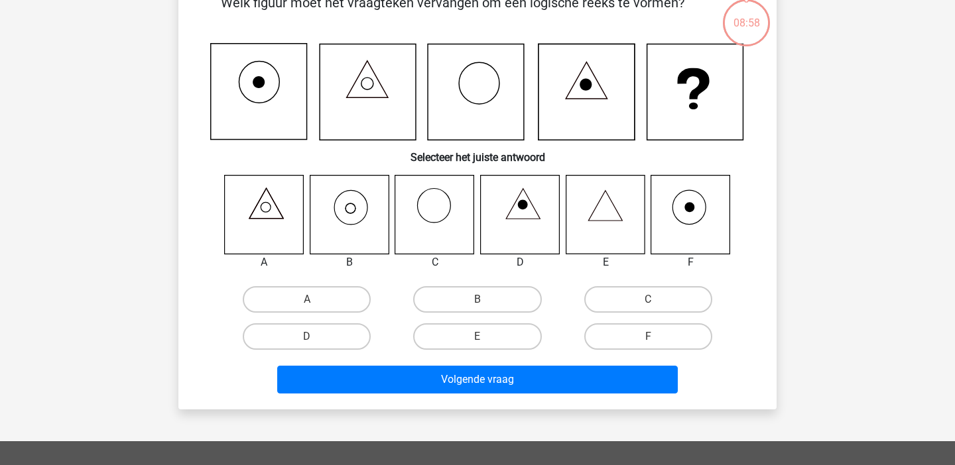
scroll to position [61, 0]
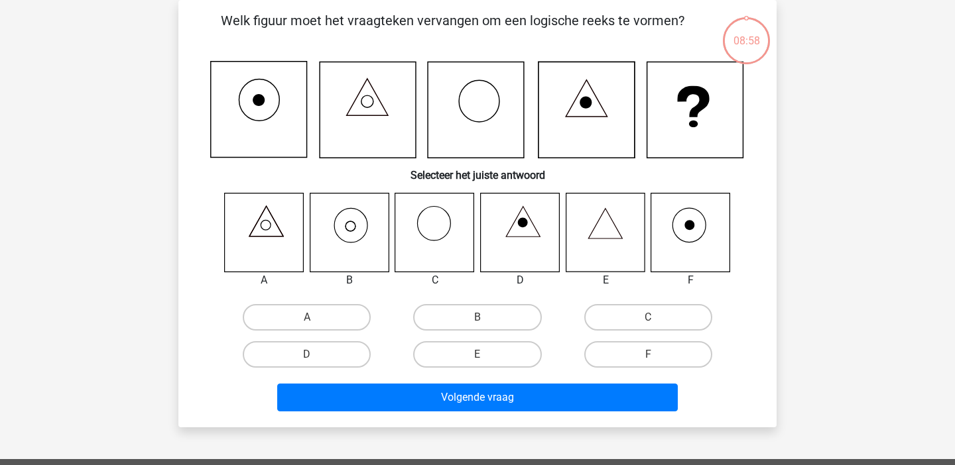
click at [489, 286] on div "D" at bounding box center [520, 280] width 100 height 16
click at [489, 308] on label "B" at bounding box center [477, 317] width 128 height 27
click at [486, 318] on input "B" at bounding box center [481, 322] width 9 height 9
radio input "true"
click at [479, 376] on div "Volgende vraag" at bounding box center [478, 395] width 556 height 44
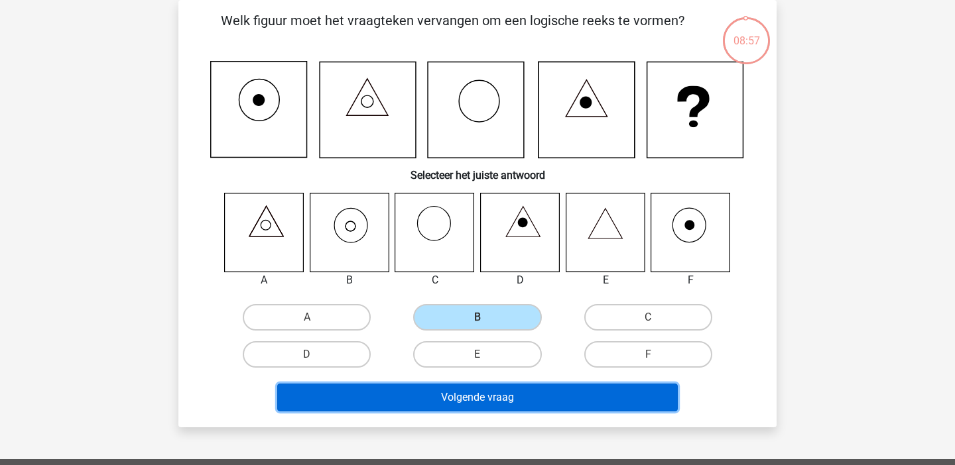
click at [479, 397] on button "Volgende vraag" at bounding box center [477, 398] width 401 height 28
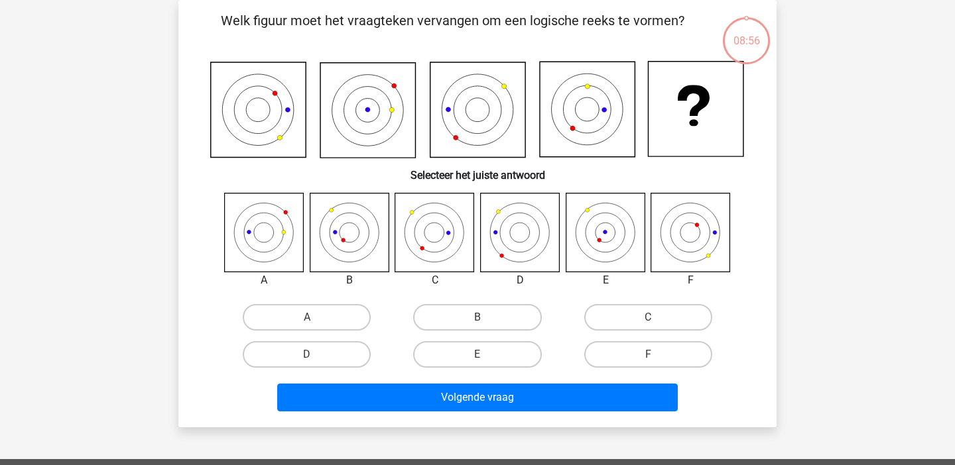
click at [477, 322] on input "B" at bounding box center [481, 322] width 9 height 9
radio input "true"
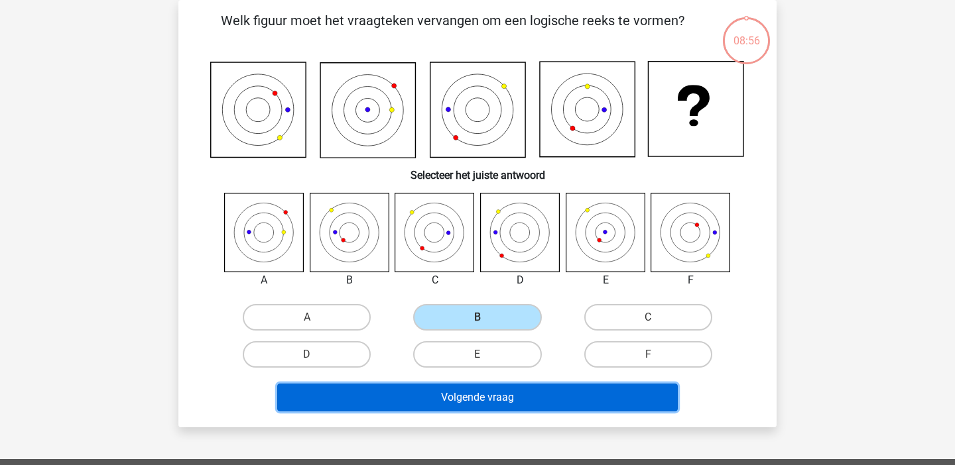
click at [470, 401] on button "Volgende vraag" at bounding box center [477, 398] width 401 height 28
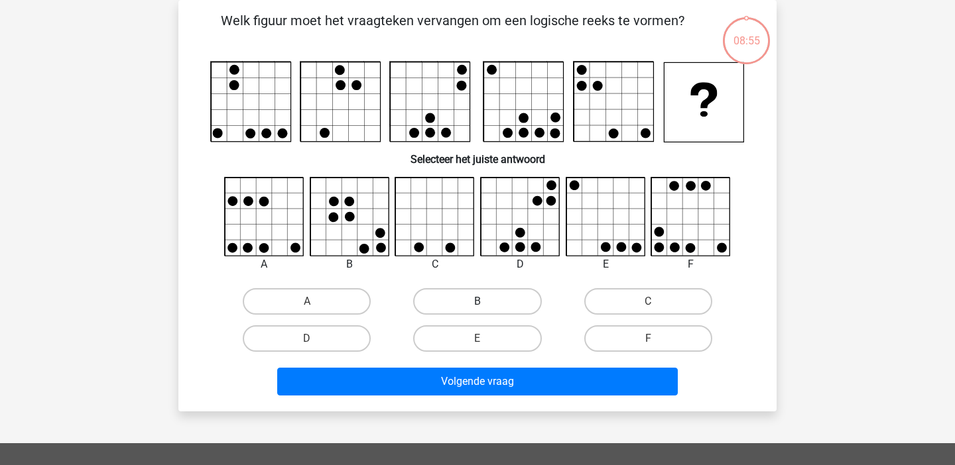
click at [471, 301] on label "B" at bounding box center [477, 301] width 128 height 27
click at [477, 302] on input "B" at bounding box center [481, 306] width 9 height 9
radio input "true"
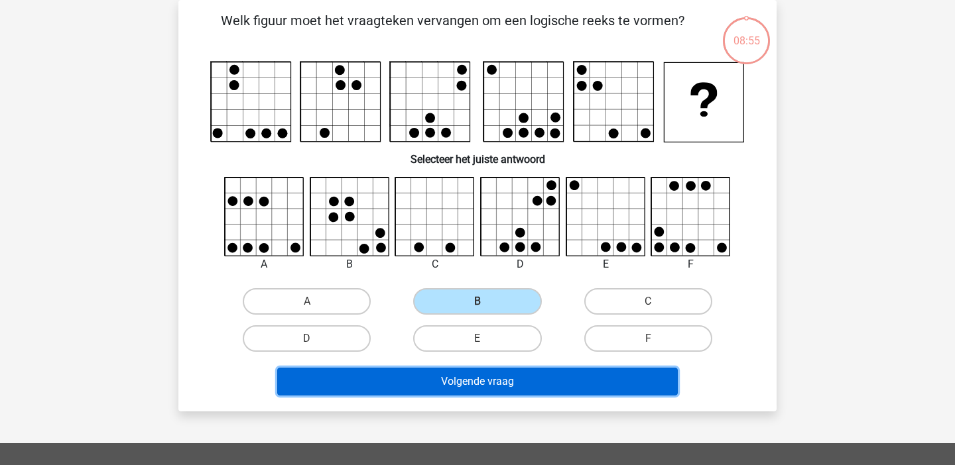
click at [461, 385] on button "Volgende vraag" at bounding box center [477, 382] width 401 height 28
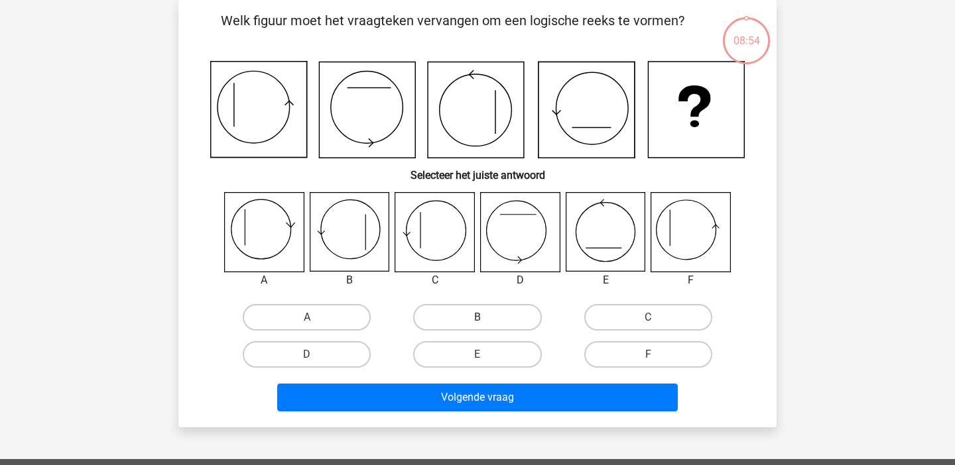
click at [465, 307] on label "B" at bounding box center [477, 317] width 128 height 27
click at [477, 318] on input "B" at bounding box center [481, 322] width 9 height 9
radio input "true"
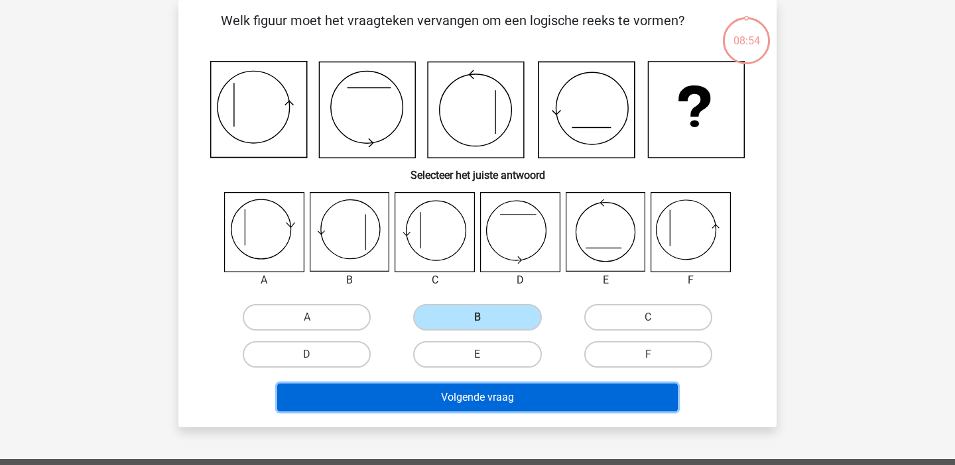
click at [462, 400] on button "Volgende vraag" at bounding box center [477, 398] width 401 height 28
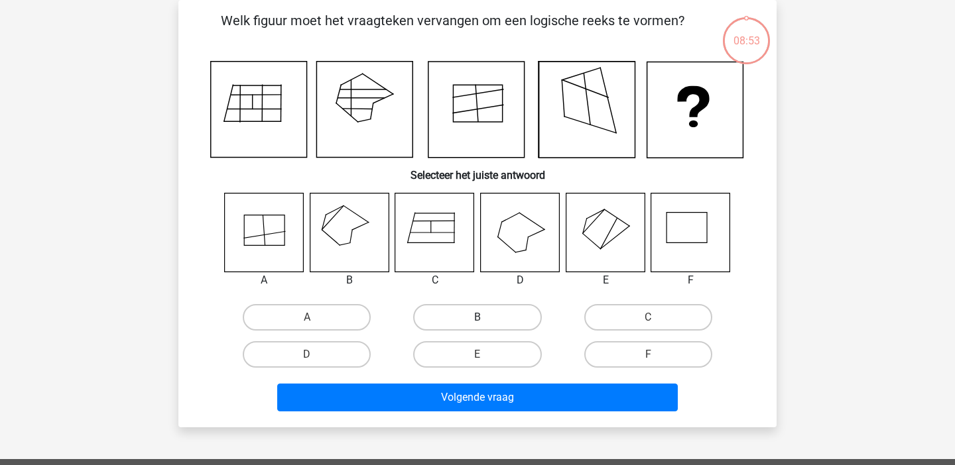
click at [473, 316] on label "B" at bounding box center [477, 317] width 128 height 27
click at [477, 318] on input "B" at bounding box center [481, 322] width 9 height 9
radio input "true"
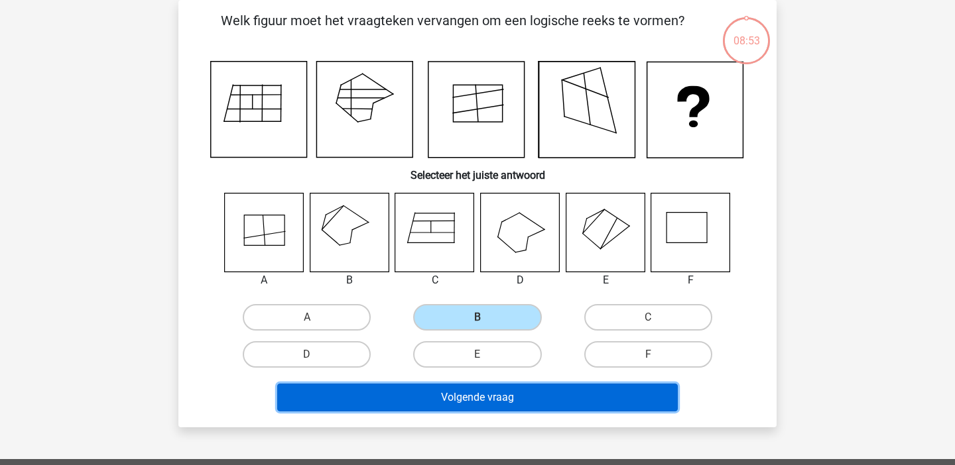
click at [460, 389] on button "Volgende vraag" at bounding box center [477, 398] width 401 height 28
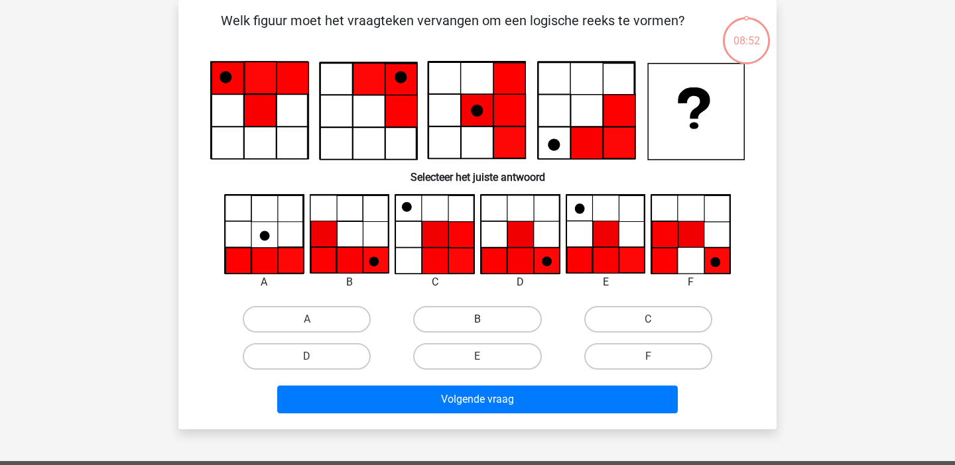
click at [467, 321] on label "B" at bounding box center [477, 319] width 128 height 27
click at [477, 321] on input "B" at bounding box center [481, 324] width 9 height 9
radio input "true"
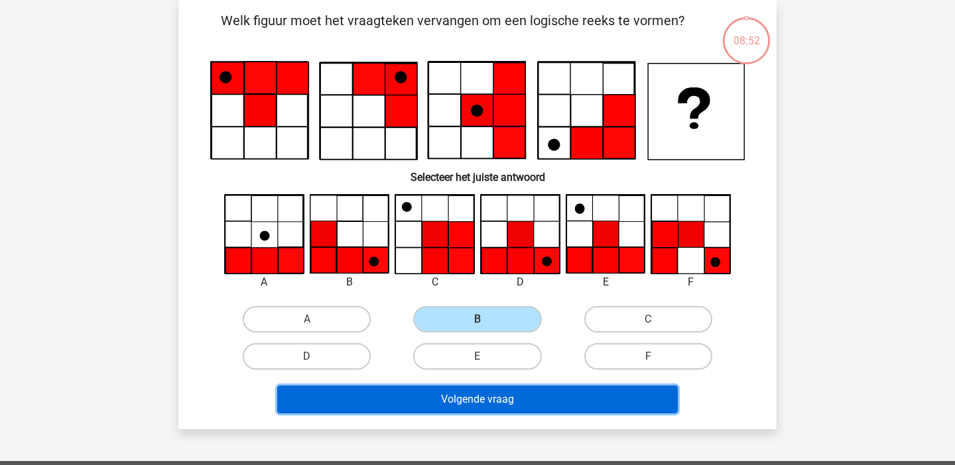
click at [460, 406] on button "Volgende vraag" at bounding box center [477, 400] width 401 height 28
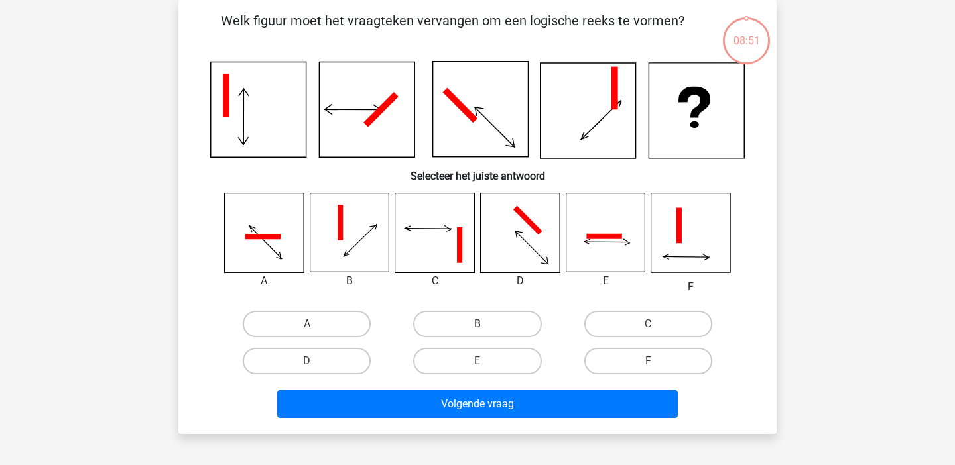
click at [465, 333] on label "B" at bounding box center [477, 324] width 128 height 27
click at [477, 333] on input "B" at bounding box center [481, 328] width 9 height 9
radio input "true"
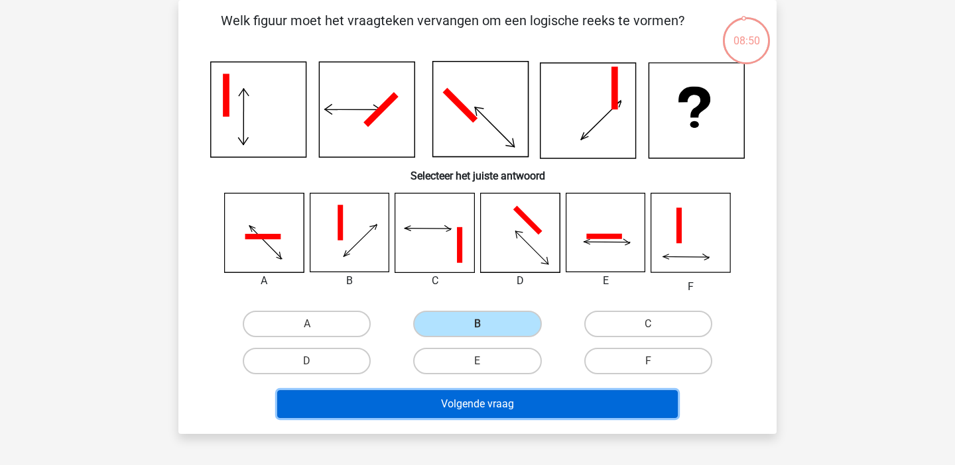
click at [459, 415] on button "Volgende vraag" at bounding box center [477, 405] width 401 height 28
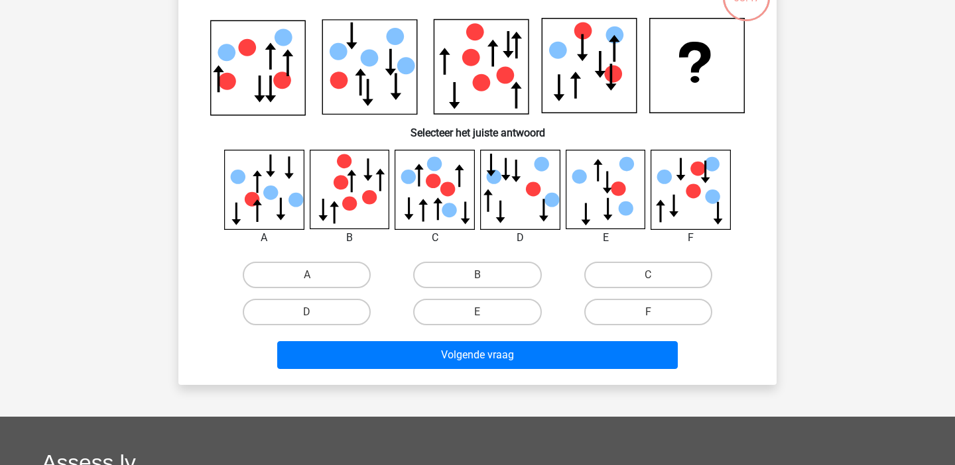
scroll to position [105, 0]
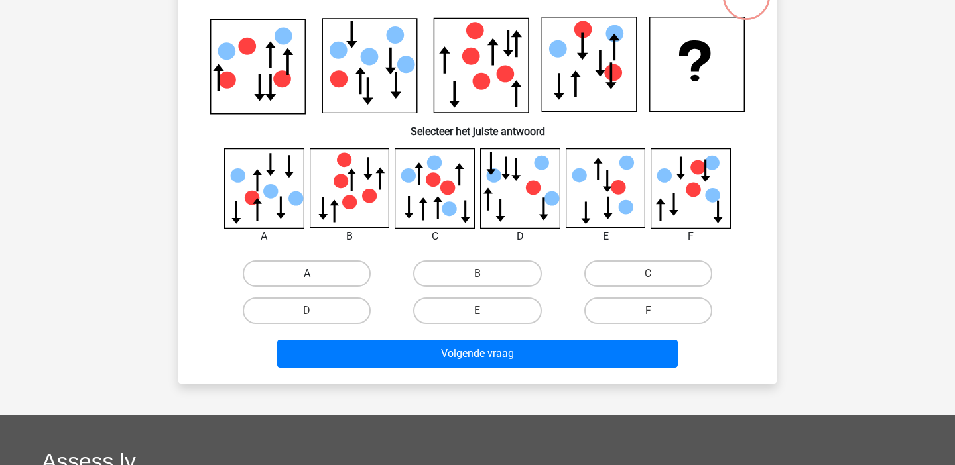
click at [328, 276] on label "A" at bounding box center [307, 274] width 128 height 27
click at [316, 276] on input "A" at bounding box center [311, 278] width 9 height 9
radio input "true"
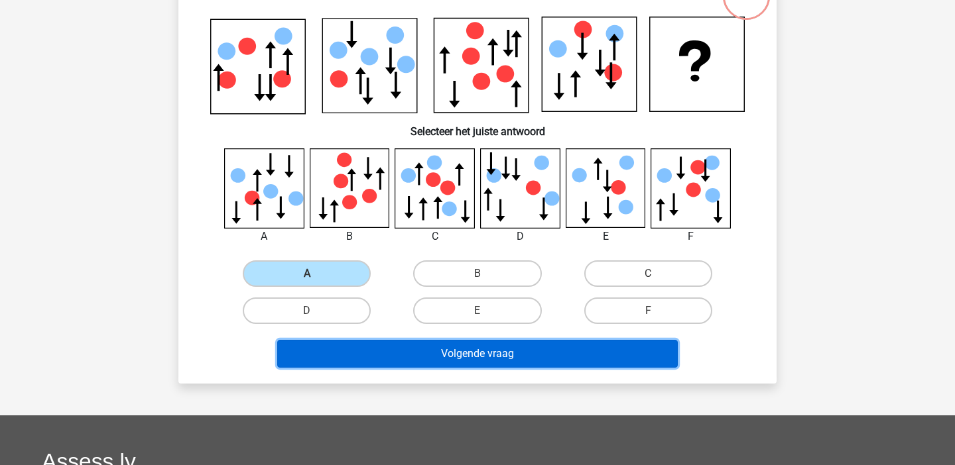
click at [393, 357] on button "Volgende vraag" at bounding box center [477, 354] width 401 height 28
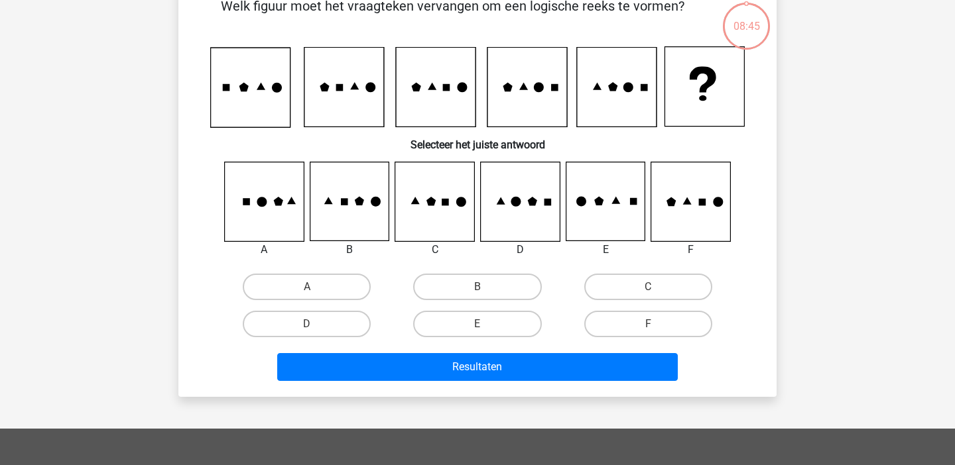
scroll to position [61, 0]
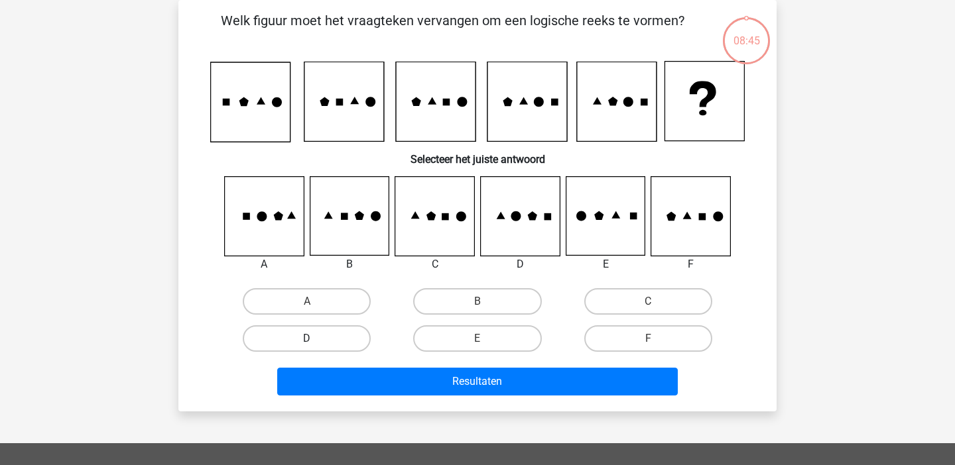
click at [332, 345] on label "D" at bounding box center [307, 339] width 128 height 27
click at [316, 345] on input "D" at bounding box center [311, 343] width 9 height 9
radio input "true"
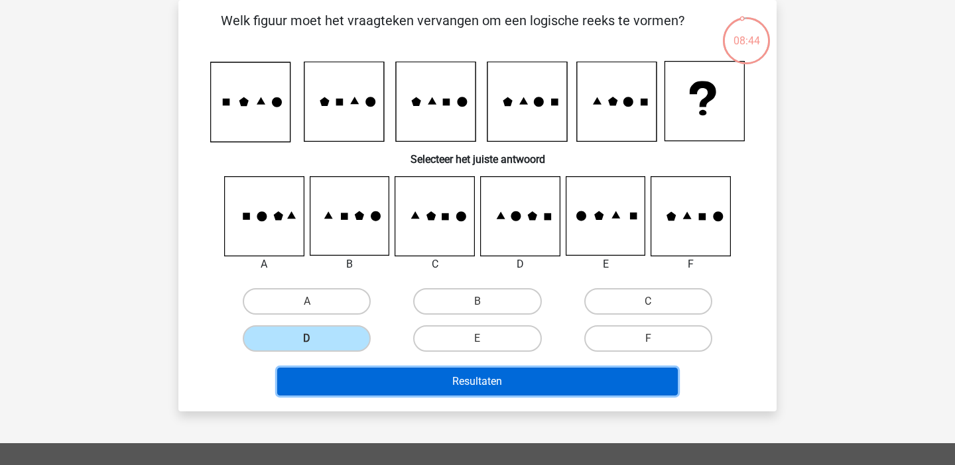
click at [370, 374] on button "Resultaten" at bounding box center [477, 382] width 401 height 28
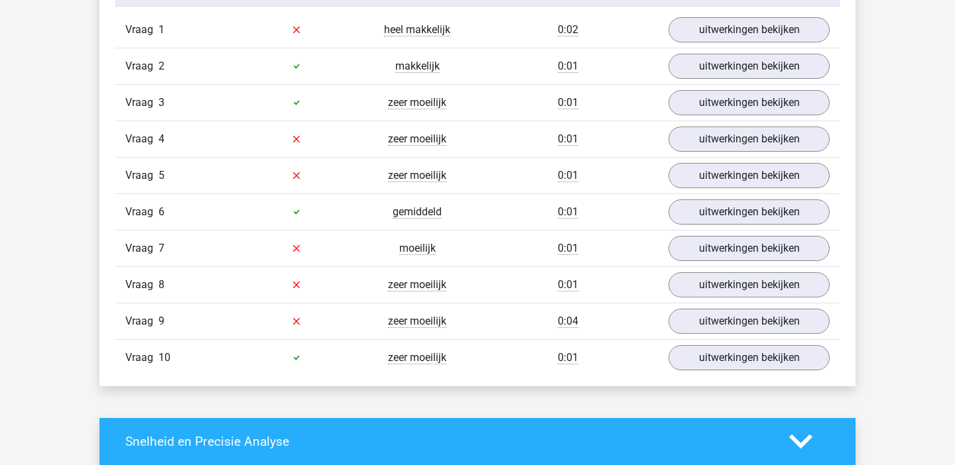
scroll to position [1192, 0]
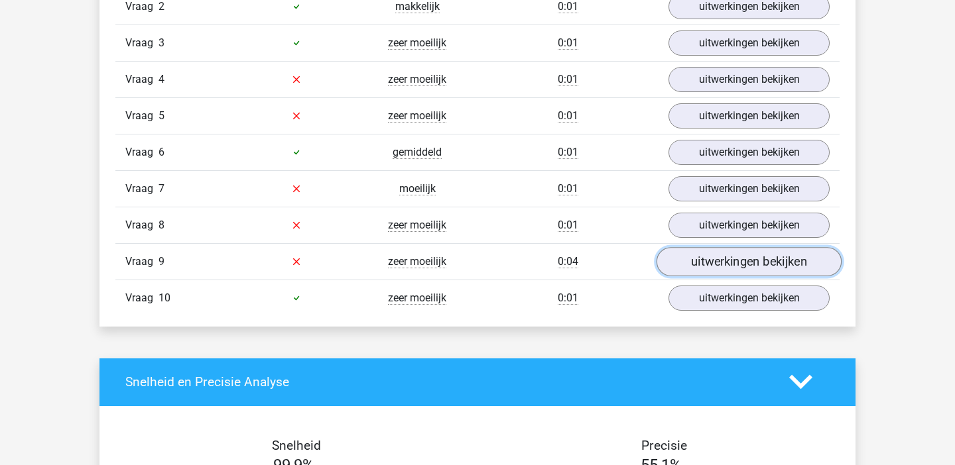
click at [735, 253] on link "uitwerkingen bekijken" at bounding box center [748, 261] width 185 height 29
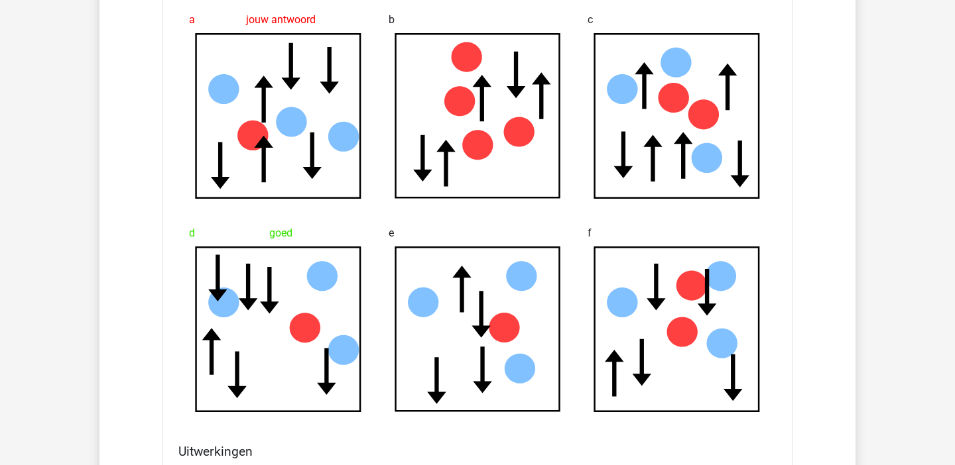
scroll to position [1647, 0]
